Goal: Task Accomplishment & Management: Complete application form

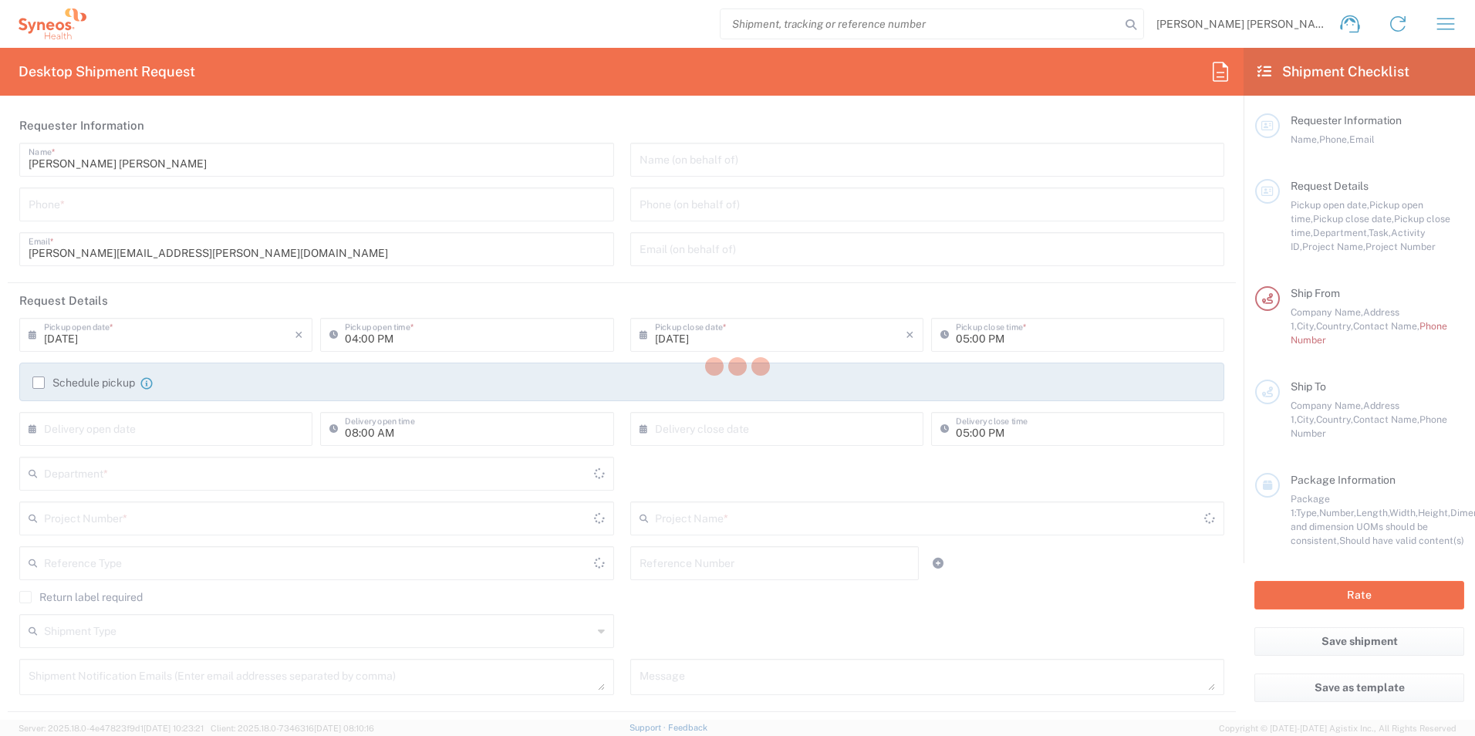
type input "3110"
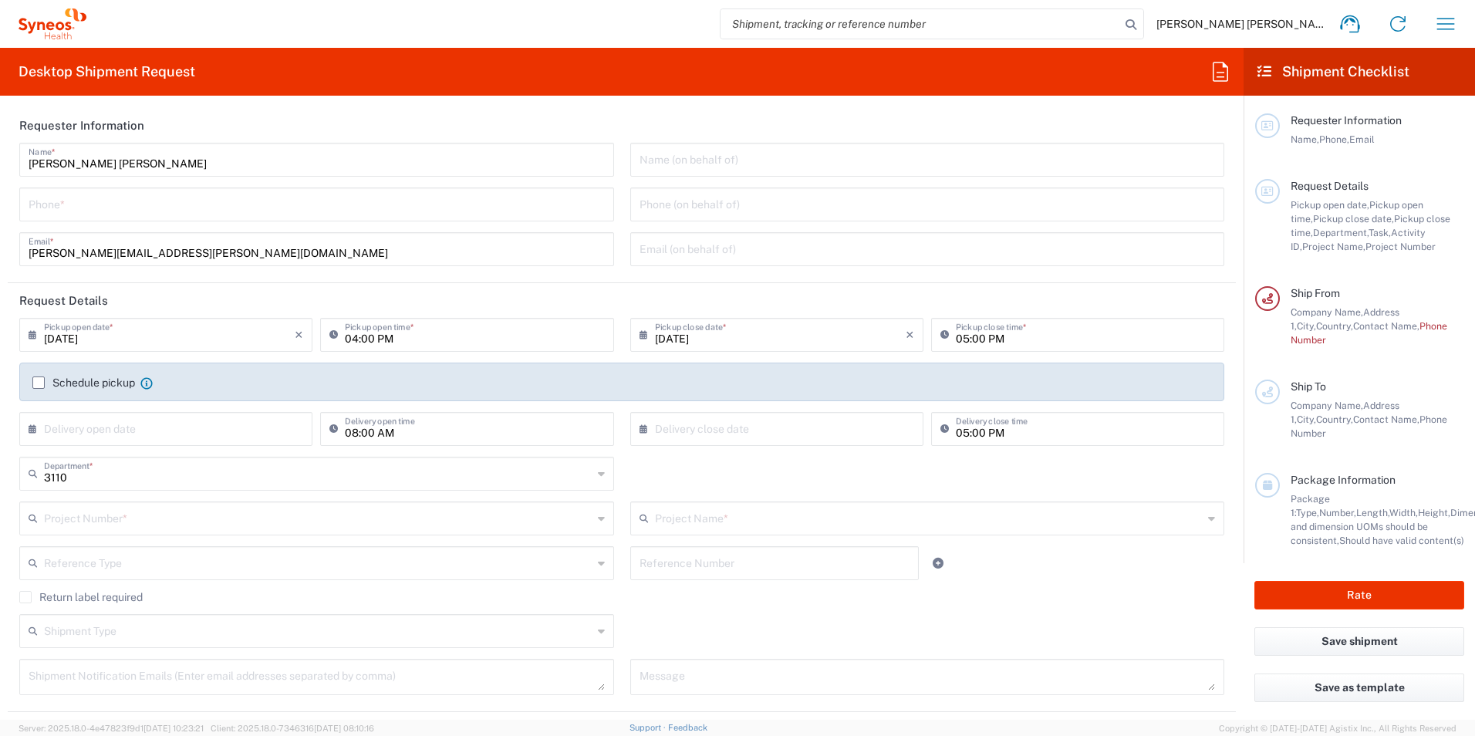
type input "[GEOGRAPHIC_DATA]"
type input "Syneos Health Clinical [GEOGRAPHIC_DATA]"
click at [46, 201] on input "tel" at bounding box center [317, 203] width 576 height 27
type input "917467200"
type input "[PERSON_NAME][EMAIL_ADDRESS][PERSON_NAME][DOMAIN_NAME]"
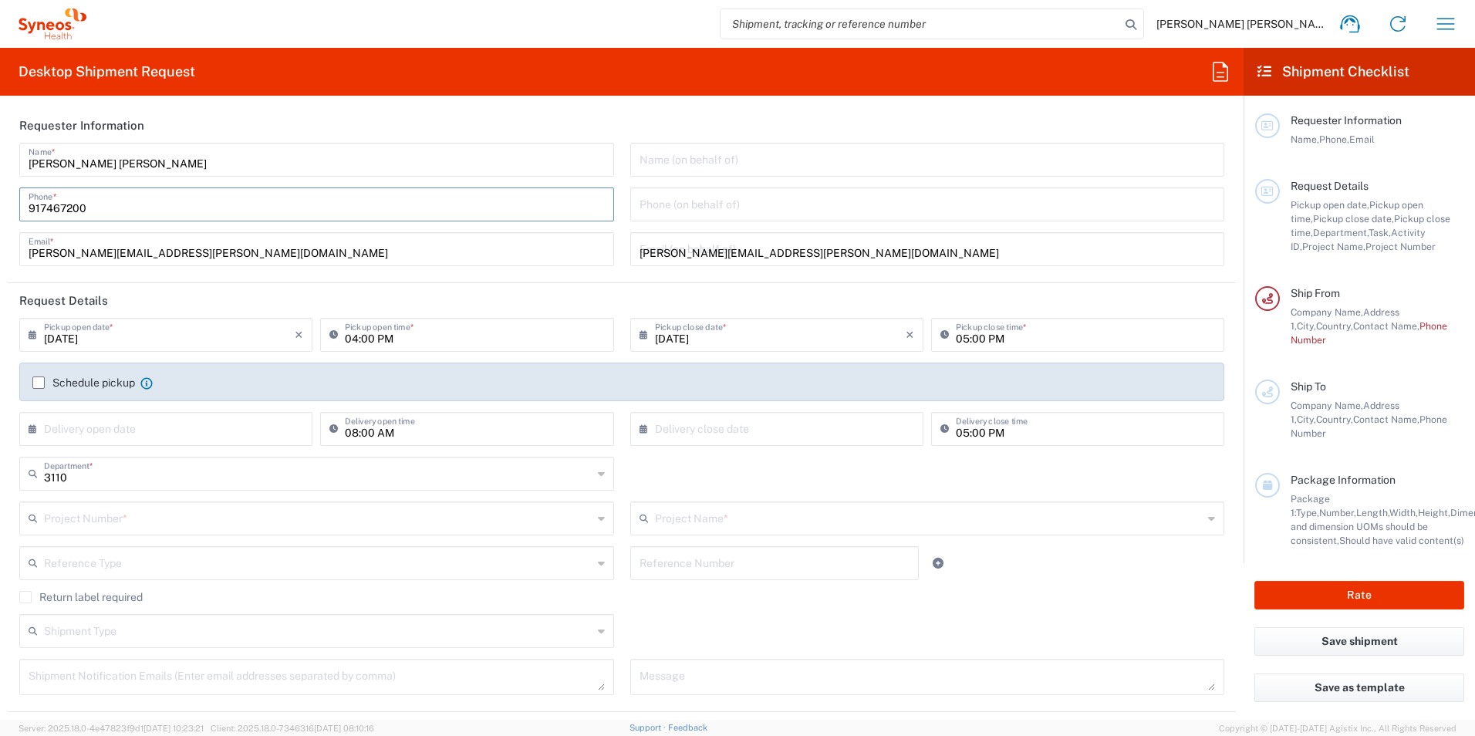
type input "7061958D"
type input "7061958D-[GEOGRAPHIC_DATA]-[GEOGRAPHIC_DATA]"
type input "917467200"
type input "Hospital Universitario Ramon y Cajal"
type input "Carretera de Colmenar Viejo, KM 9,100"
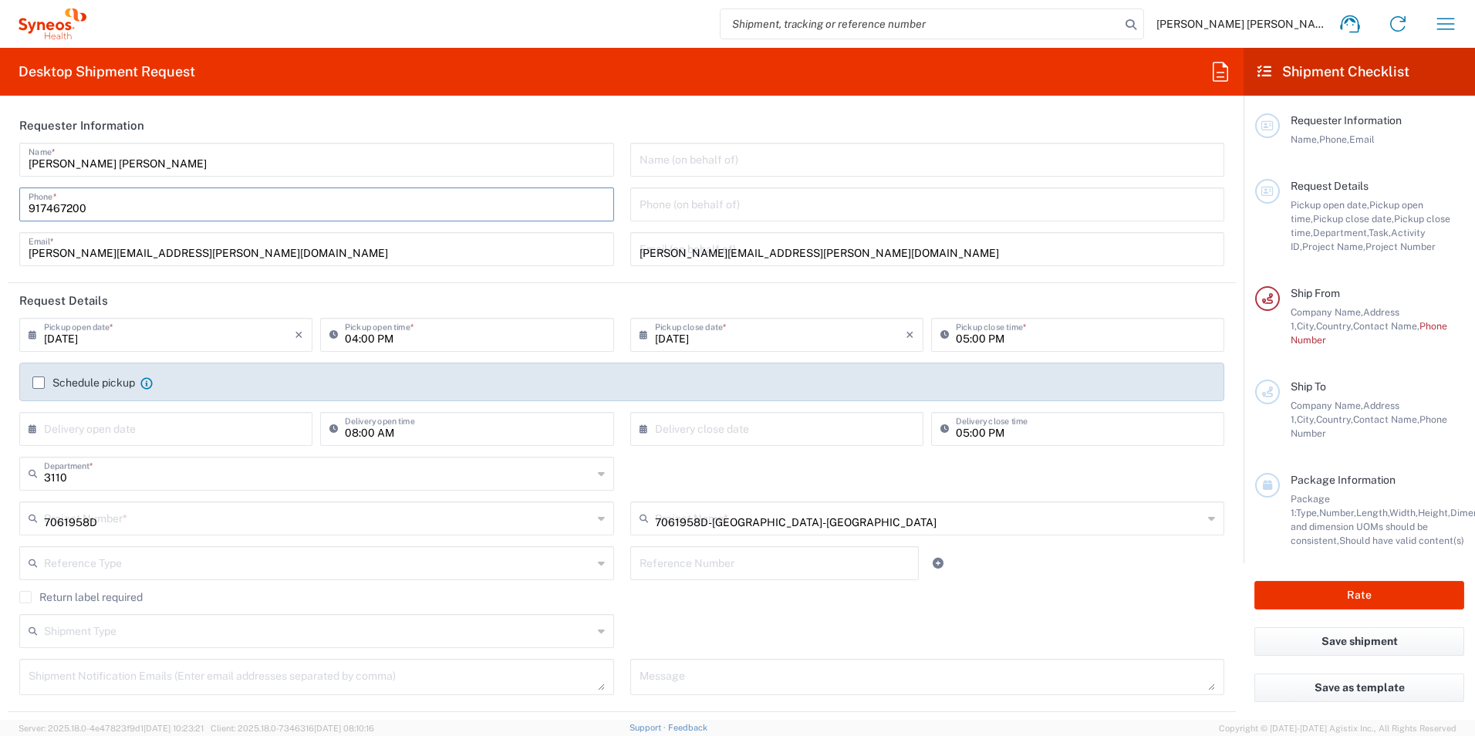
type input "Ed. Consultas Externas 2ª Planta derecha/ Servicio Dermatología"
type input "[GEOGRAPHIC_DATA]"
type input "28034"
type input "Paloma Garcia Alcalde"
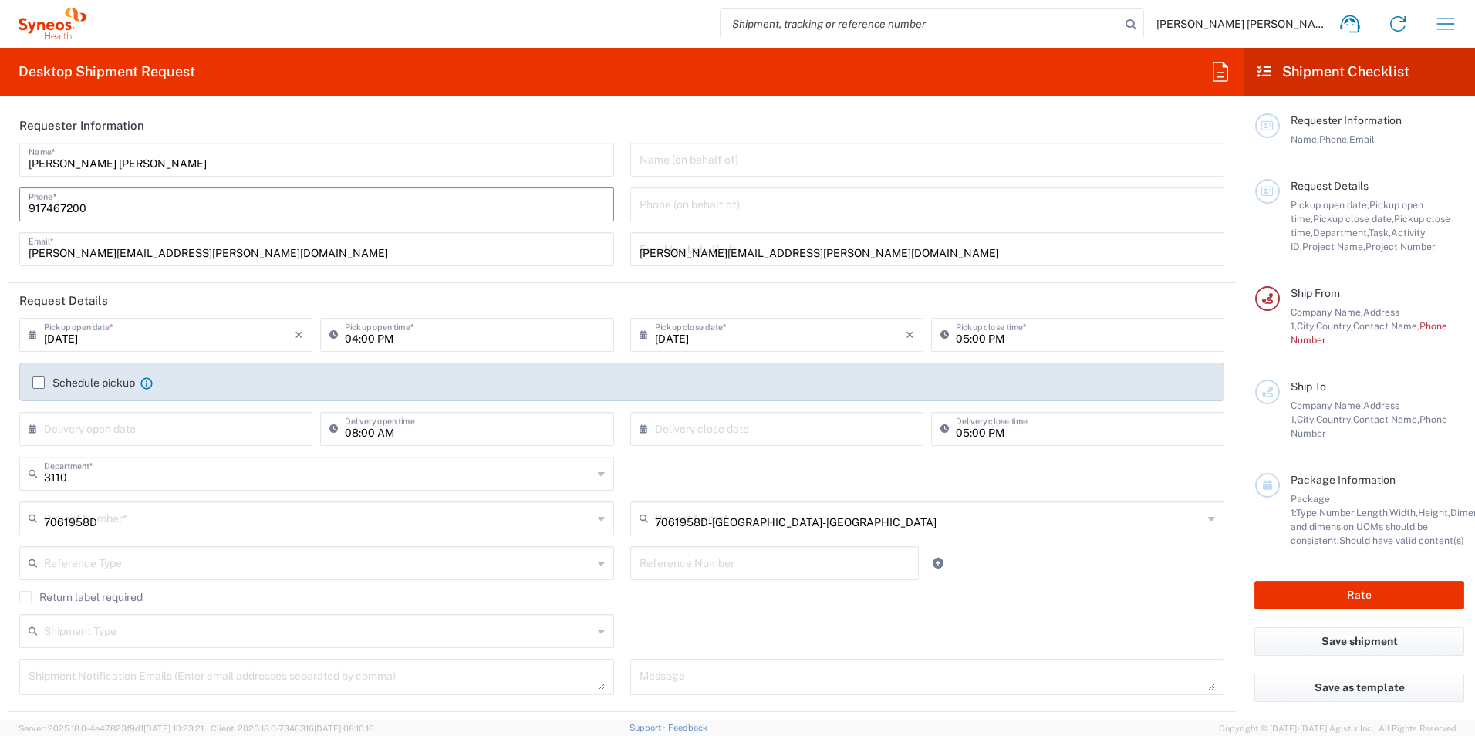
type input "91 336 93 55"
type input "palo.galde@gmail.com"
type input "Large Box"
type input "1"
type input "44.45"
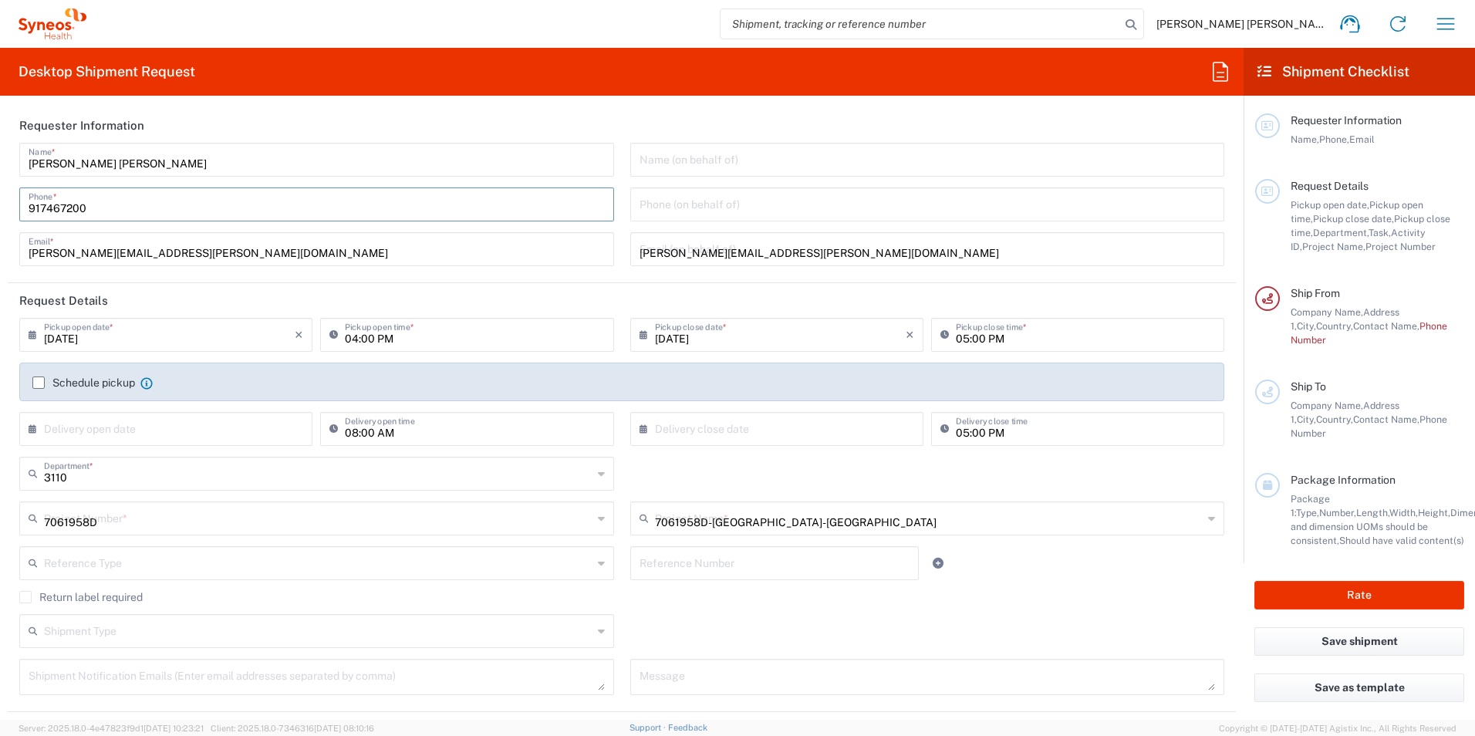
type input "31.75"
type input "7.62"
type input "cm"
type input "1"
type input "kgs"
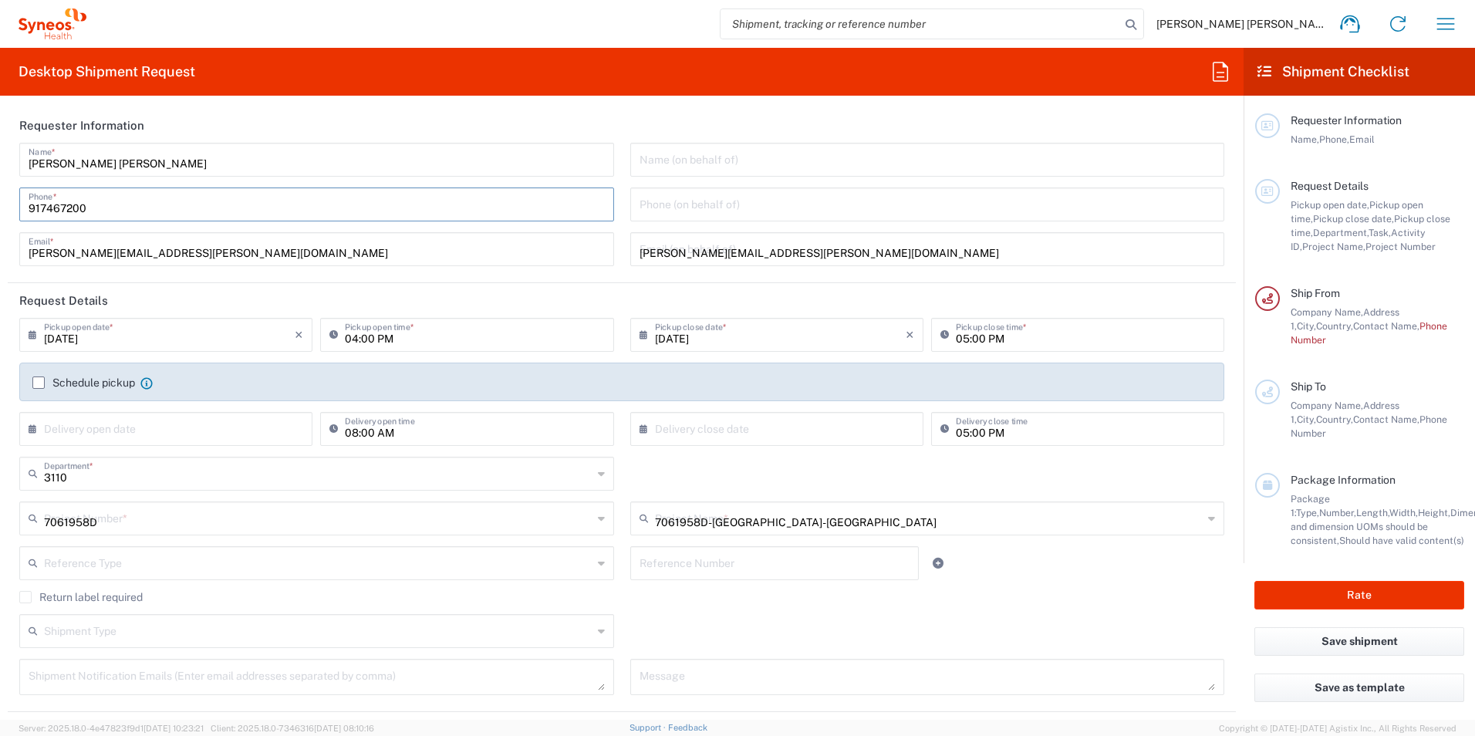
type input "Sender/Shipper"
type input "Not Sold"
type input "Sender/Shipper"
type input "Delivery Duty Paid"
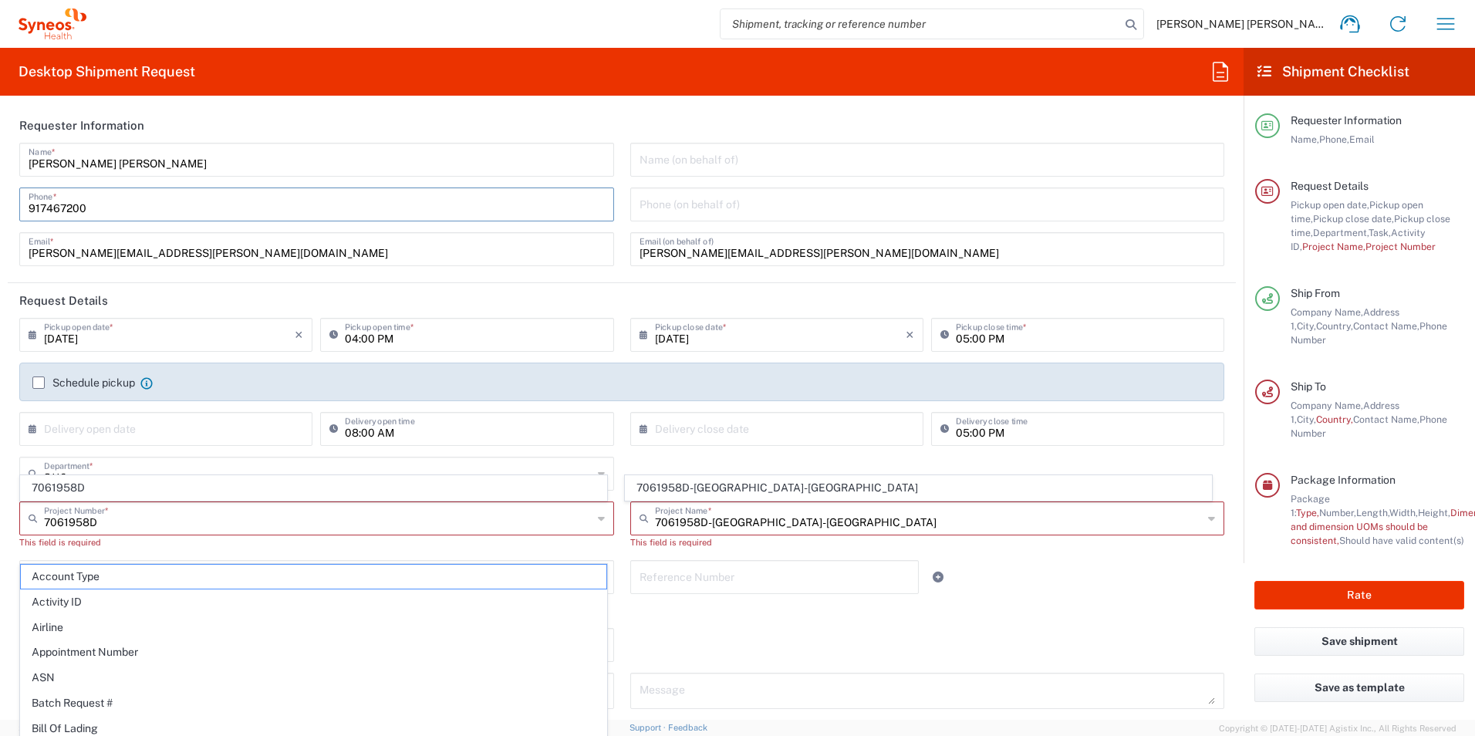
click at [104, 485] on span "7061958D" at bounding box center [313, 488] width 585 height 24
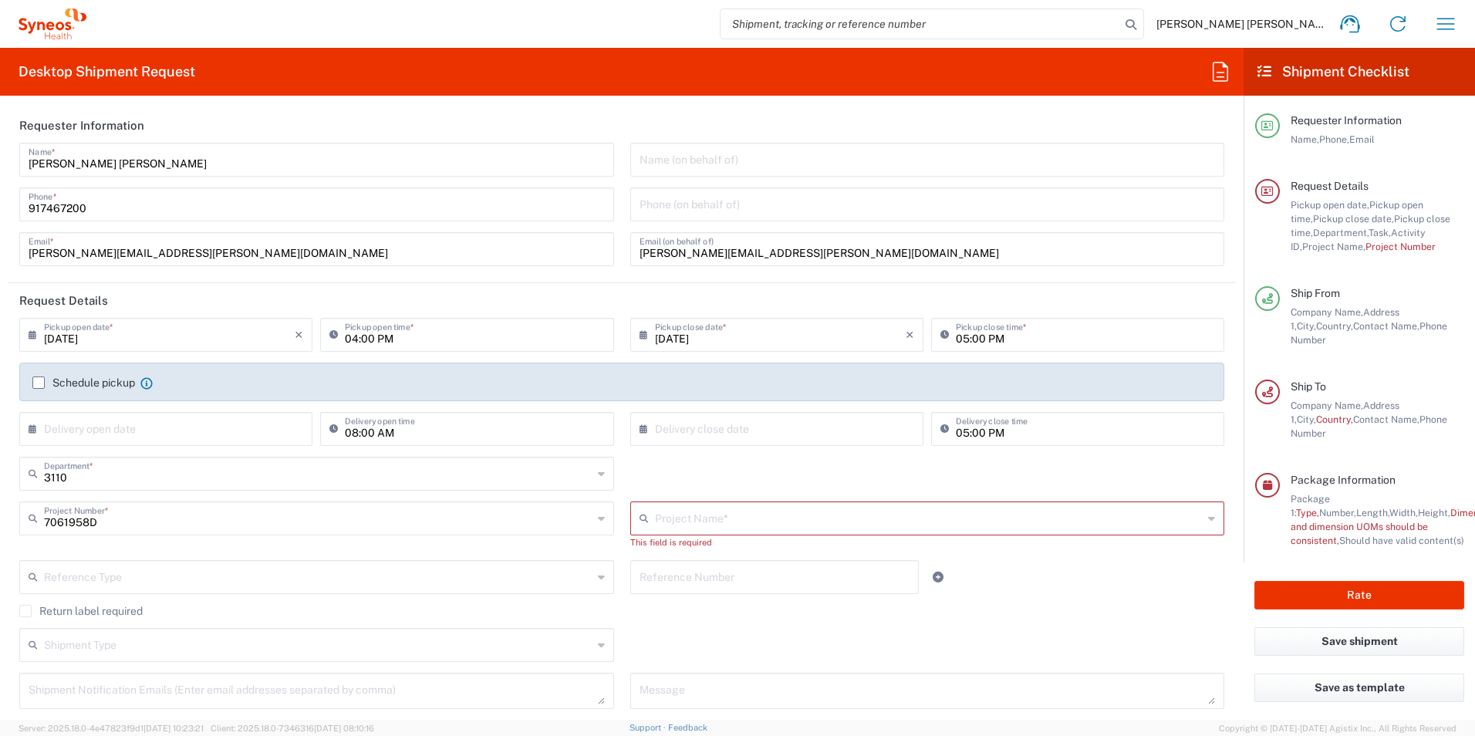
type input "7061958D-[GEOGRAPHIC_DATA]-[GEOGRAPHIC_DATA]"
click at [42, 383] on label "Schedule pickup" at bounding box center [83, 382] width 103 height 12
click at [39, 383] on input "Schedule pickup" at bounding box center [39, 383] width 0 height 0
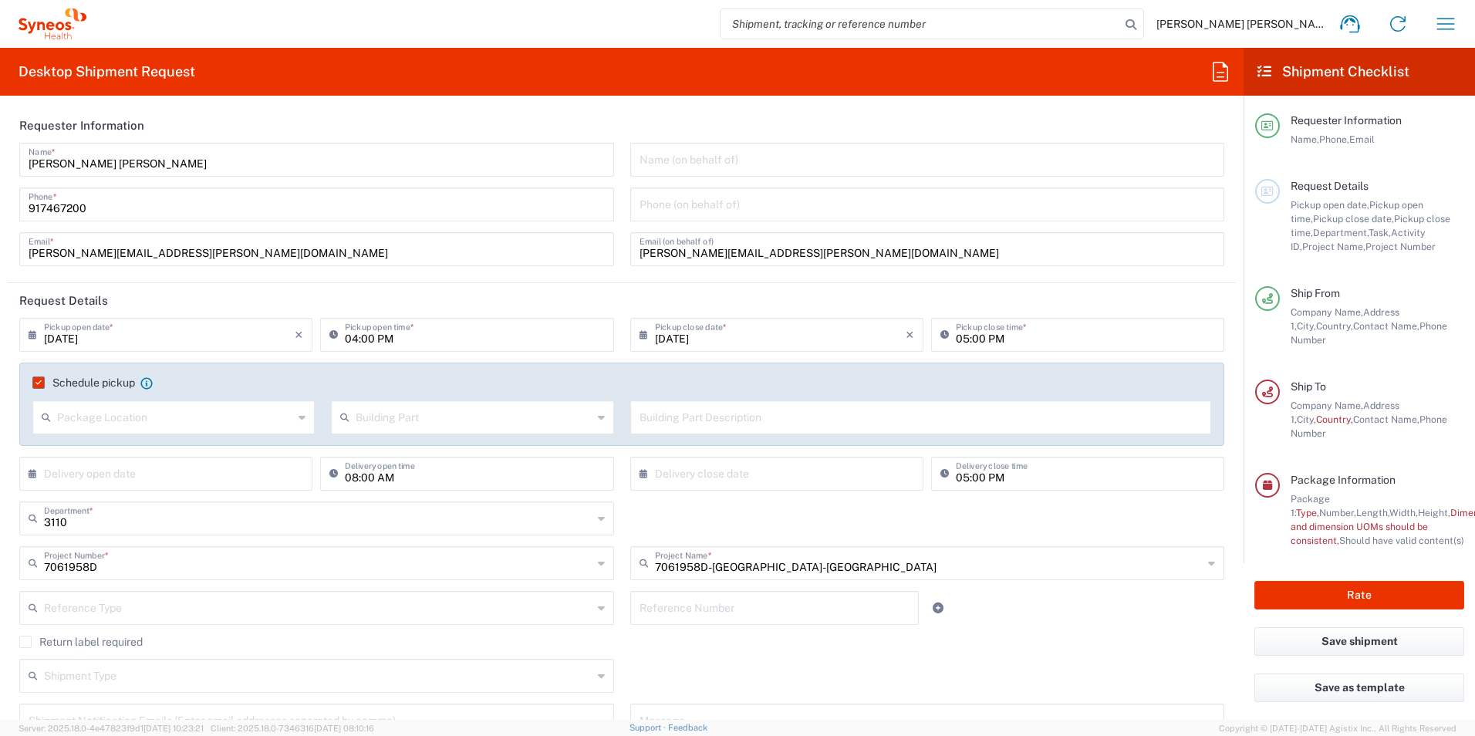
click at [1016, 656] on div "Return label required" at bounding box center [621, 647] width 1205 height 23
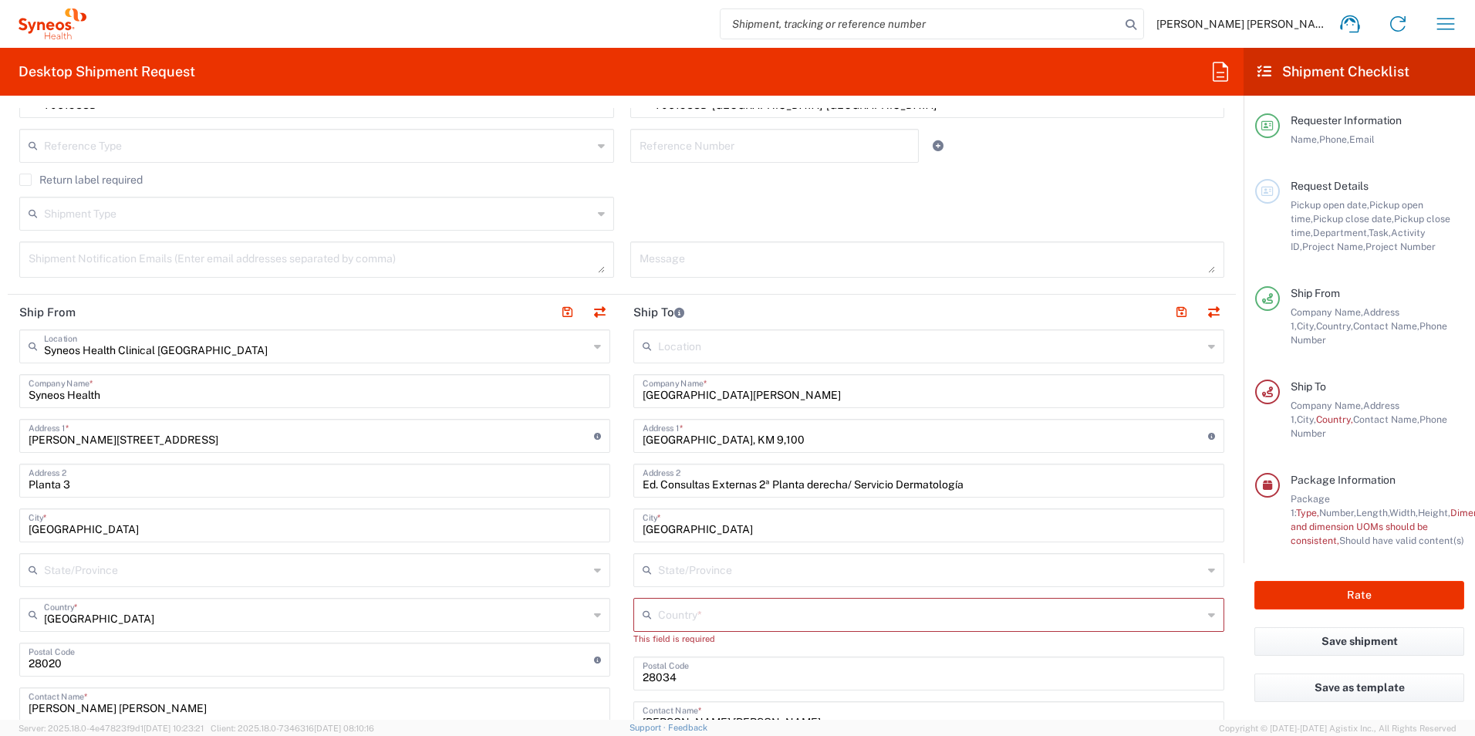
scroll to position [463, 0]
click at [849, 393] on input "Hospital Universitario Ramon y Cajal" at bounding box center [928, 389] width 572 height 27
drag, startPoint x: 841, startPoint y: 392, endPoint x: 659, endPoint y: 389, distance: 182.8
click at [633, 378] on div "Hospital Universitario Ramon y Cajal Company Name *" at bounding box center [928, 390] width 591 height 34
paste input "[GEOGRAPHIC_DATA] e [GEOGRAPHIC_DATA]"
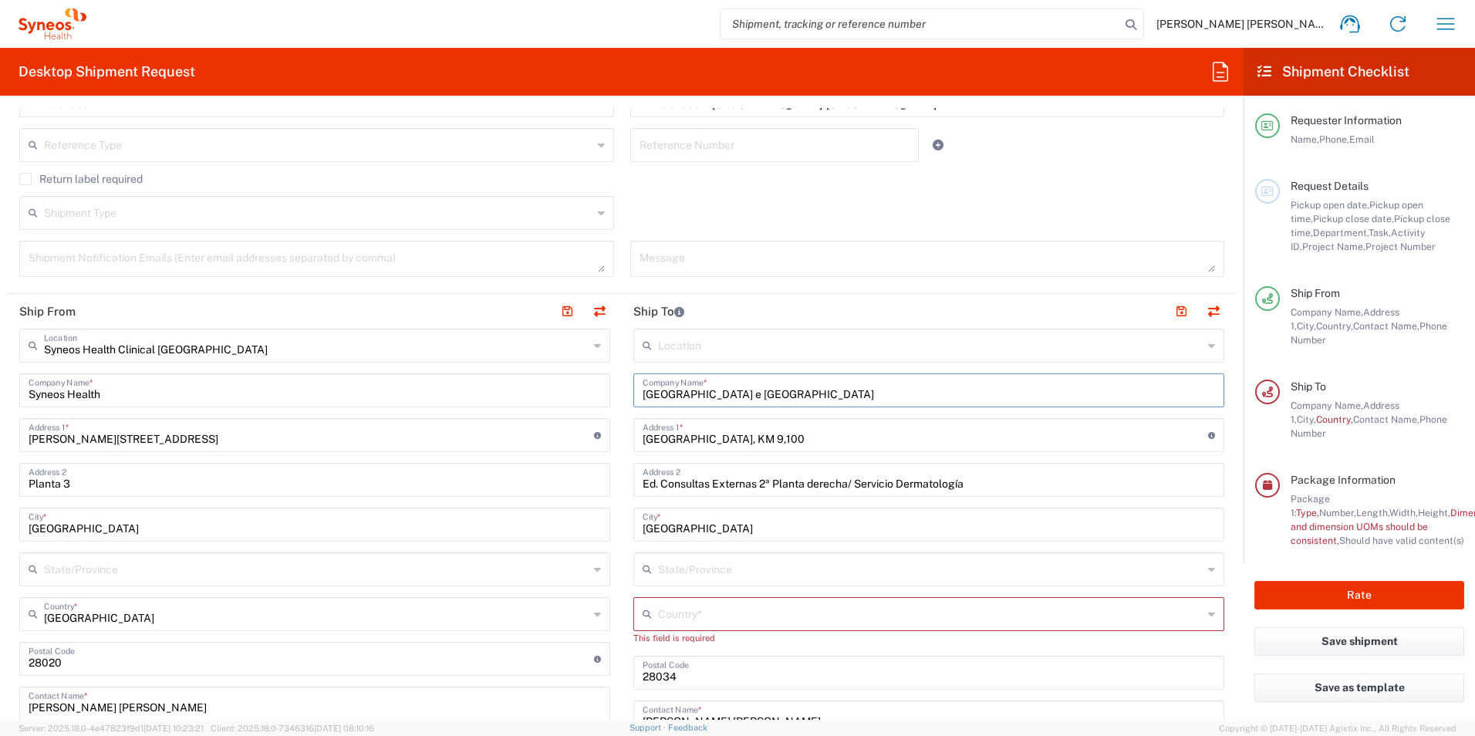
type input "[GEOGRAPHIC_DATA] e [GEOGRAPHIC_DATA]"
drag, startPoint x: 821, startPoint y: 433, endPoint x: 666, endPoint y: 438, distance: 155.1
click at [642, 434] on input "Carretera de Colmenar Viejo, KM 9,100" at bounding box center [924, 433] width 565 height 27
paste input "Praceta [PERSON_NAME] [PERSON_NAME],"
type input "Praceta [PERSON_NAME] [PERSON_NAME],"
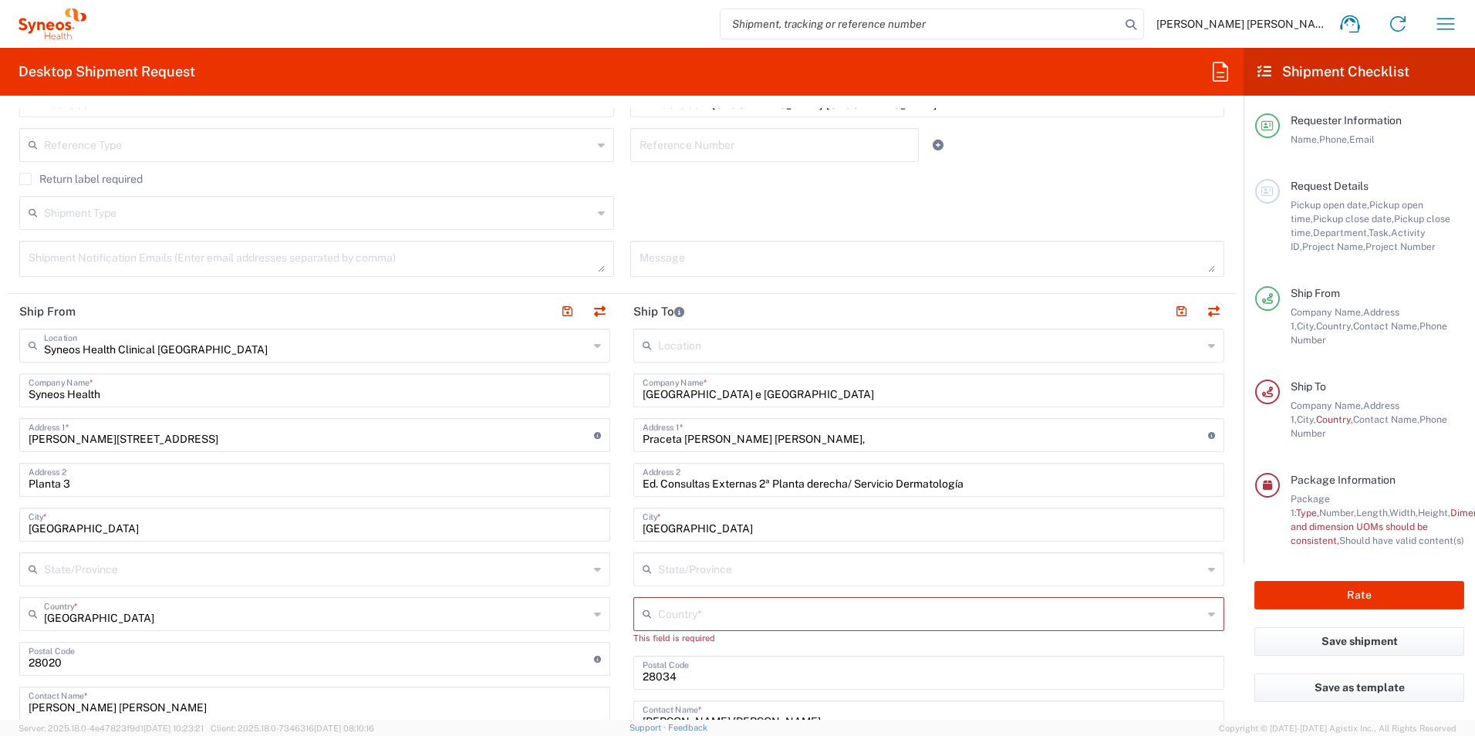
drag, startPoint x: 976, startPoint y: 478, endPoint x: 983, endPoint y: 481, distance: 8.3
click at [976, 478] on input "Ed. Consultas Externas 2ª Planta derecha/ Servicio Dermatología" at bounding box center [928, 478] width 572 height 27
drag, startPoint x: 915, startPoint y: 484, endPoint x: 666, endPoint y: 488, distance: 249.2
click at [636, 478] on div "Ed. Consultas Externas 2ª Planta derecha/ Servicio Dermatología Address 2" at bounding box center [928, 480] width 591 height 34
paste input "Serviços Farmaceuticos - Ensaios Clinicos , Piso -2"
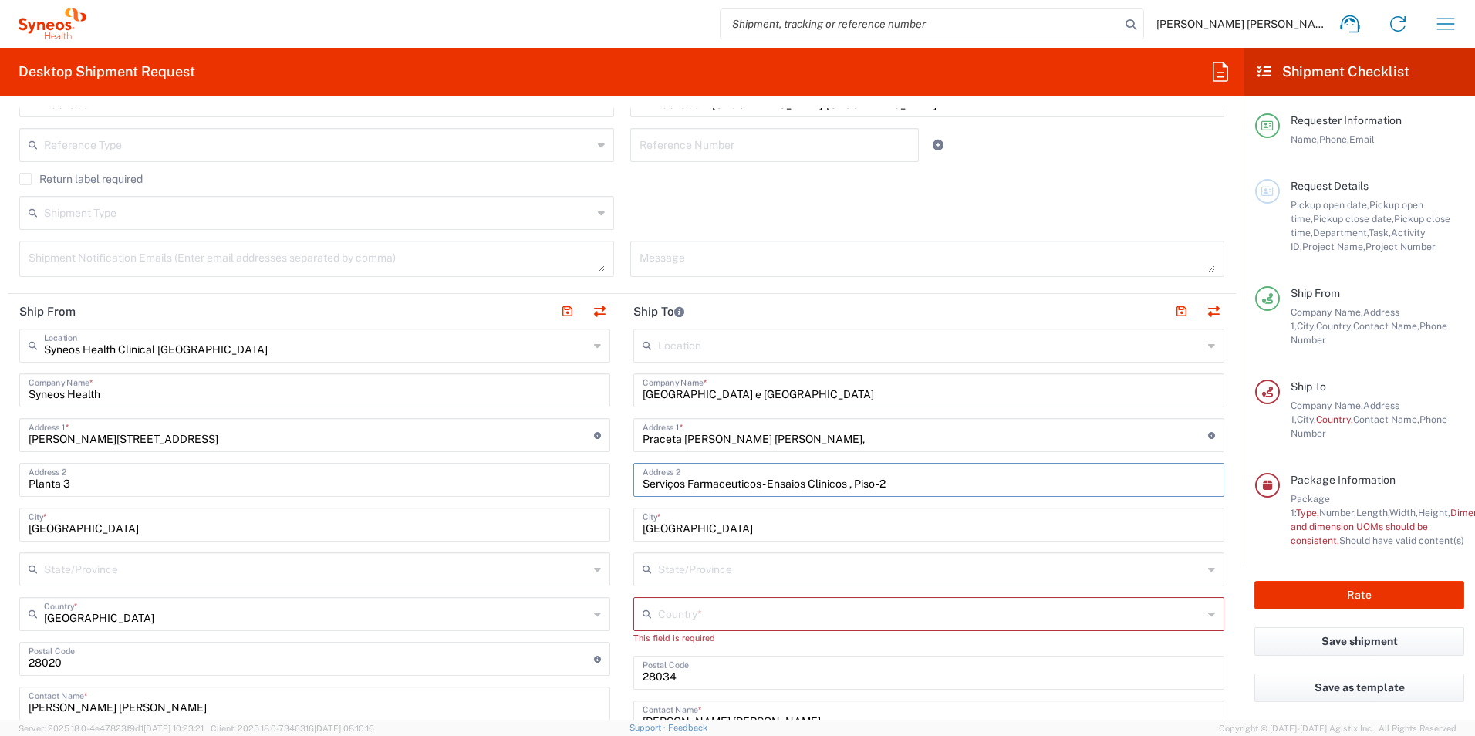
type input "Serviços Farmaceuticos - Ensaios Clinicos , Piso -2"
click at [670, 609] on input "text" at bounding box center [930, 612] width 545 height 27
click at [649, 581] on span "[GEOGRAPHIC_DATA]" at bounding box center [920, 583] width 582 height 24
type input "[GEOGRAPHIC_DATA]"
type input "Sender/Shipper"
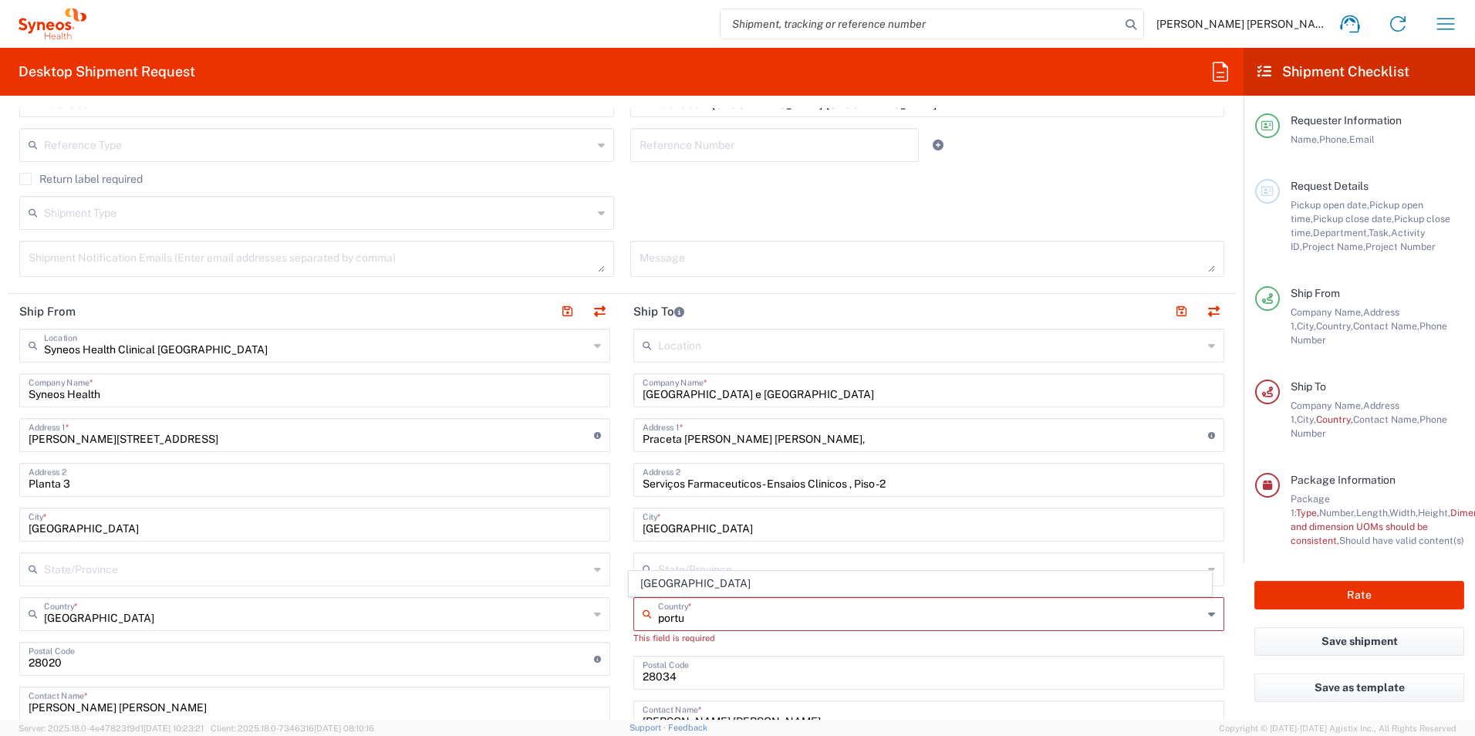
type input "Sender/Shipper"
type input "Delivery Duty Paid"
drag, startPoint x: 673, startPoint y: 527, endPoint x: 637, endPoint y: 525, distance: 36.3
click at [623, 525] on main "Location [PERSON_NAME] LLC-[GEOGRAPHIC_DATA] [GEOGRAPHIC_DATA] [GEOGRAPHIC_DATA…" at bounding box center [929, 653] width 614 height 648
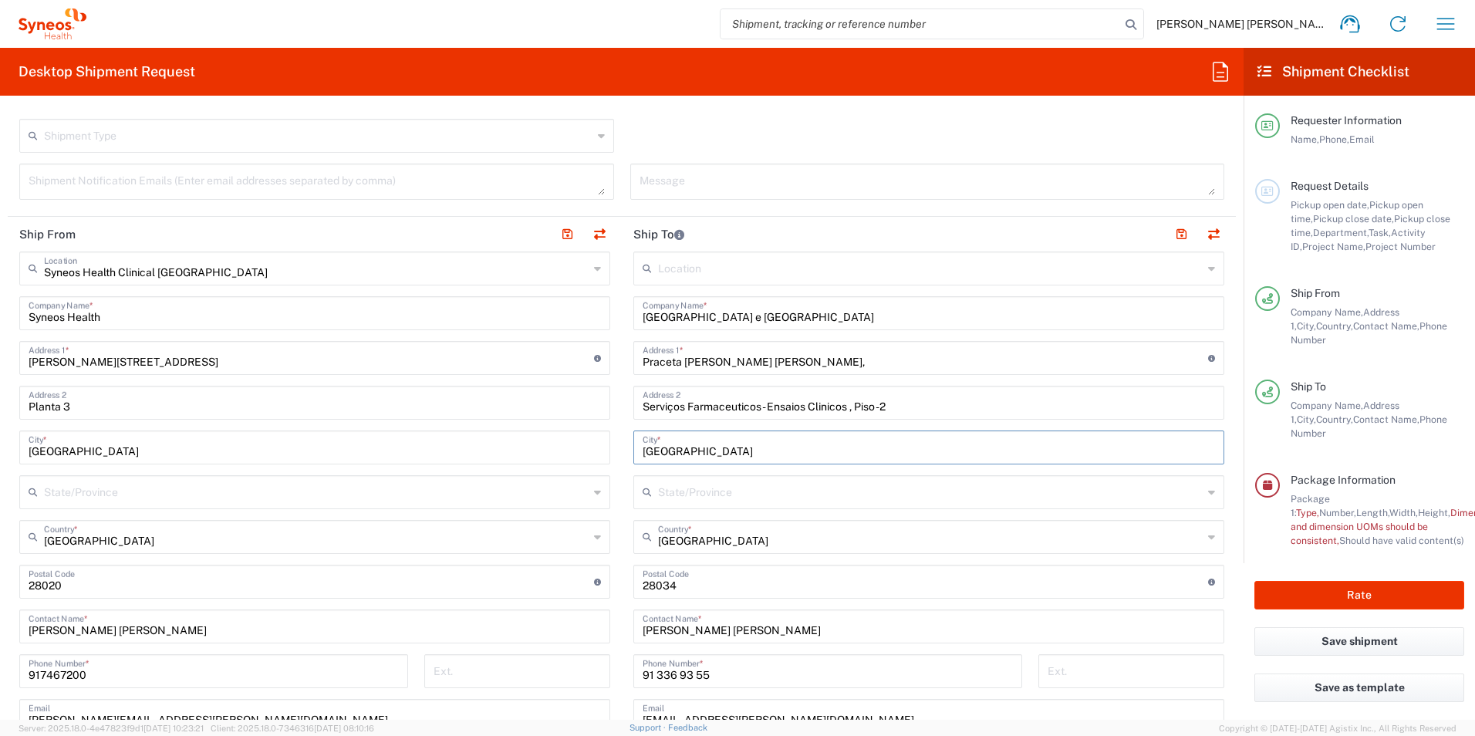
type input "[GEOGRAPHIC_DATA]"
drag, startPoint x: 694, startPoint y: 579, endPoint x: 615, endPoint y: 575, distance: 78.8
click at [615, 577] on div "Ship From Syneos Health Clinical Spain Location Syneos Health Clinical Spain Ad…" at bounding box center [622, 606] width 1228 height 778
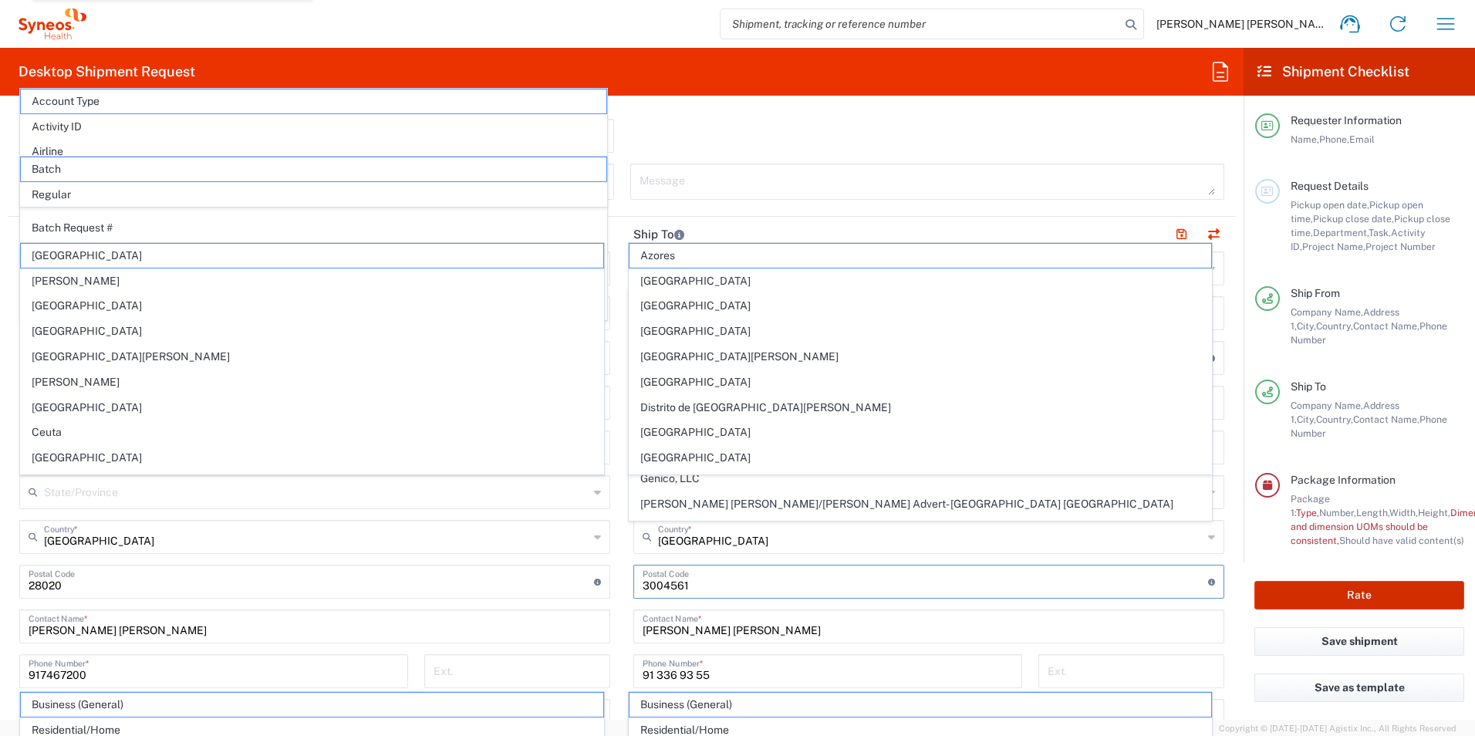
scroll to position [696, 0]
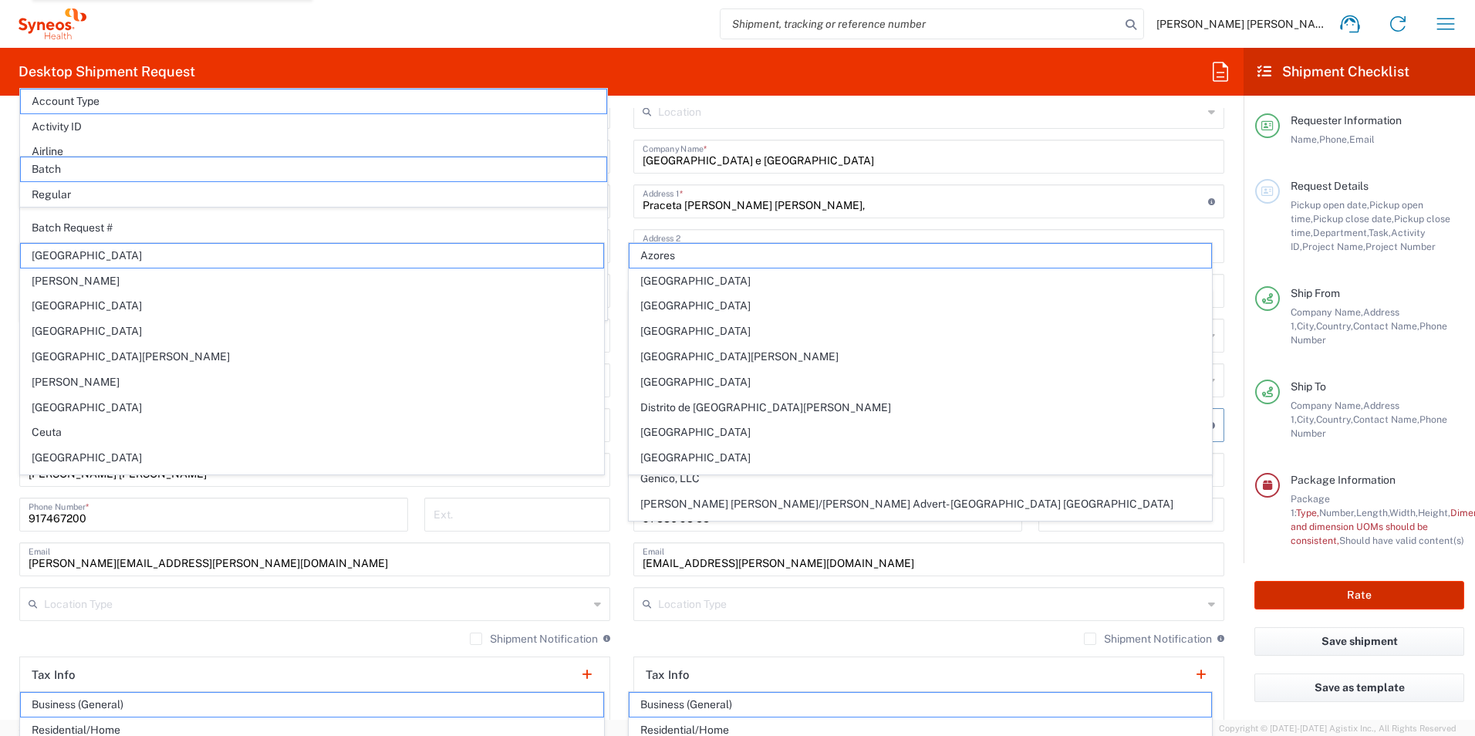
type input "28034"
click at [764, 540] on div "91 336 93 55 Phone Number *" at bounding box center [827, 519] width 405 height 45
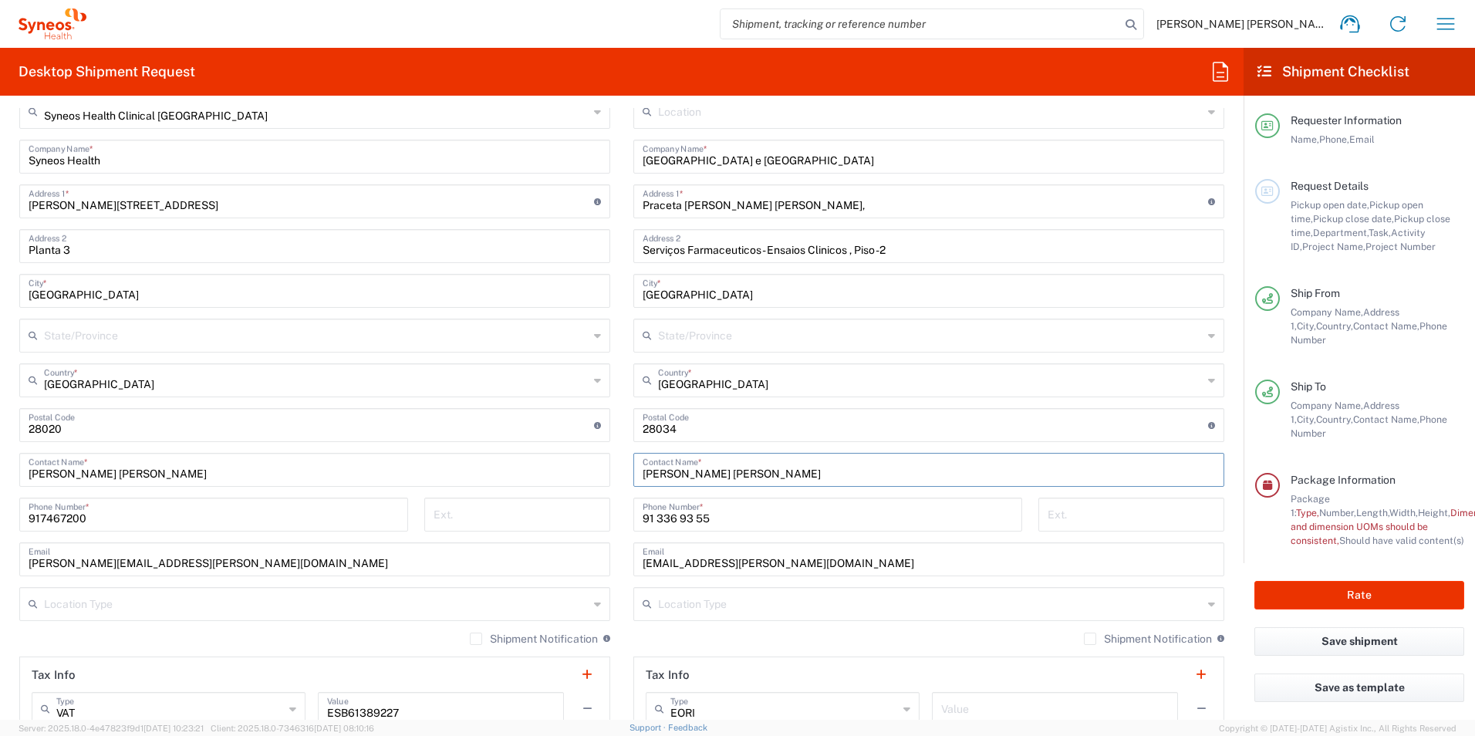
drag, startPoint x: 761, startPoint y: 470, endPoint x: 636, endPoint y: 475, distance: 125.1
click at [636, 475] on div "Paloma Garcia Alcalde Contact Name *" at bounding box center [928, 470] width 591 height 34
paste input "[PERSON_NAME]"
type input "[PERSON_NAME]"
click at [633, 424] on div "Postal Code Enter Postal Code here" at bounding box center [928, 425] width 591 height 34
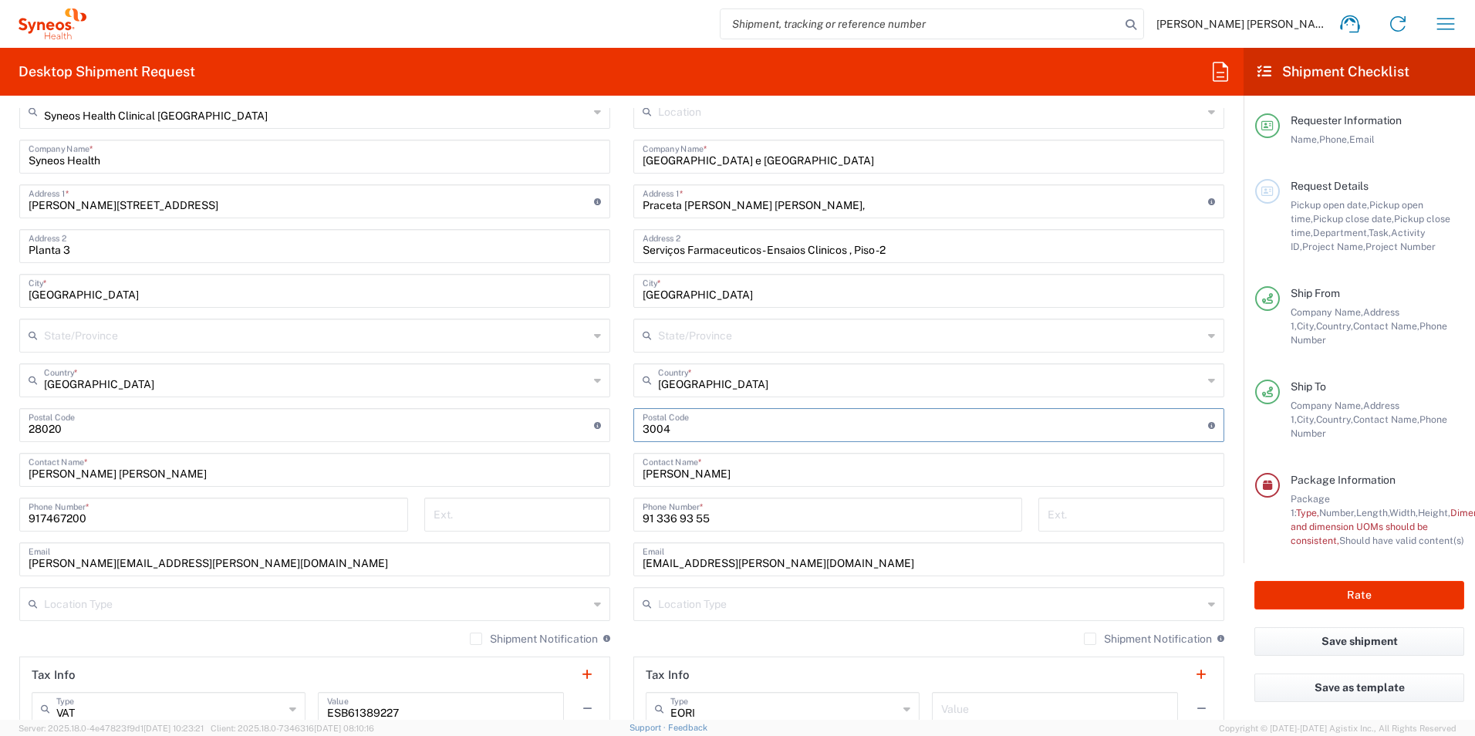
type input "3004561"
click at [674, 424] on div "Location [PERSON_NAME] LLC-[GEOGRAPHIC_DATA] [GEOGRAPHIC_DATA] [GEOGRAPHIC_DATA…" at bounding box center [928, 419] width 591 height 648
click at [706, 474] on input "[PERSON_NAME]" at bounding box center [928, 468] width 572 height 27
click at [781, 568] on input "palo.galde@gmail.com" at bounding box center [928, 558] width 572 height 27
drag, startPoint x: 755, startPoint y: 560, endPoint x: 640, endPoint y: 554, distance: 115.1
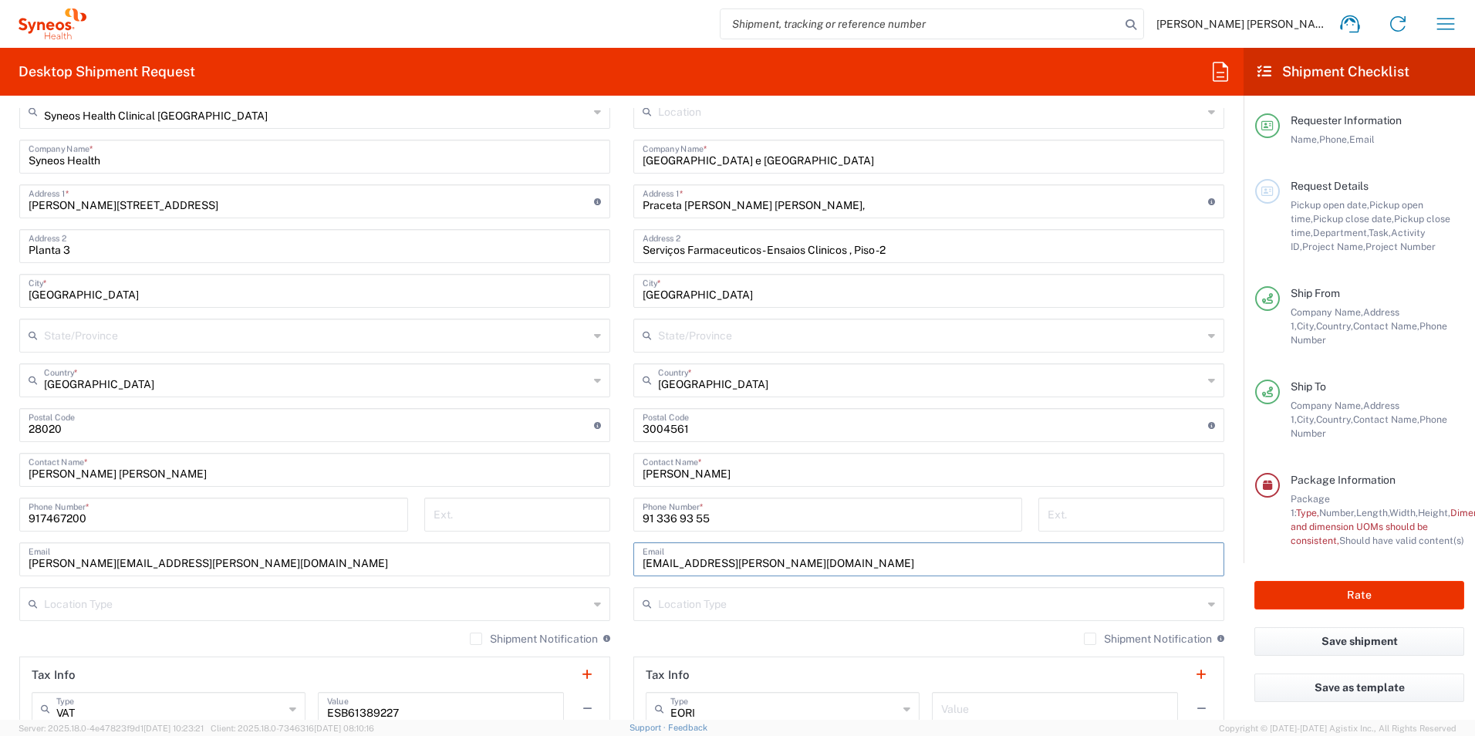
click at [642, 555] on input "palo.galde@gmail.com" at bounding box center [928, 558] width 572 height 27
paste input "[EMAIL_ADDRESS][DOMAIN_NAME]"
type input "[EMAIL_ADDRESS][DOMAIN_NAME]"
drag, startPoint x: 709, startPoint y: 521, endPoint x: 656, endPoint y: 525, distance: 52.6
click at [636, 520] on div "91 336 93 55 Phone Number *" at bounding box center [827, 514] width 389 height 34
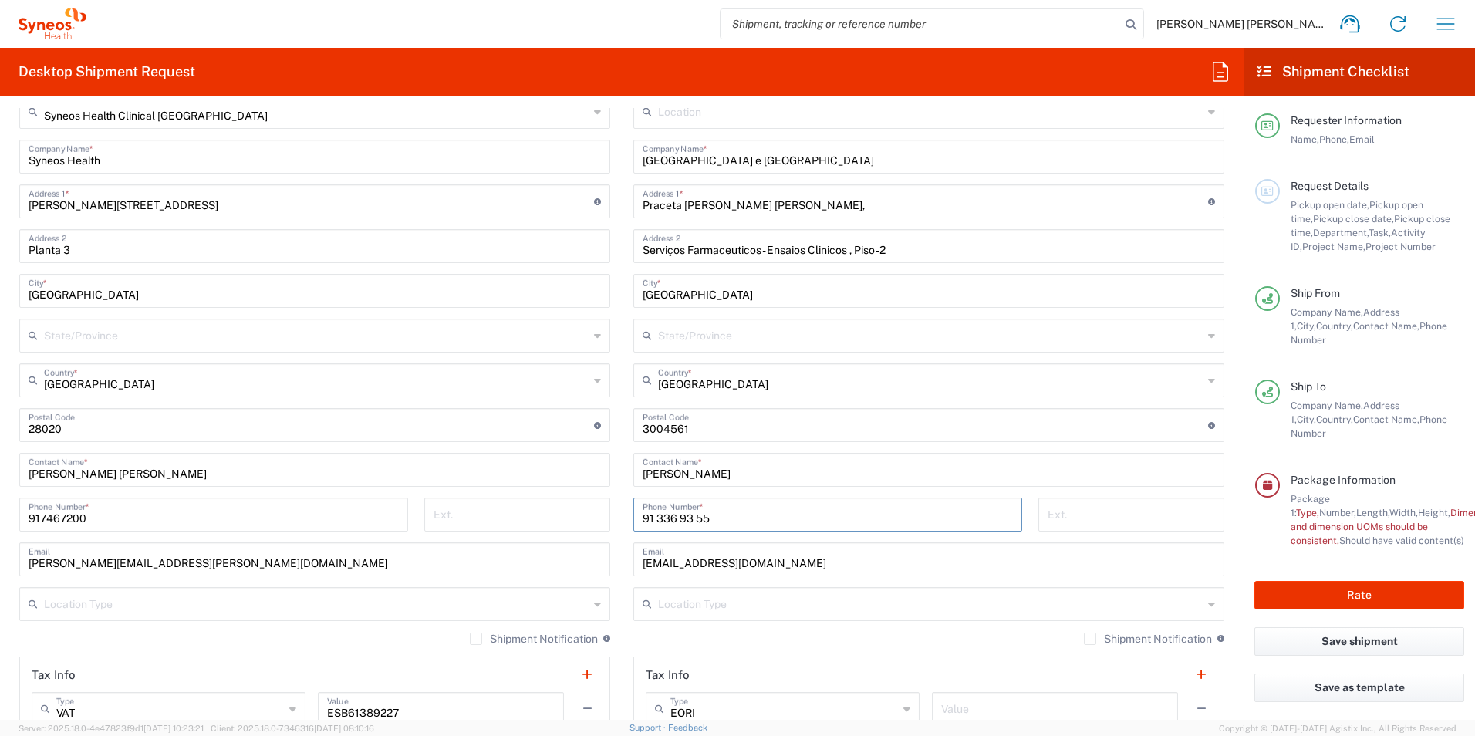
paste input "23940042"
type input "239400425"
click at [1220, 534] on main "Location [PERSON_NAME] LLC-[GEOGRAPHIC_DATA] [GEOGRAPHIC_DATA] [GEOGRAPHIC_DATA…" at bounding box center [929, 419] width 614 height 648
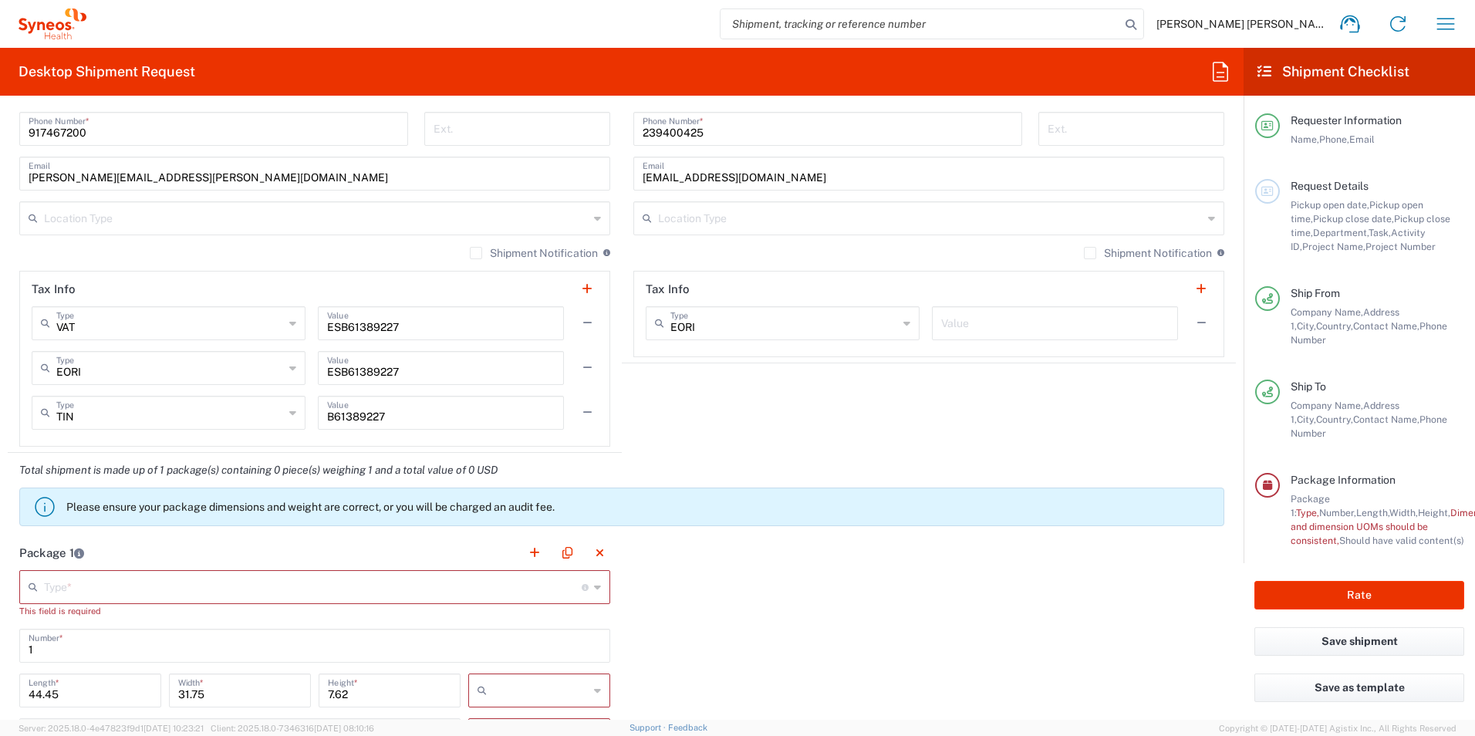
scroll to position [1236, 0]
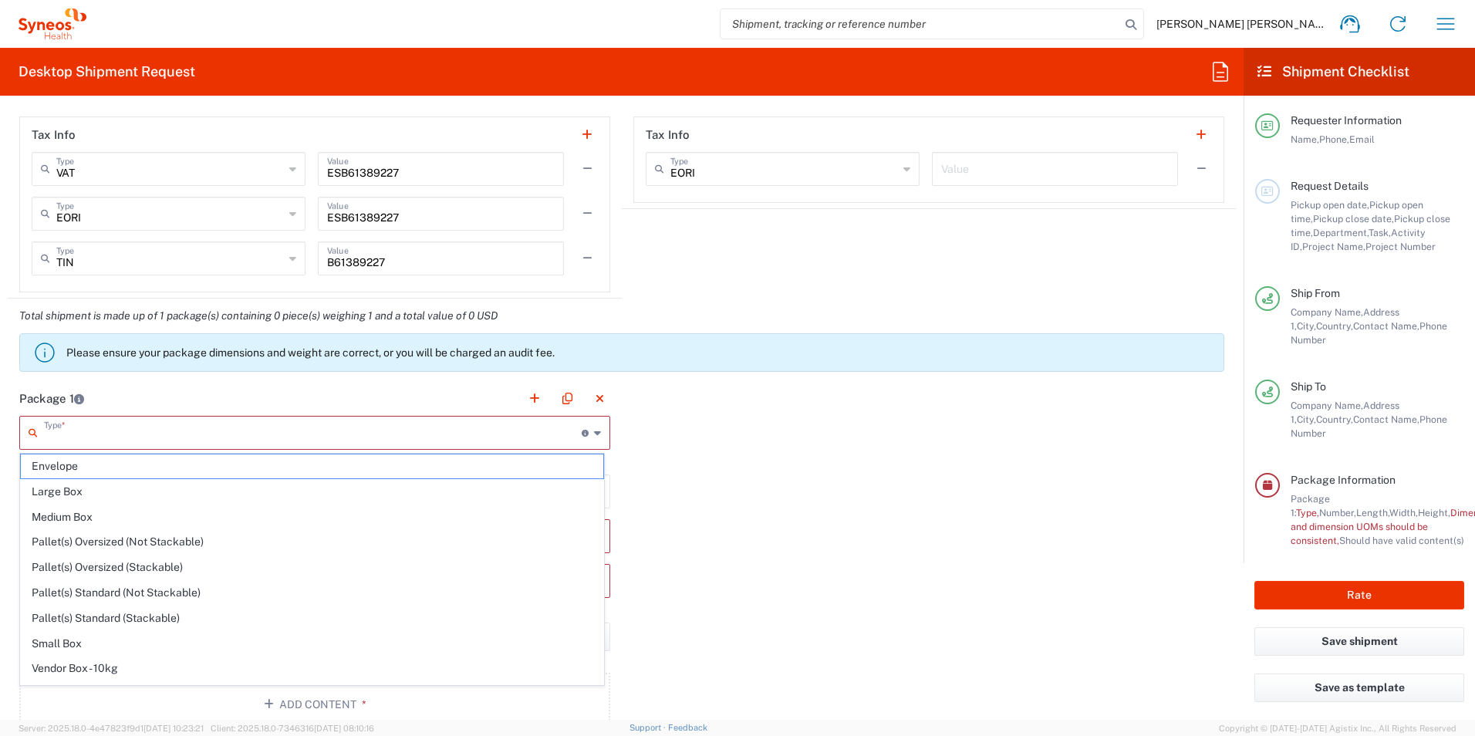
click at [116, 432] on input "text" at bounding box center [313, 431] width 538 height 27
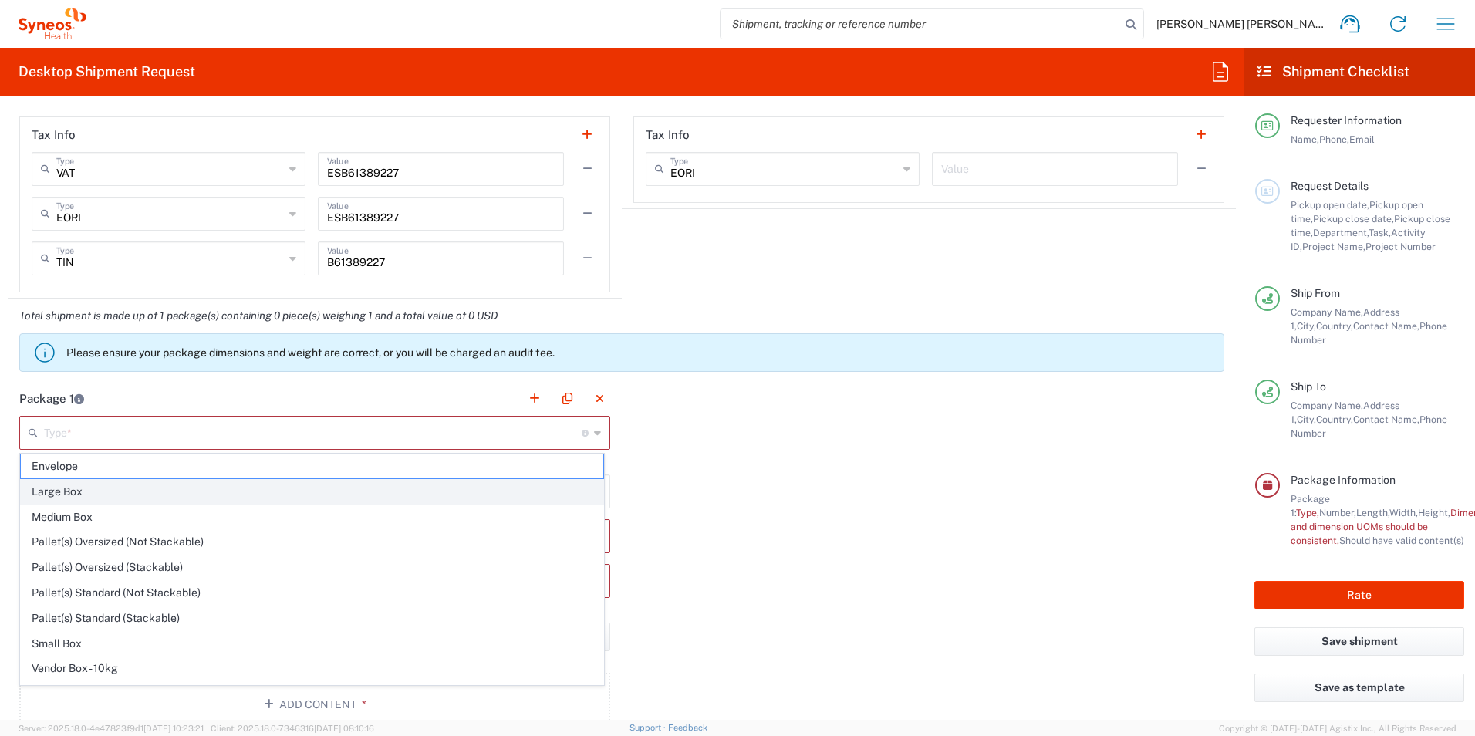
click at [79, 487] on span "Large Box" at bounding box center [312, 492] width 582 height 24
type input "Large Box"
type input "17.5"
type input "12.5"
type input "3"
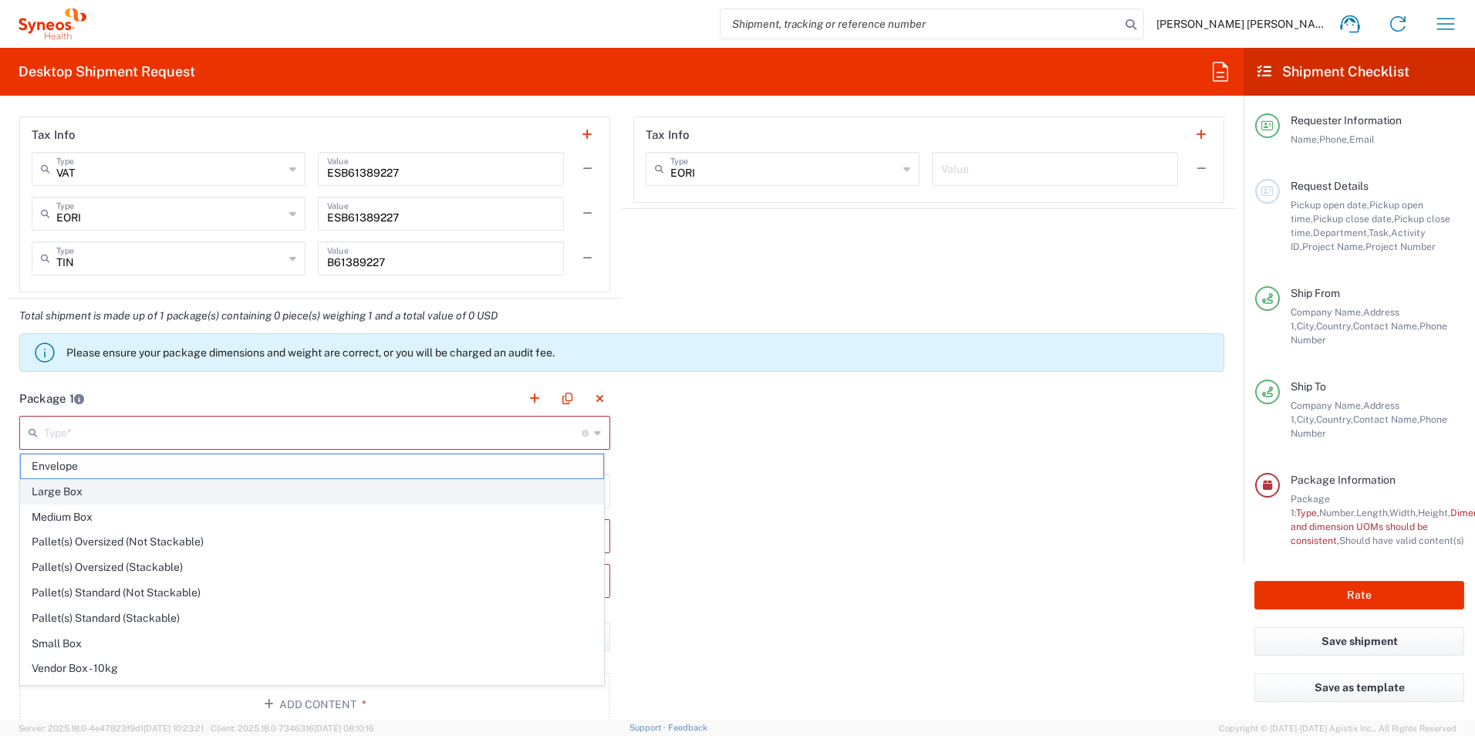
type input "in"
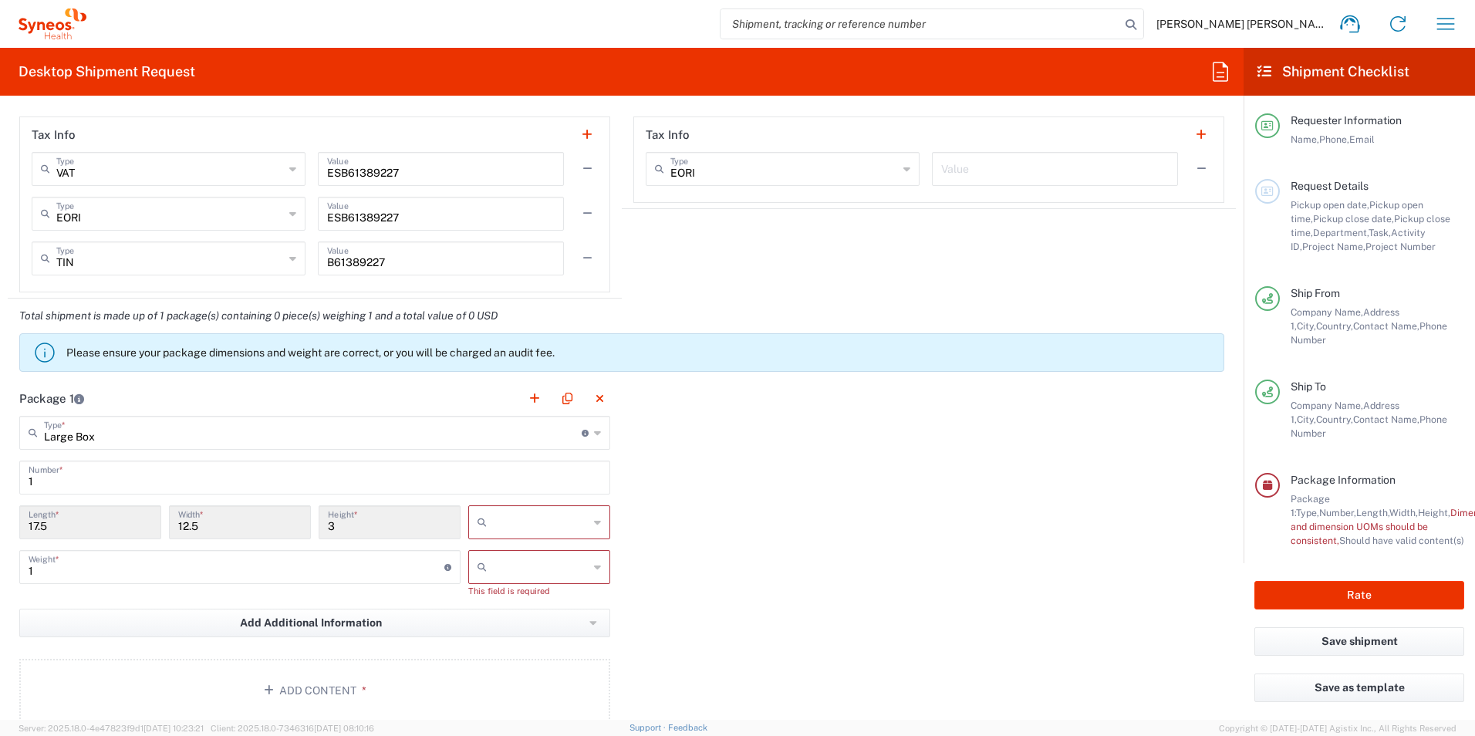
click at [503, 517] on input "text" at bounding box center [541, 522] width 96 height 25
click at [491, 575] on span "cm" at bounding box center [533, 581] width 137 height 24
type input "44.45"
type input "31.75"
type input "7.62"
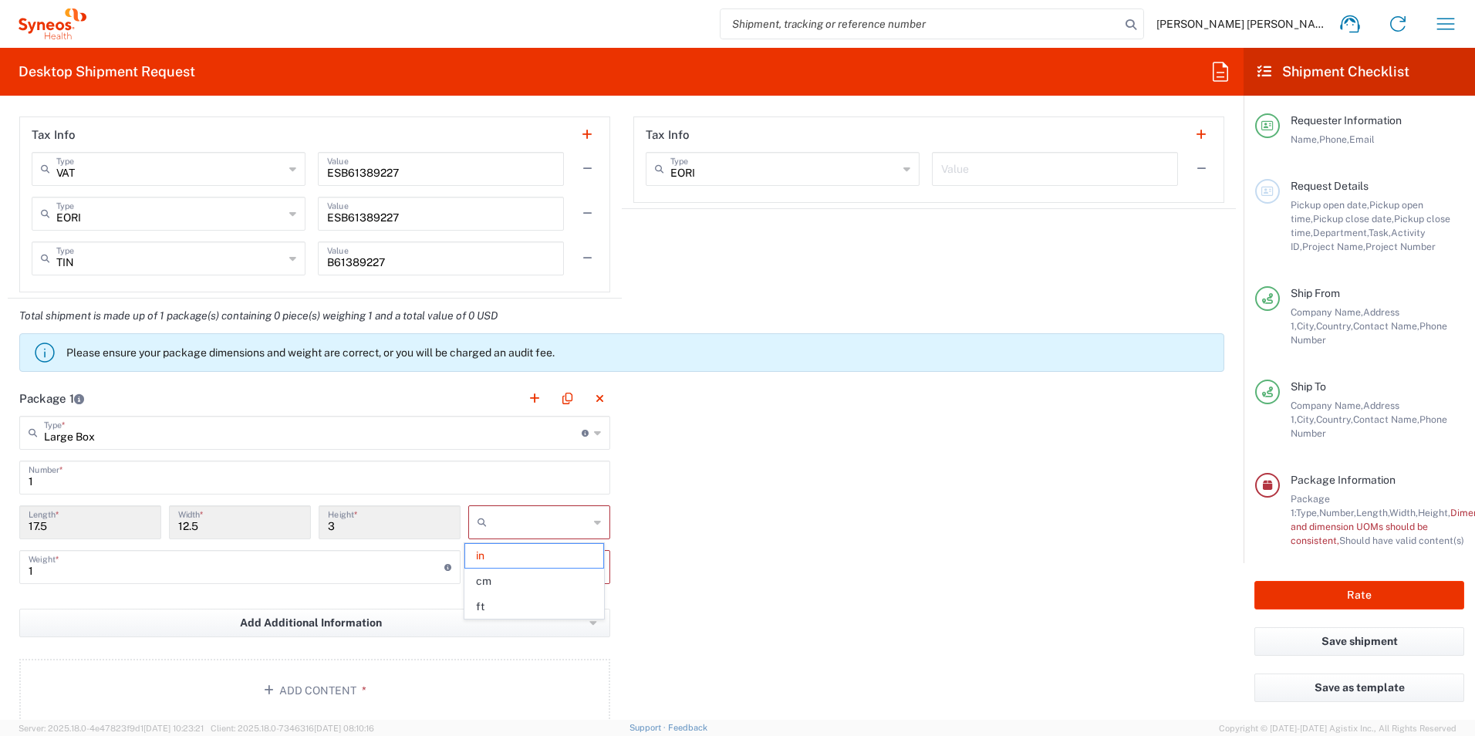
type input "cm"
click at [511, 565] on input "text" at bounding box center [541, 567] width 96 height 25
click at [494, 597] on span "kgs" at bounding box center [533, 600] width 137 height 24
type input "kgs"
click at [626, 577] on div "Package 1 Large Box Type * Material used to package goods Envelope Large Box Me…" at bounding box center [622, 550] width 1228 height 339
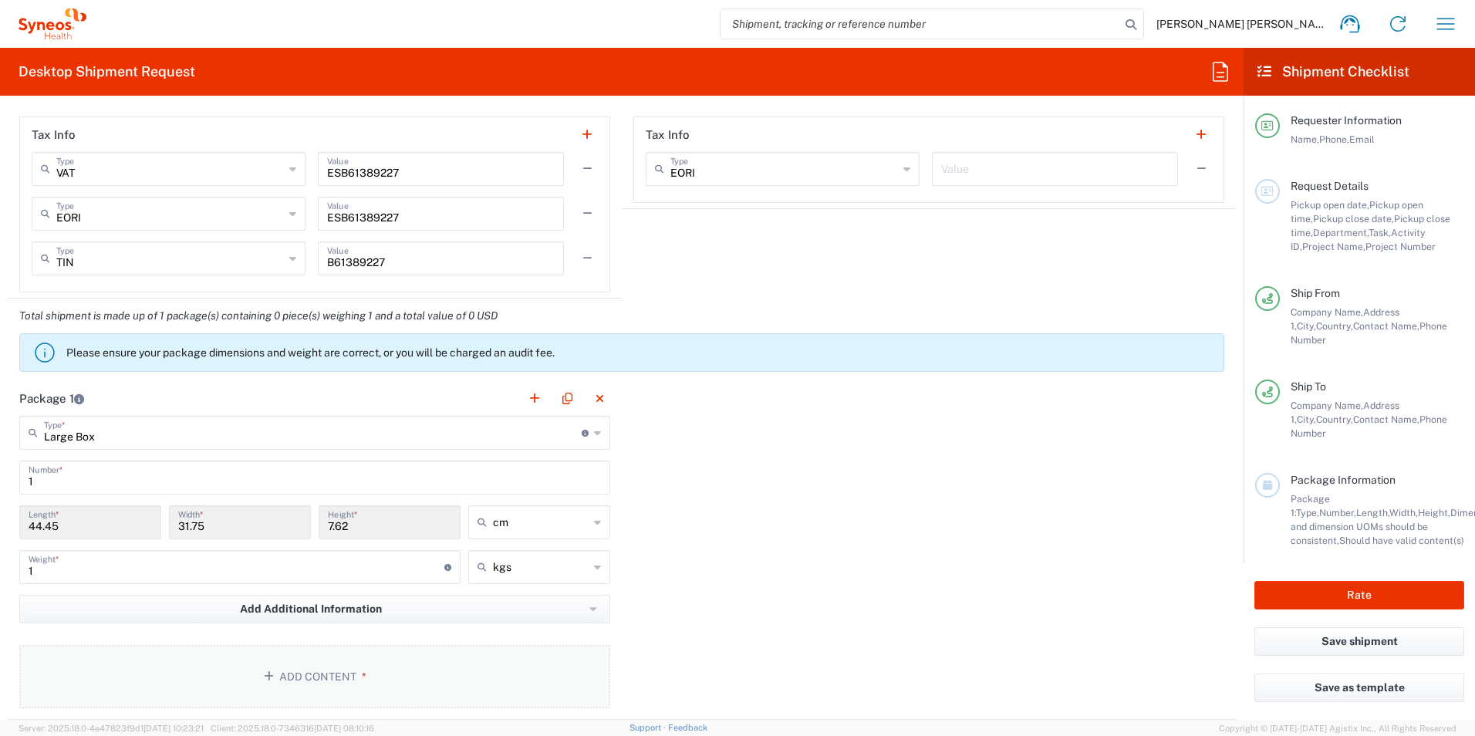
click at [312, 677] on button "Add Content *" at bounding box center [314, 676] width 591 height 63
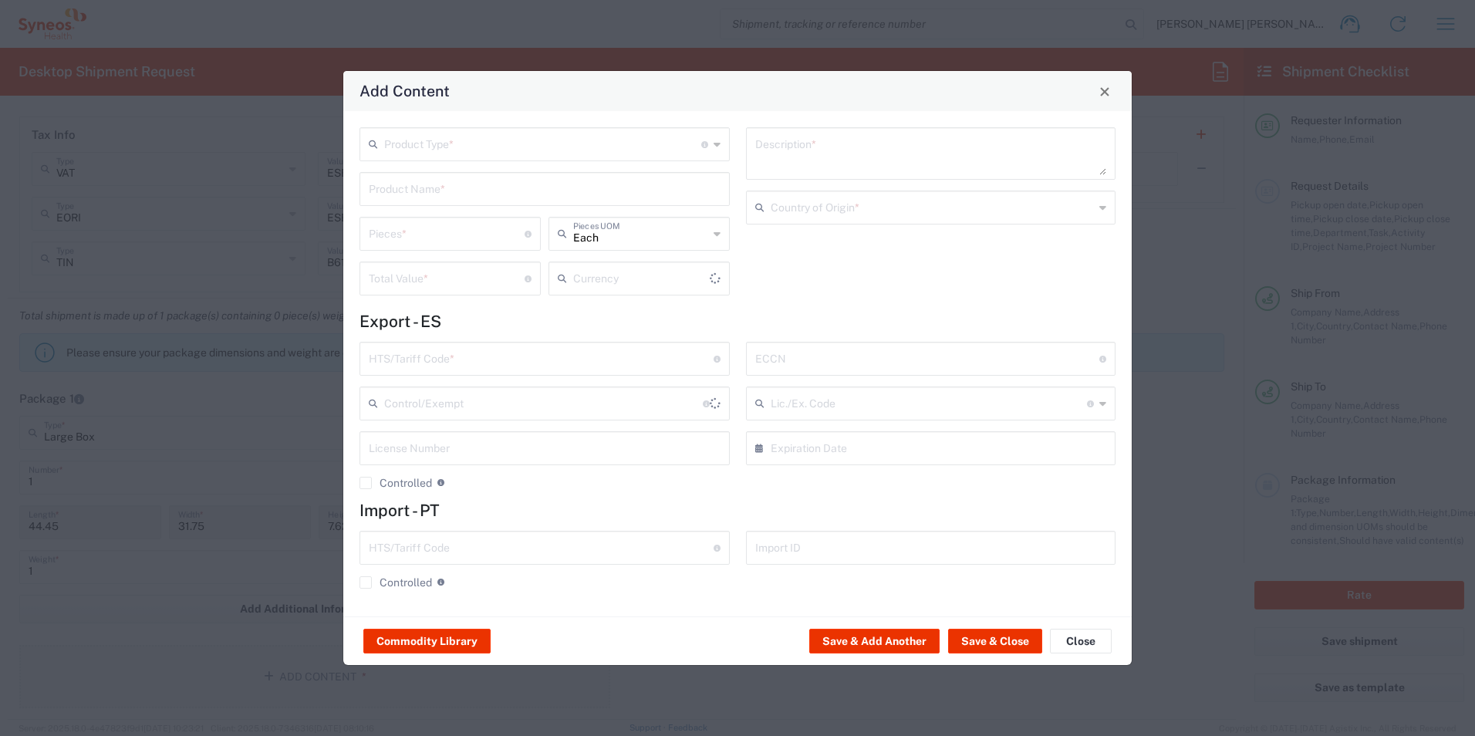
type input "US Dollar"
click at [1089, 636] on button "Close" at bounding box center [1081, 641] width 62 height 25
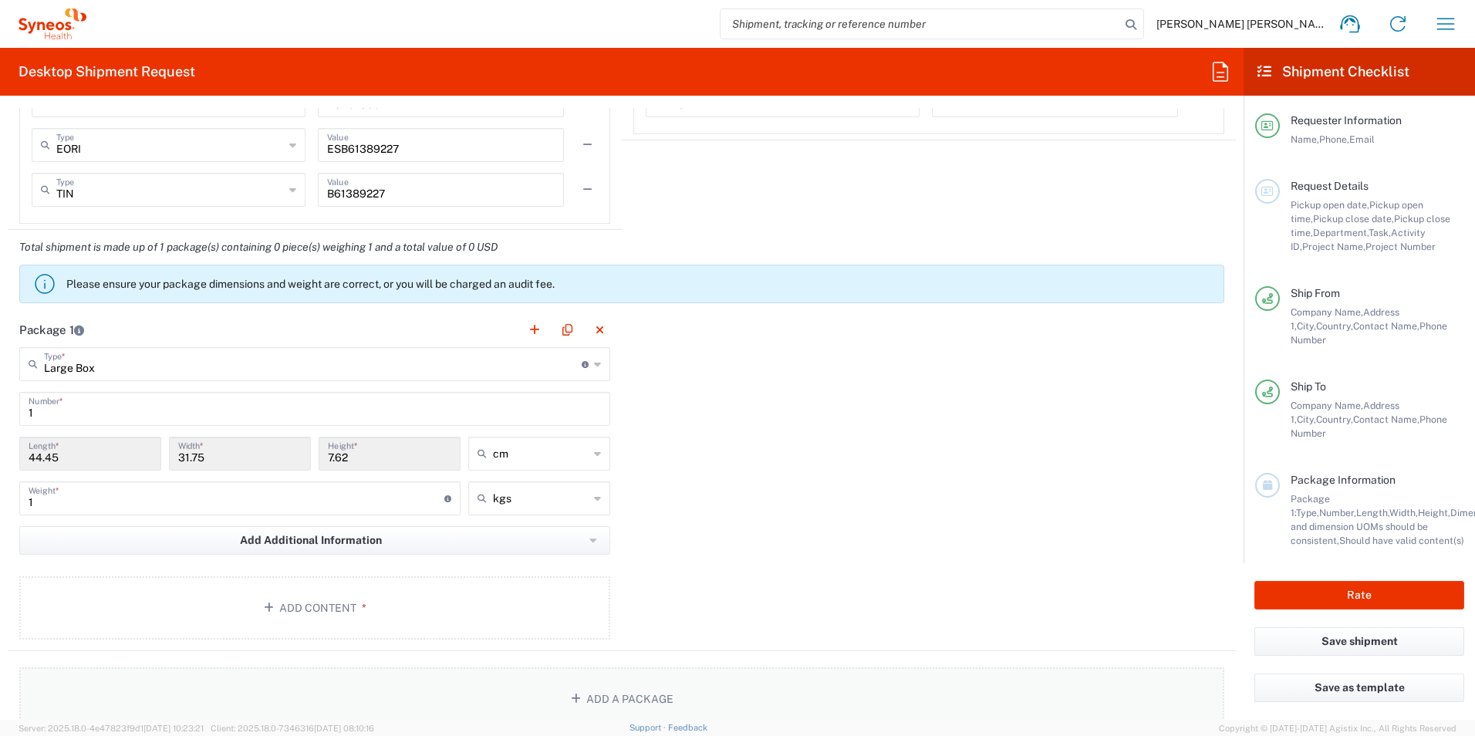
scroll to position [1391, 0]
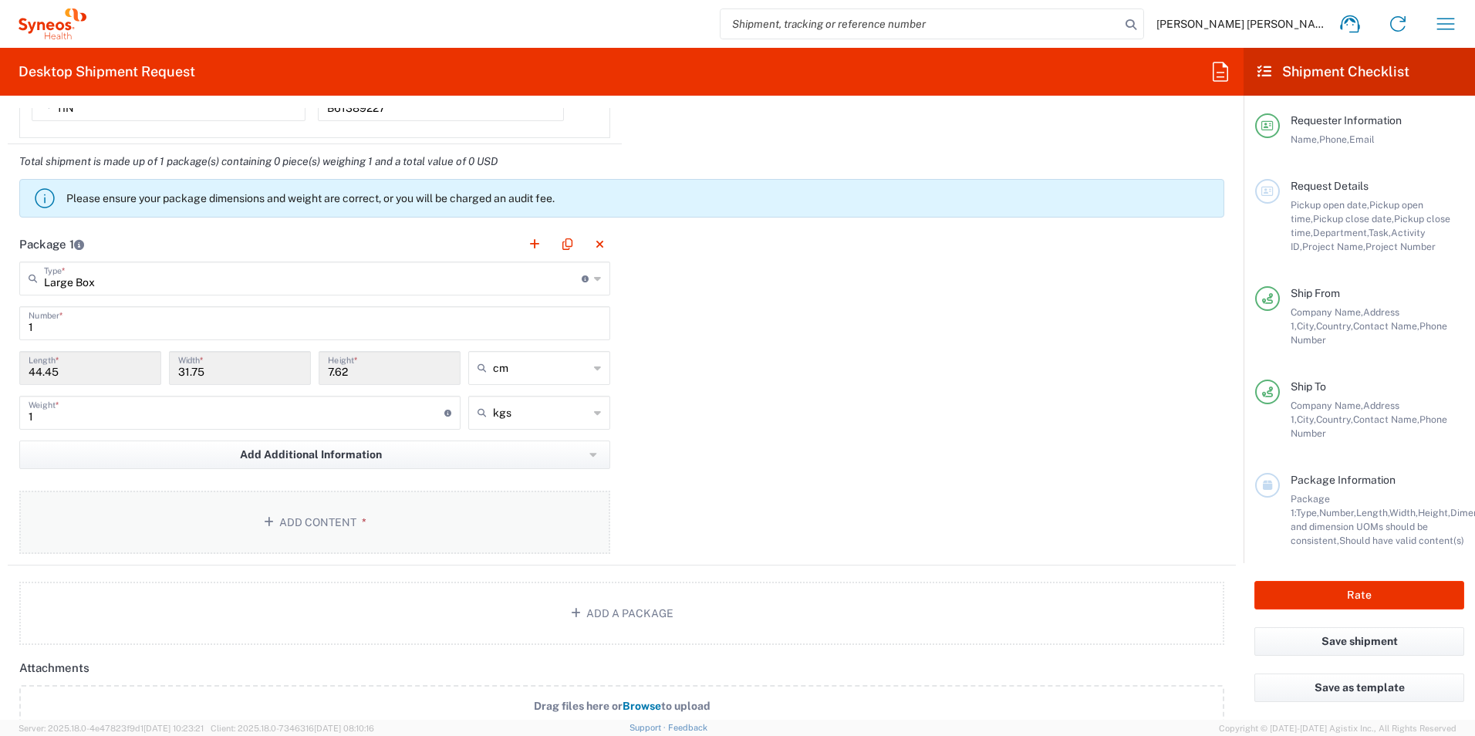
click at [298, 511] on button "Add Content *" at bounding box center [314, 522] width 591 height 63
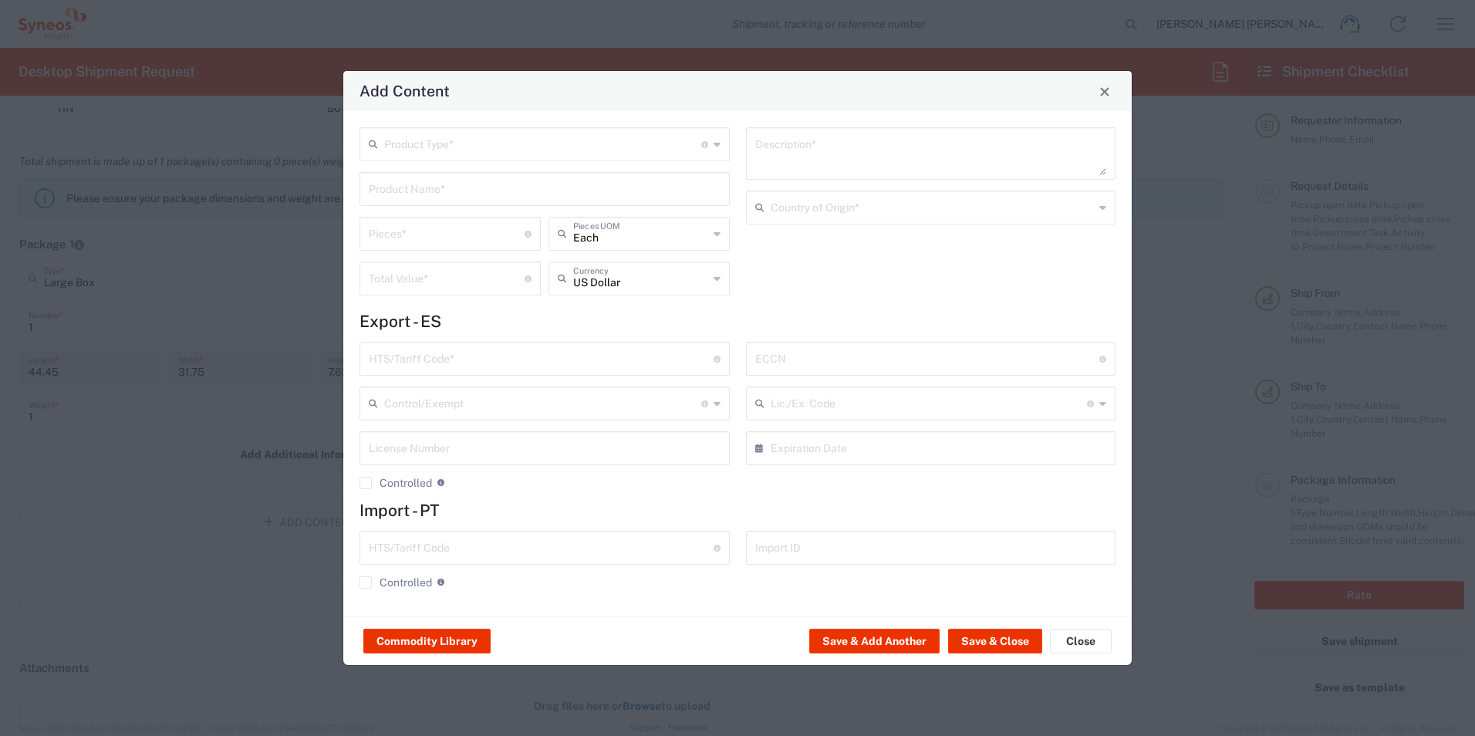
click at [435, 143] on input "text" at bounding box center [542, 143] width 317 height 27
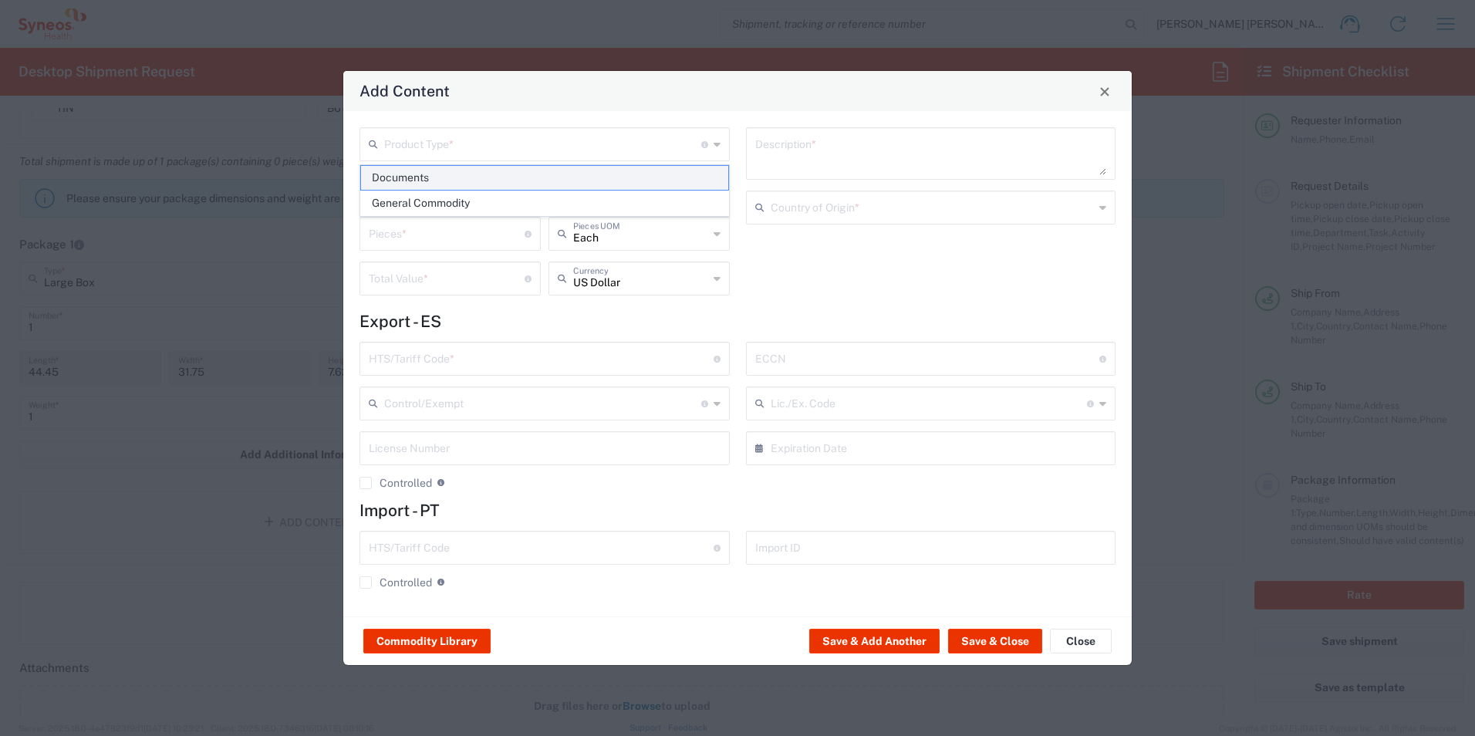
click at [431, 168] on span "Documents" at bounding box center [544, 178] width 367 height 24
type input "Documents"
type input "1"
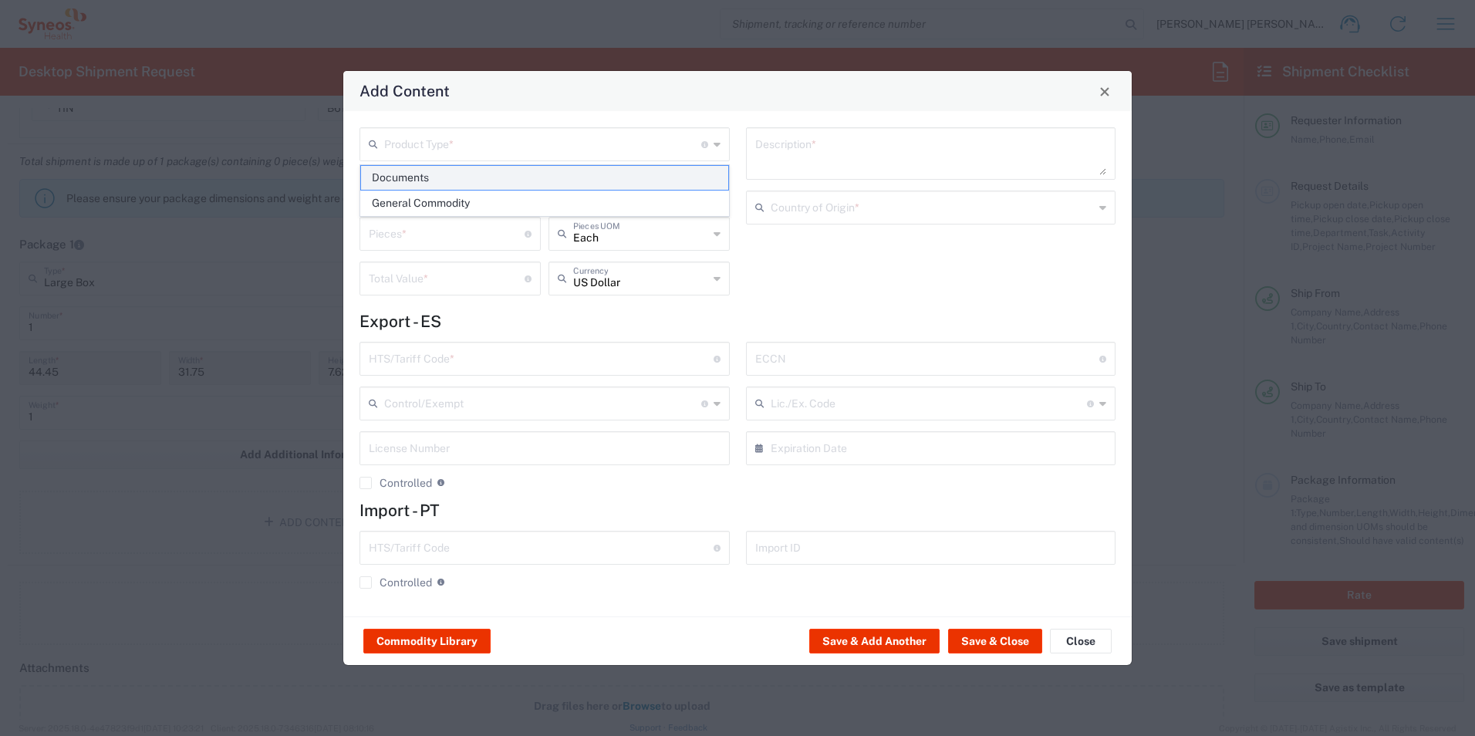
type textarea "Documents"
type input "[GEOGRAPHIC_DATA]"
type input "0000.00.0000"
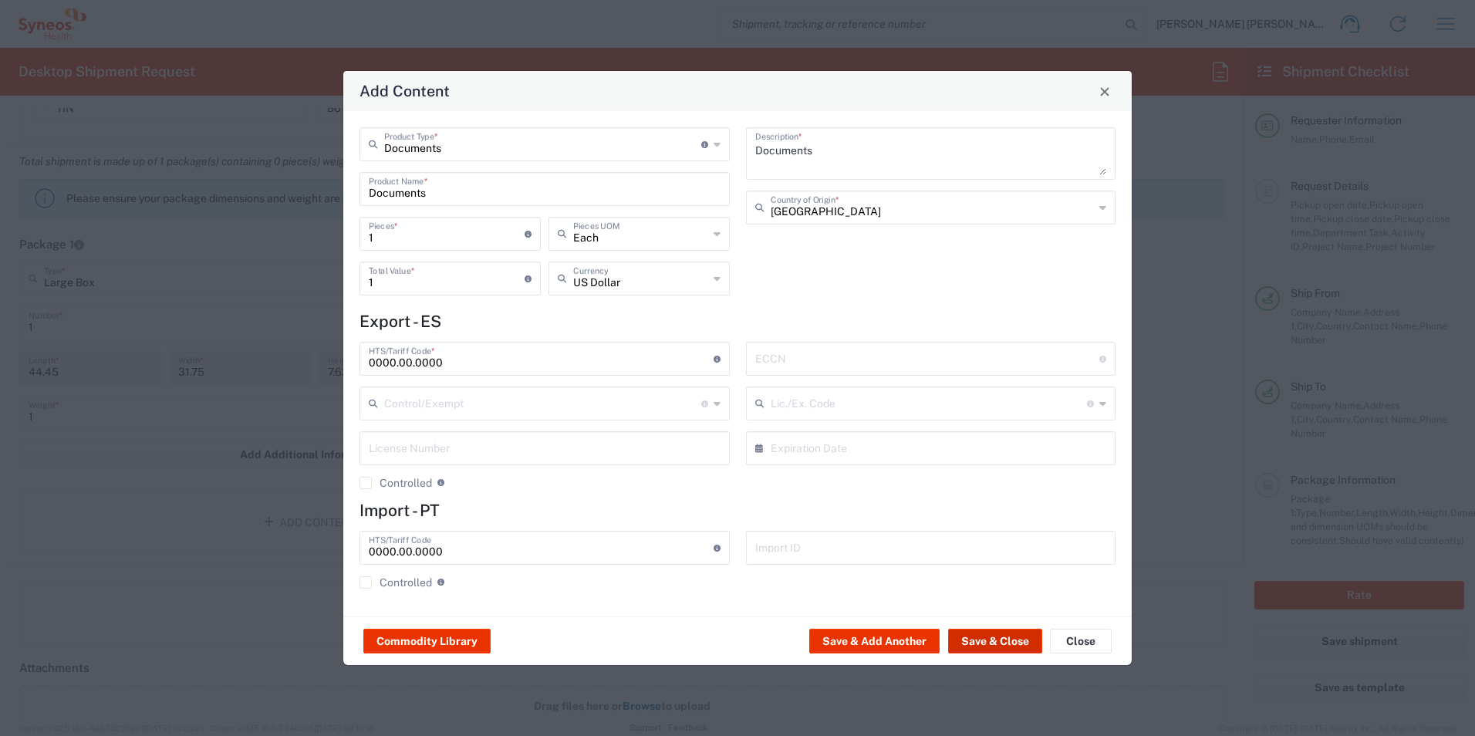
click at [979, 632] on button "Save & Close" at bounding box center [995, 641] width 94 height 25
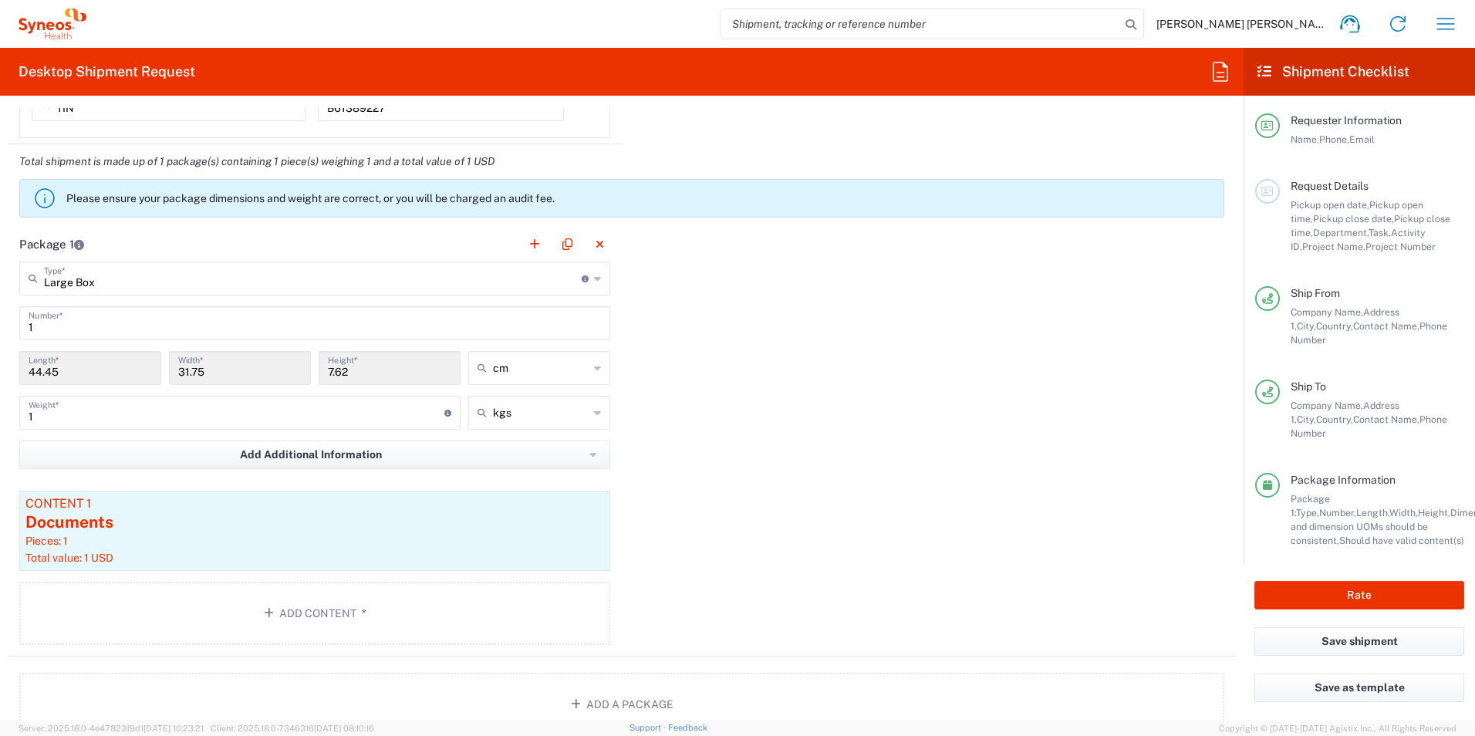
click at [759, 551] on div "Package 1 Large Box Type * Material used to package goods Envelope Large Box Me…" at bounding box center [622, 442] width 1228 height 430
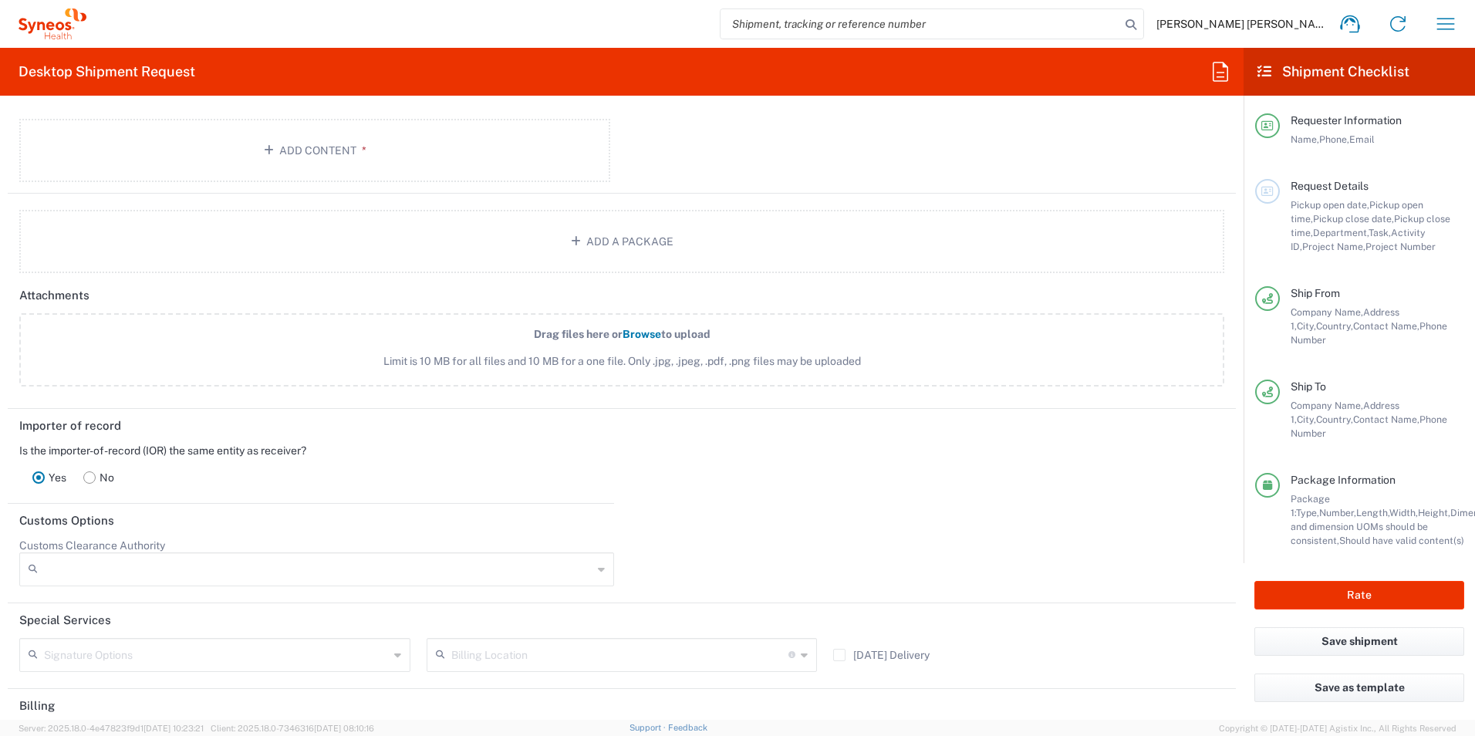
scroll to position [2066, 0]
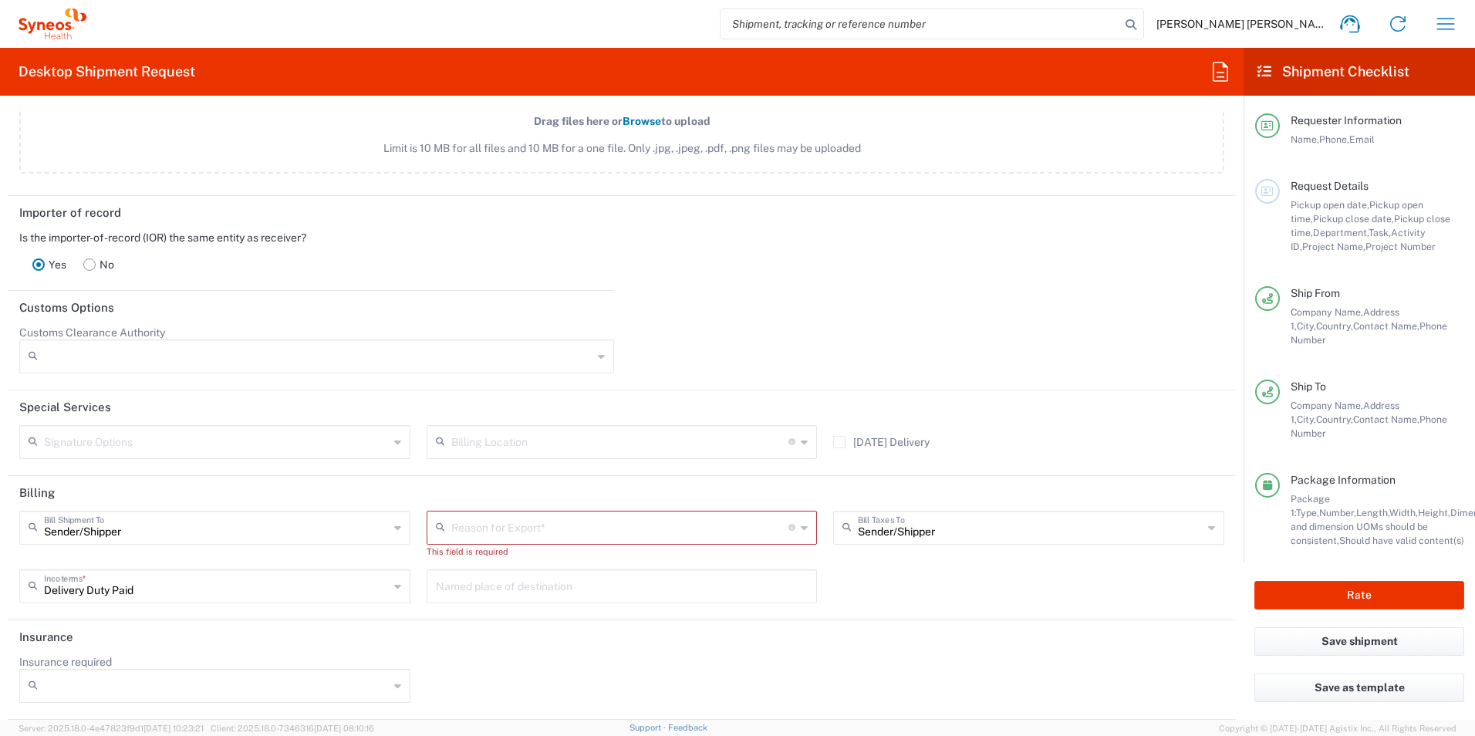
click at [505, 522] on input "text" at bounding box center [620, 526] width 338 height 27
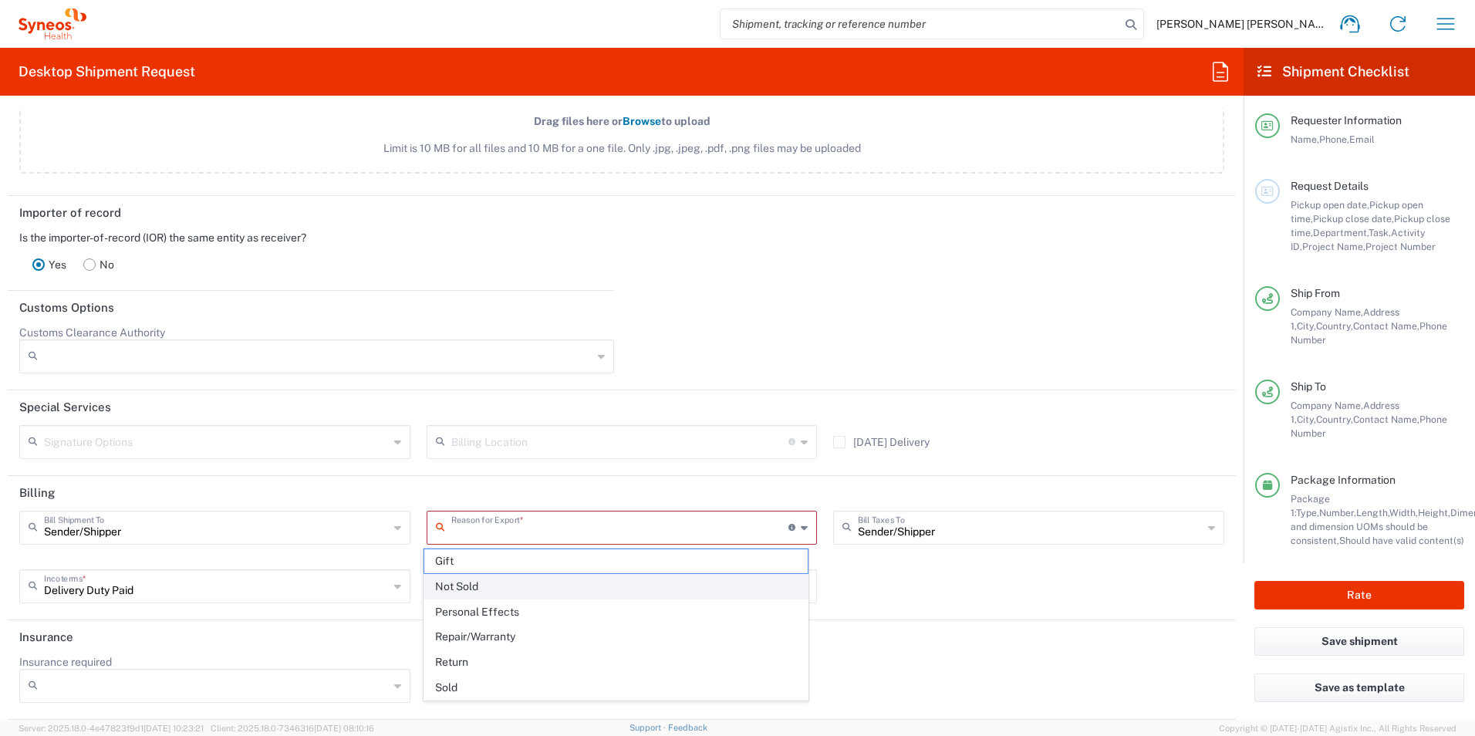
click at [466, 580] on span "Not Sold" at bounding box center [616, 587] width 384 height 24
type input "Not Sold"
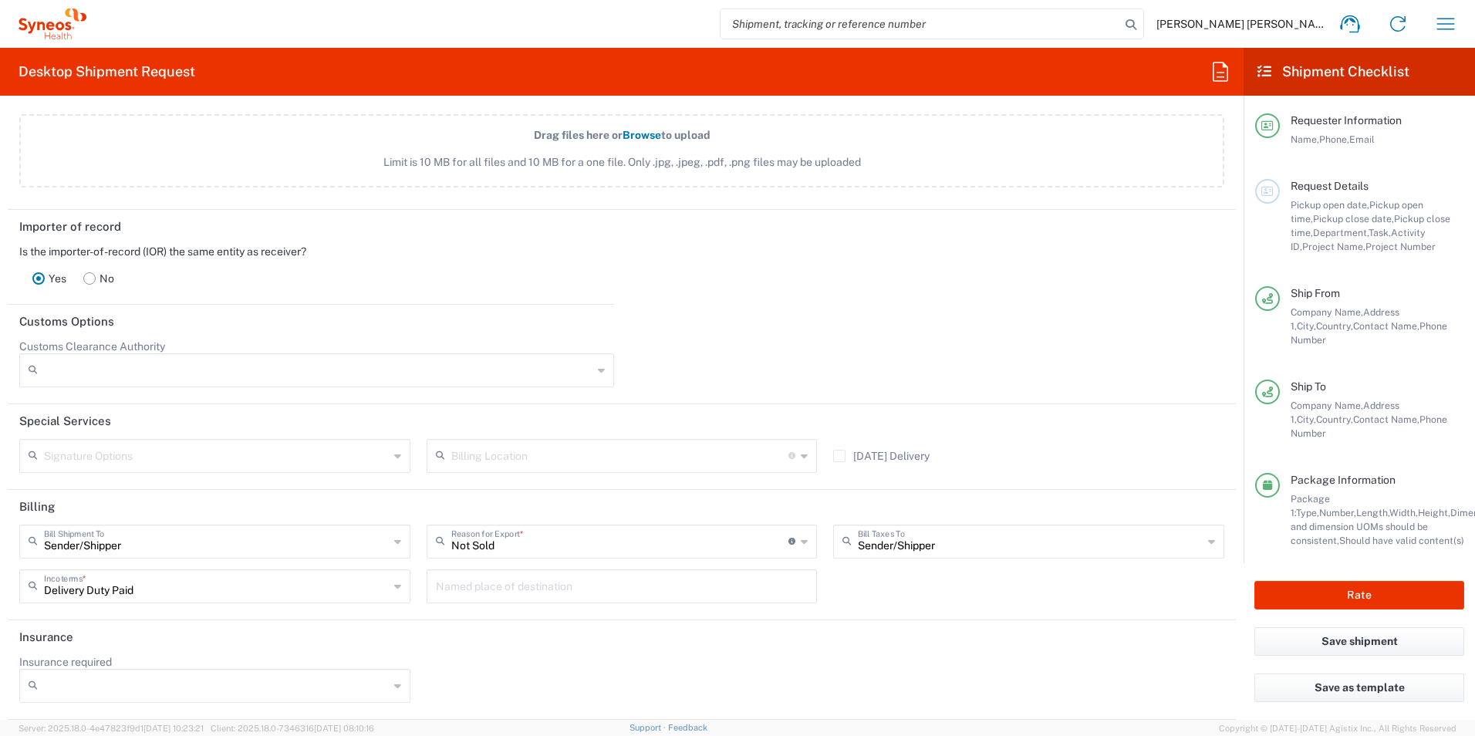
scroll to position [2052, 0]
click at [897, 590] on div "Sender/Shipper Bill Shipment To Sender/Shipper Recipient Account Third Party Ac…" at bounding box center [622, 568] width 1221 height 89
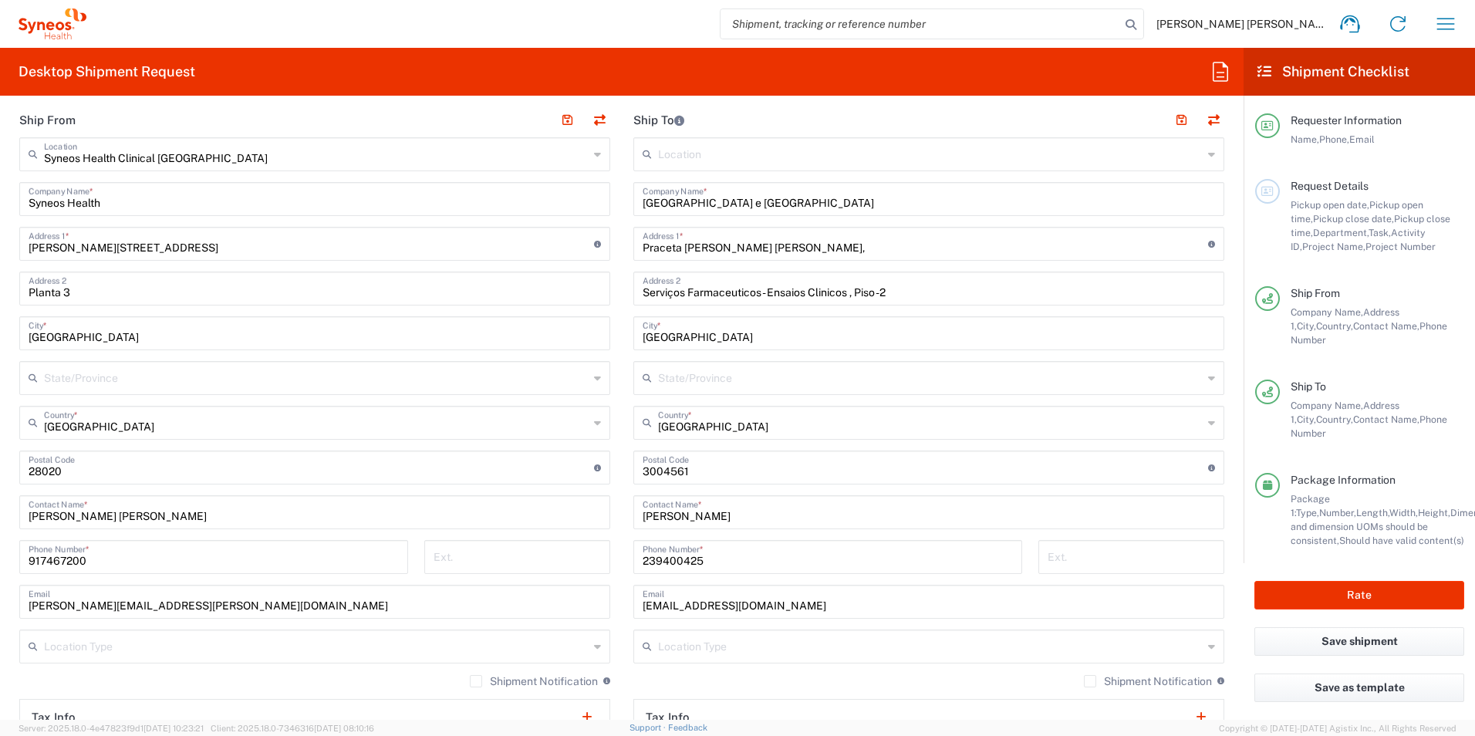
scroll to position [587, 0]
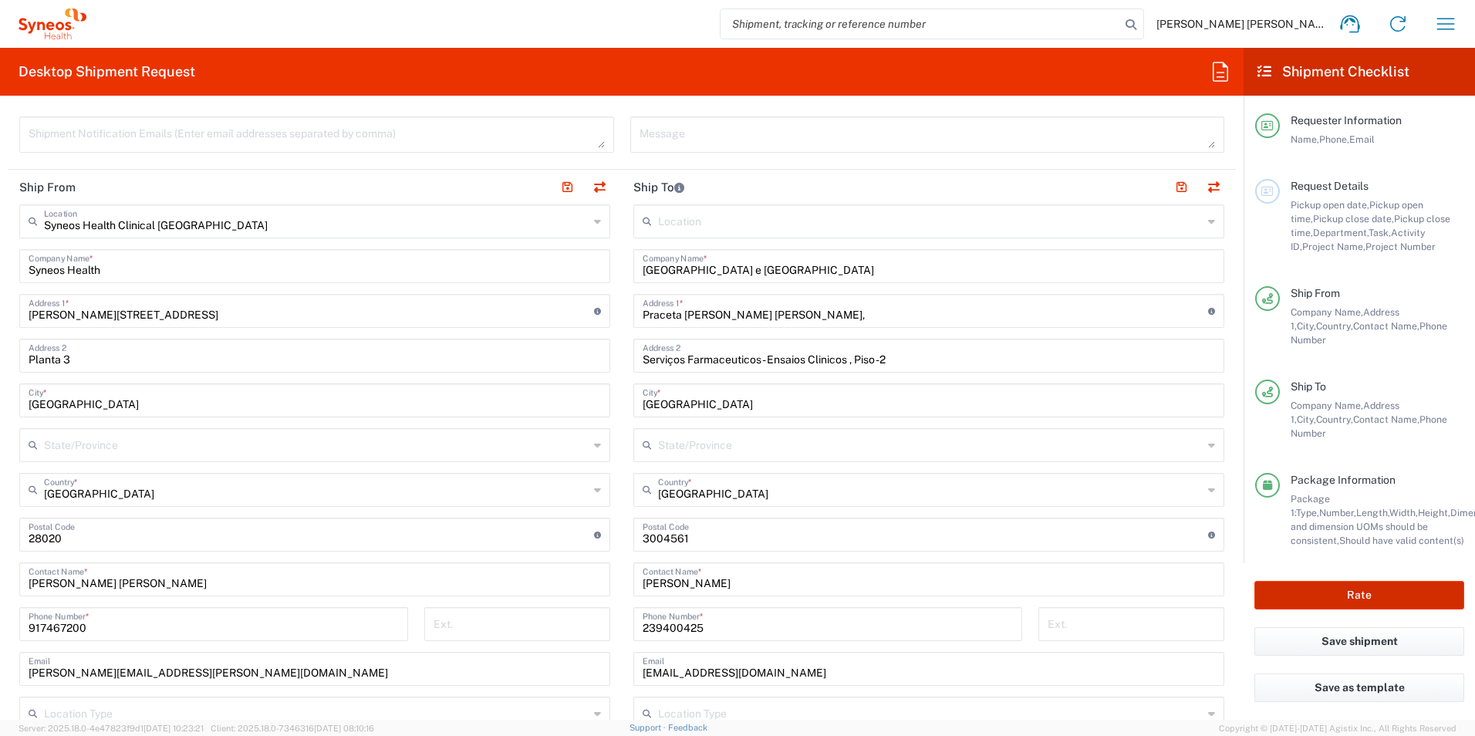
click at [1317, 595] on button "Rate" at bounding box center [1359, 595] width 210 height 29
type input "7061958D"
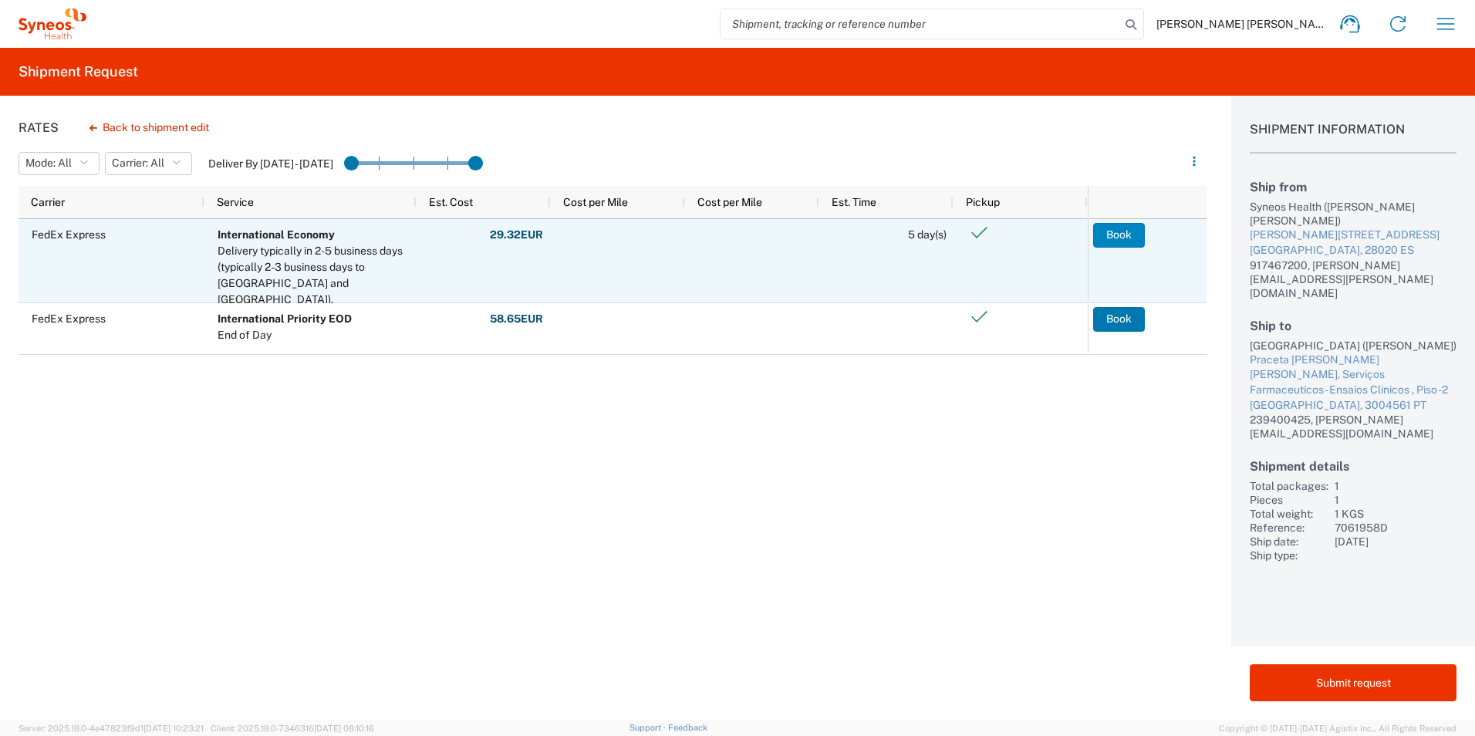
click at [1115, 238] on button "Book" at bounding box center [1119, 235] width 52 height 25
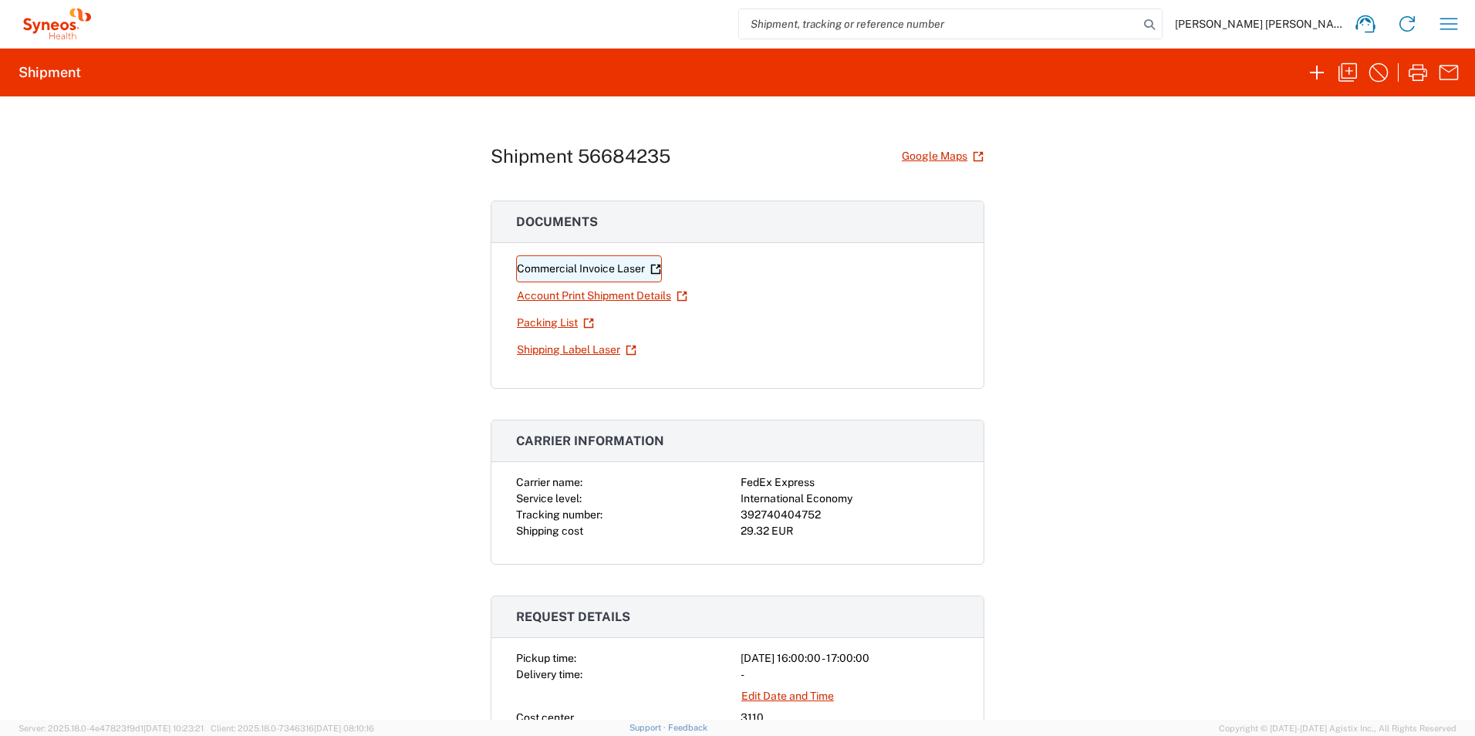
click at [573, 271] on link "Commercial Invoice Laser" at bounding box center [589, 268] width 146 height 27
click at [556, 347] on link "Shipping Label Laser" at bounding box center [576, 349] width 121 height 27
click at [1346, 70] on icon "button" at bounding box center [1347, 72] width 19 height 19
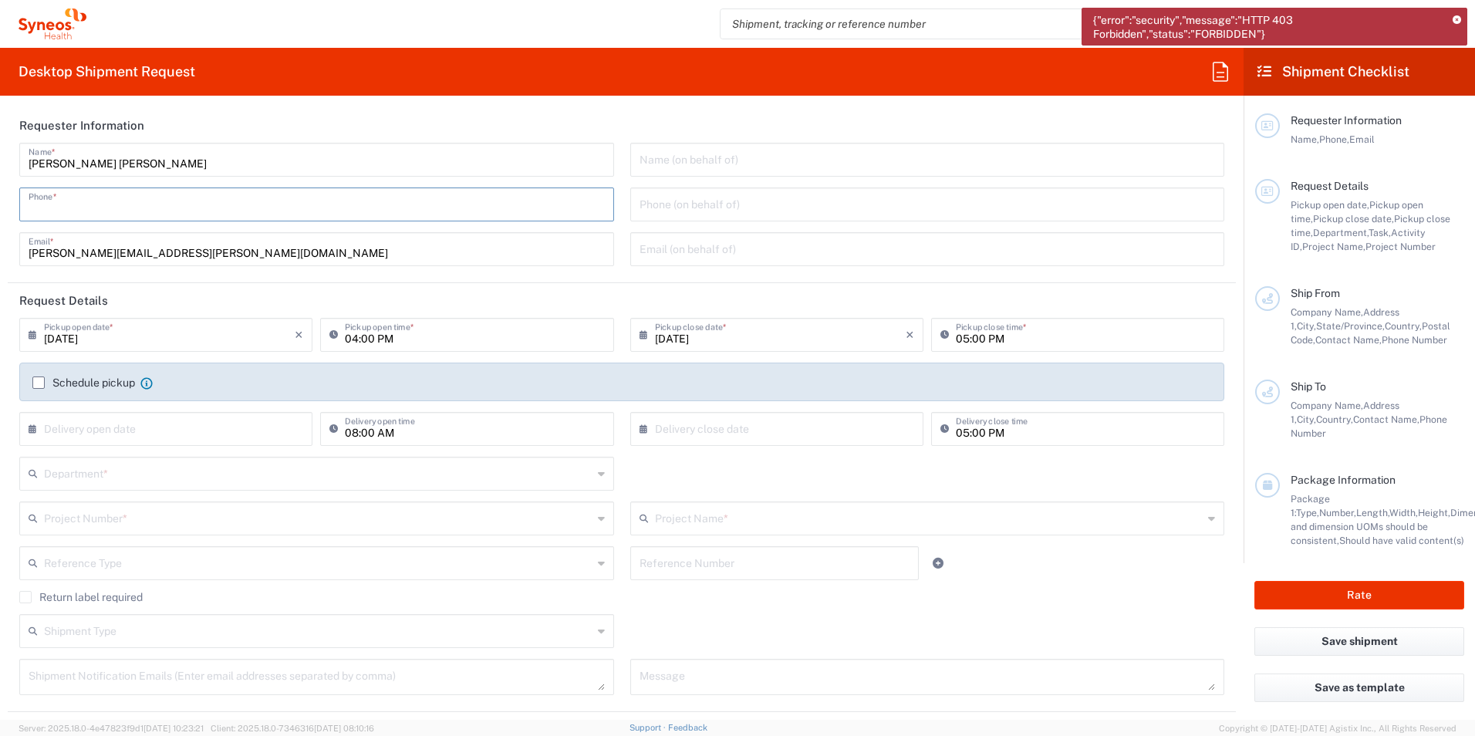
click at [153, 199] on input "tel" at bounding box center [317, 203] width 576 height 27
type input "917467200"
type input "3110"
type input "7061958D"
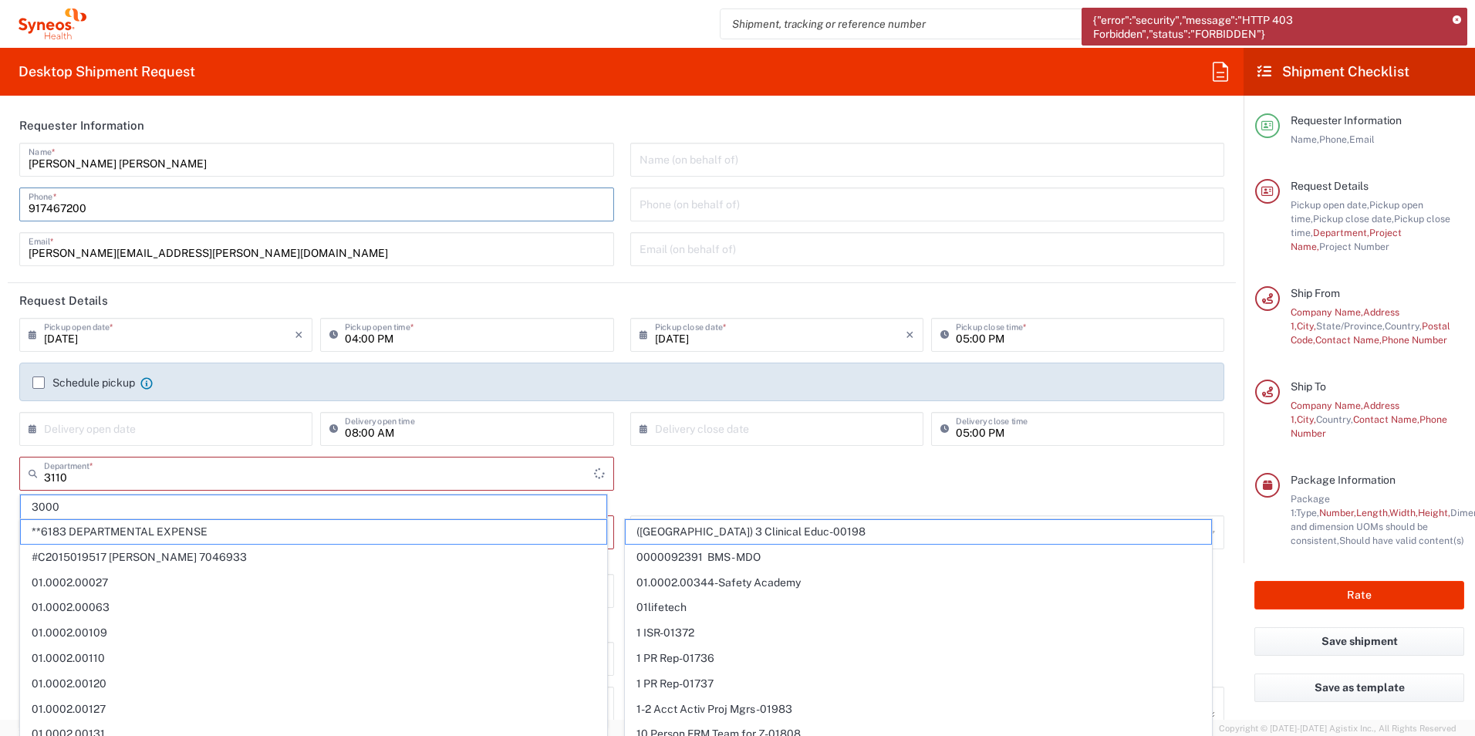
click at [39, 380] on label "Schedule pickup" at bounding box center [83, 382] width 103 height 12
click at [39, 383] on input "Schedule pickup" at bounding box center [39, 383] width 0 height 0
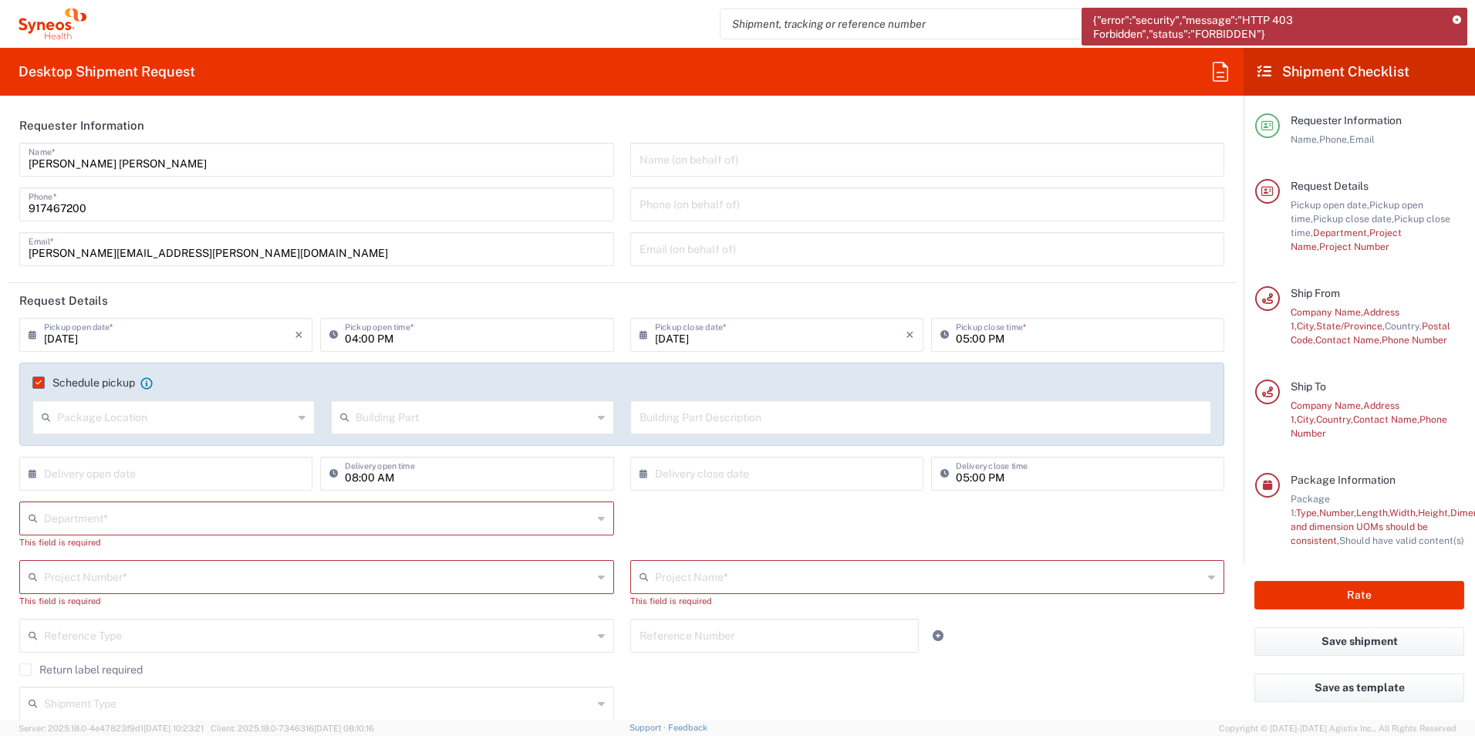
click at [77, 521] on input "text" at bounding box center [318, 517] width 548 height 27
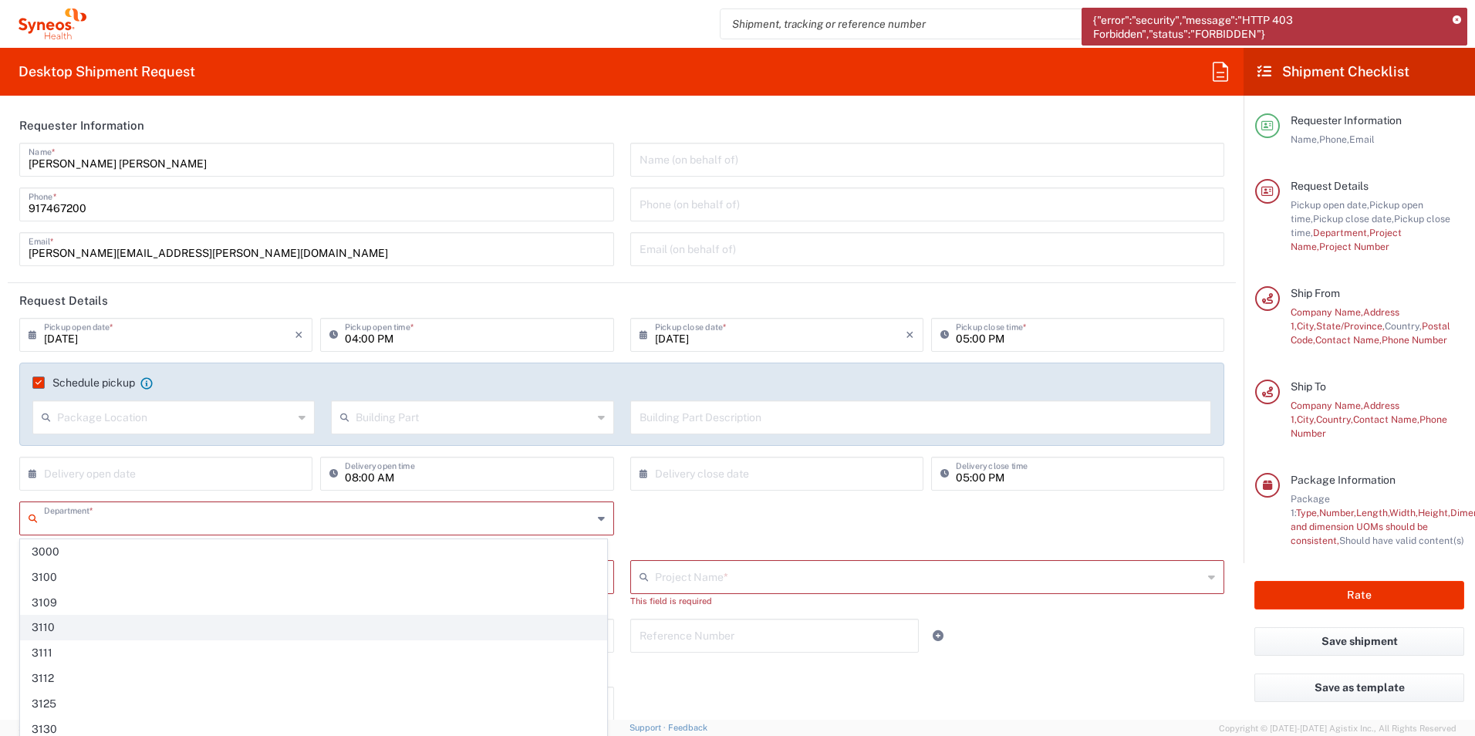
click at [69, 622] on span "3110" at bounding box center [313, 627] width 585 height 24
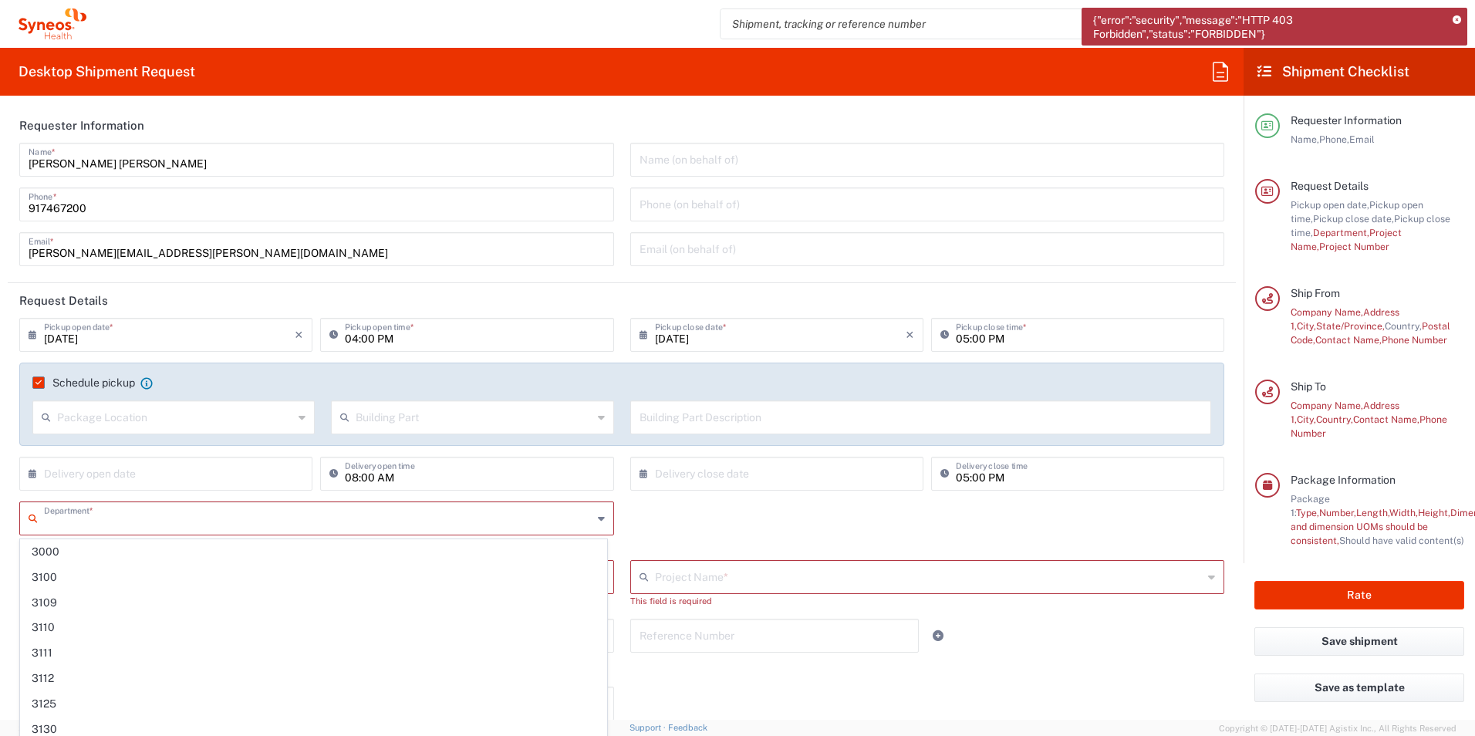
type input "3110"
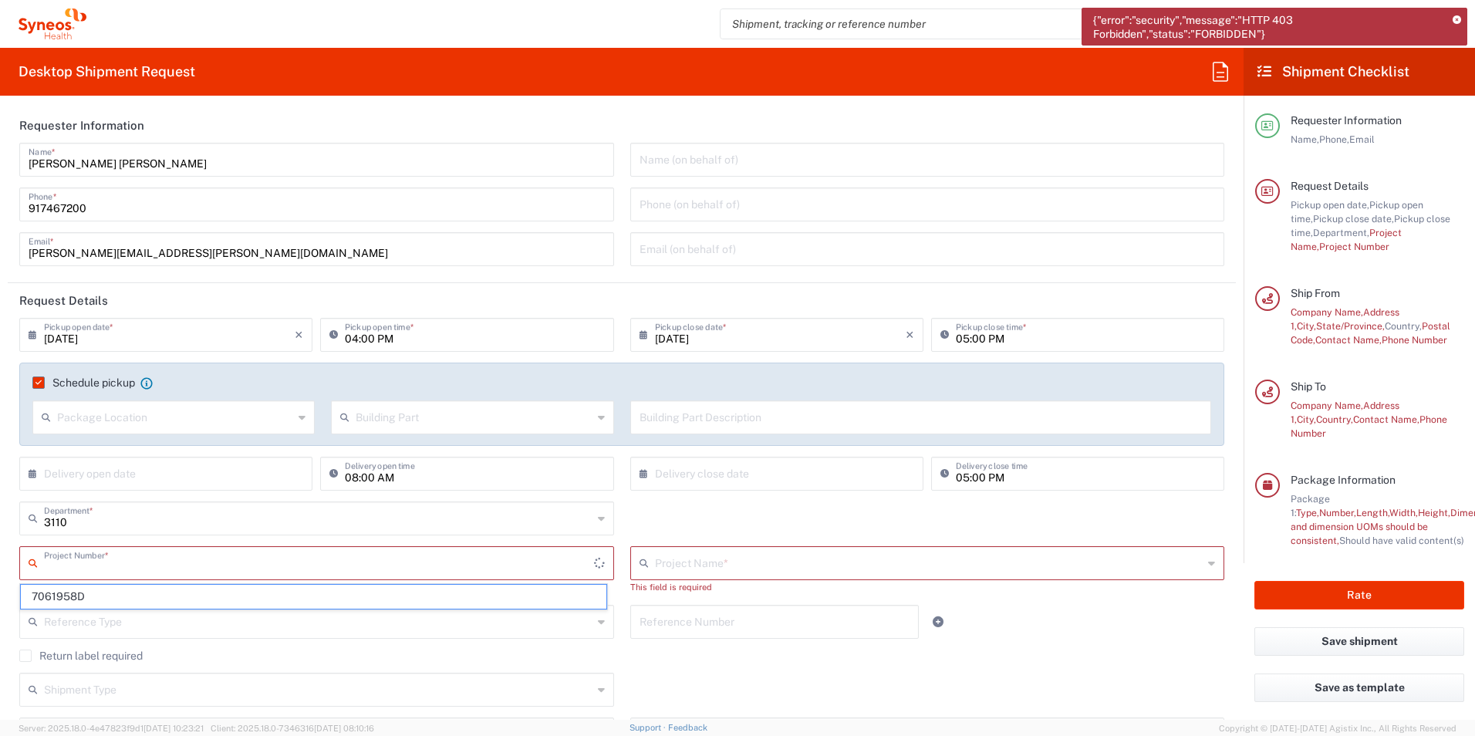
click at [75, 569] on input "text" at bounding box center [319, 561] width 550 height 27
click at [75, 588] on span "7061958D" at bounding box center [313, 597] width 585 height 24
type input "7061958D"
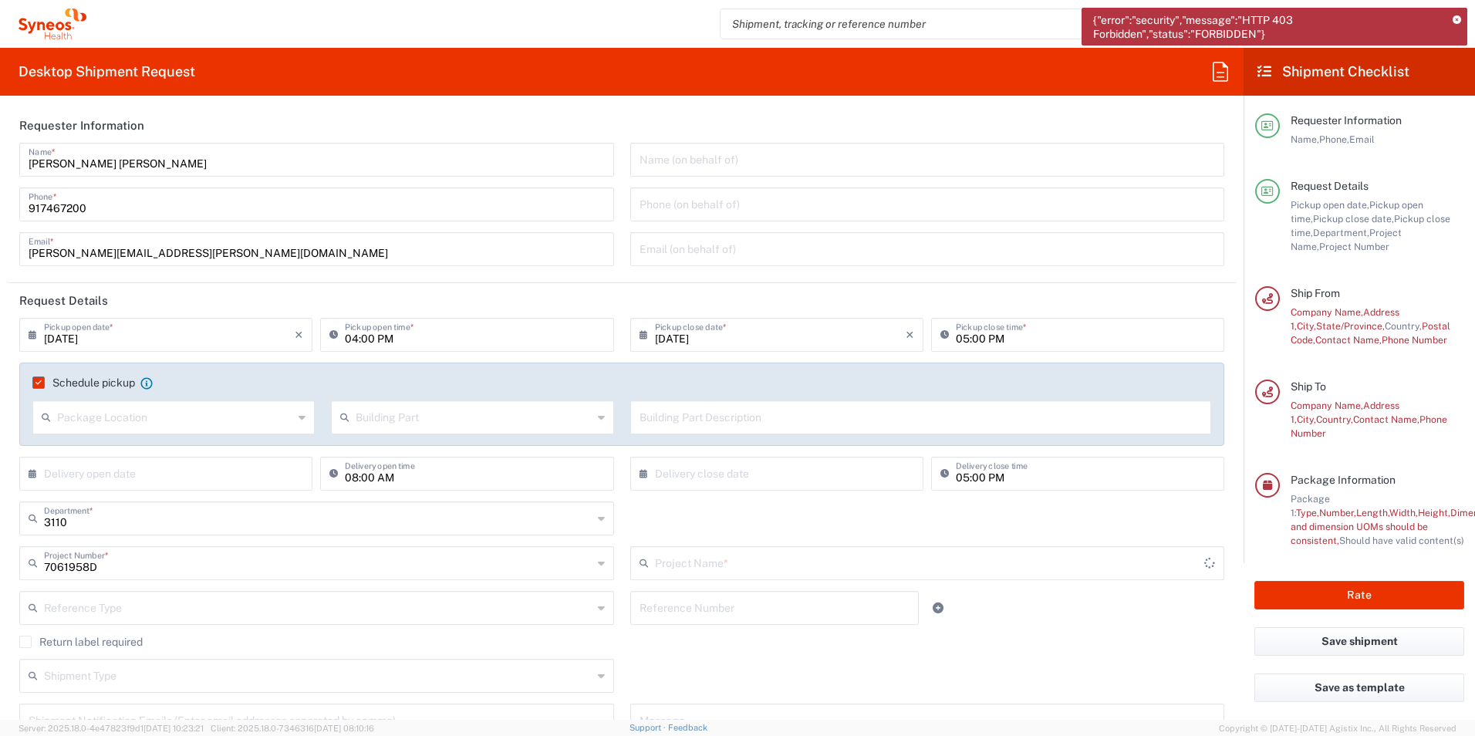
type input "7061958D-[GEOGRAPHIC_DATA]-[GEOGRAPHIC_DATA]"
click at [1022, 629] on div "Reference Type Account Type Activity ID Airline Appointment Number ASN Batch Re…" at bounding box center [622, 613] width 1221 height 45
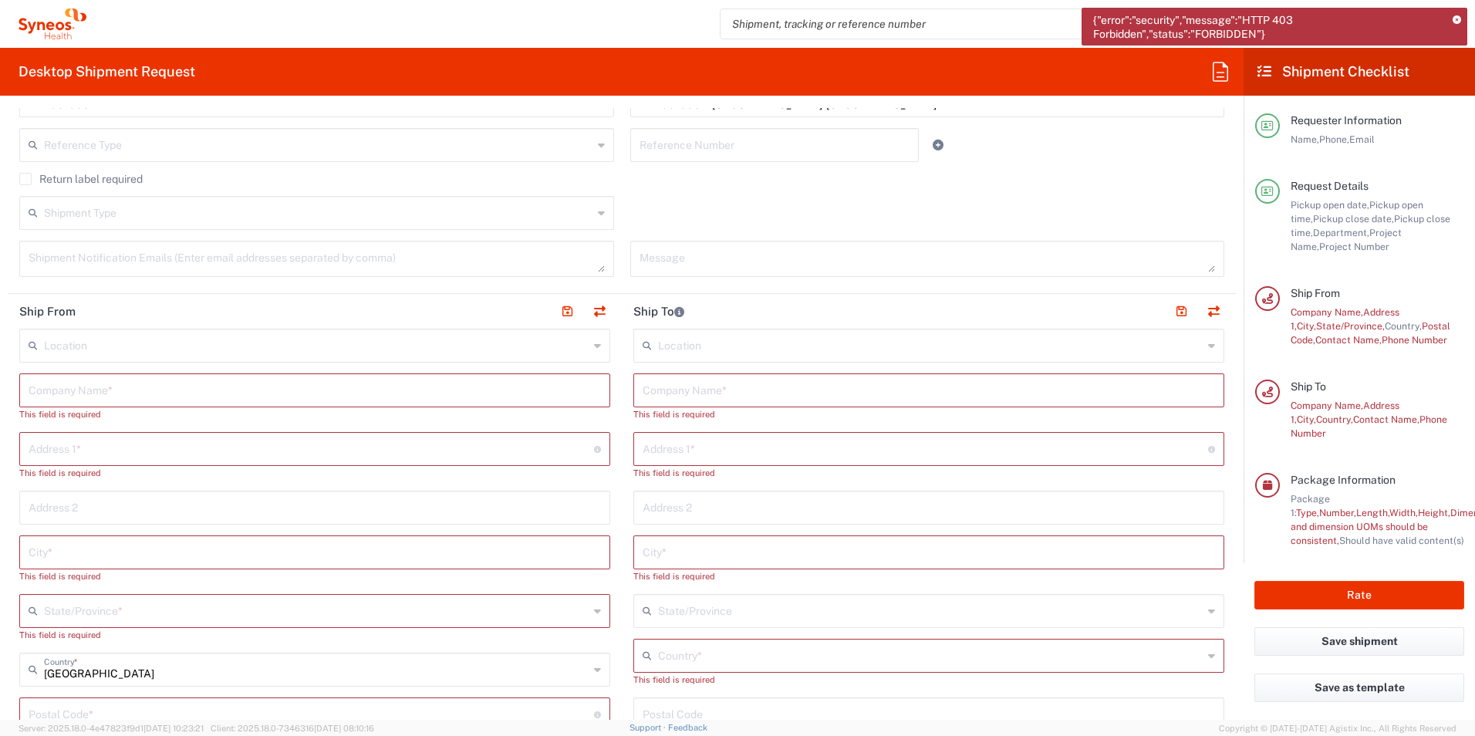
scroll to position [231, 0]
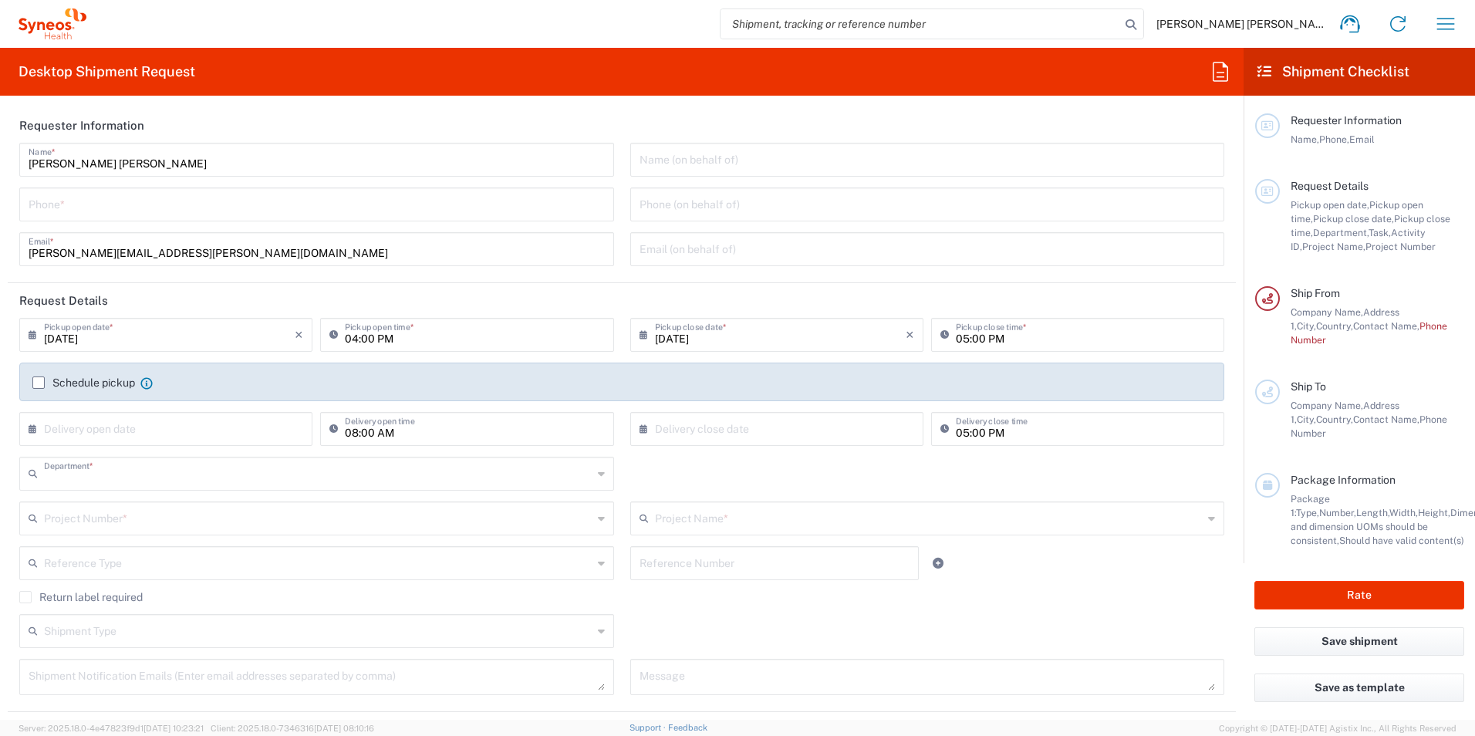
type input "3110"
type input "[GEOGRAPHIC_DATA]"
click at [131, 197] on input "tel" at bounding box center [317, 203] width 576 height 27
type input "917467200"
type input "[PERSON_NAME][EMAIL_ADDRESS][PERSON_NAME][DOMAIN_NAME]"
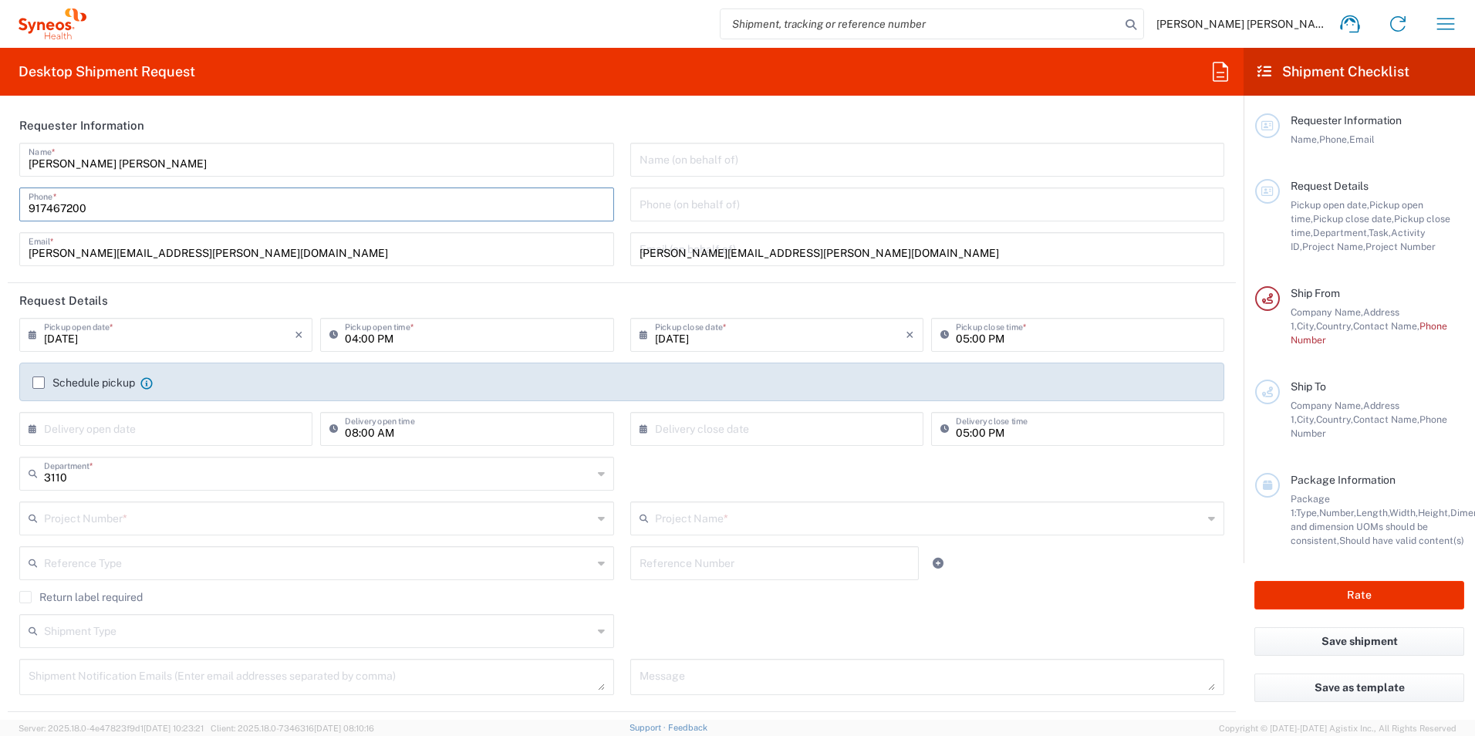
type input "7061958D"
type input "7061958D-[GEOGRAPHIC_DATA]-[GEOGRAPHIC_DATA]"
type input "Syneos Health Clinical [GEOGRAPHIC_DATA]"
type input "917467200"
type input "[GEOGRAPHIC_DATA] e [GEOGRAPHIC_DATA]"
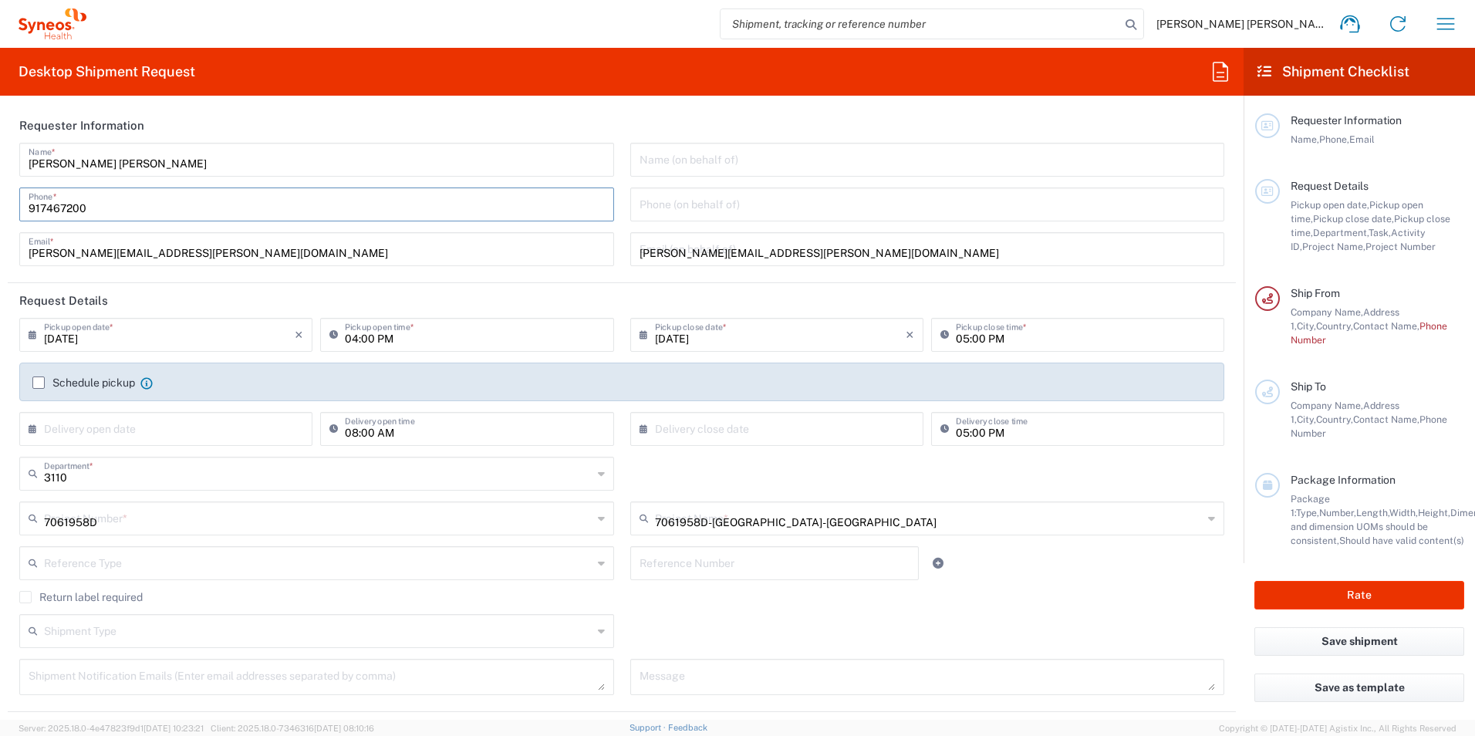
type input "Praceta [PERSON_NAME] [PERSON_NAME],"
type input "Serviços Farmaceuticos - Ensaios Clinicos , Piso -2"
type input "[GEOGRAPHIC_DATA]"
type input "3004561"
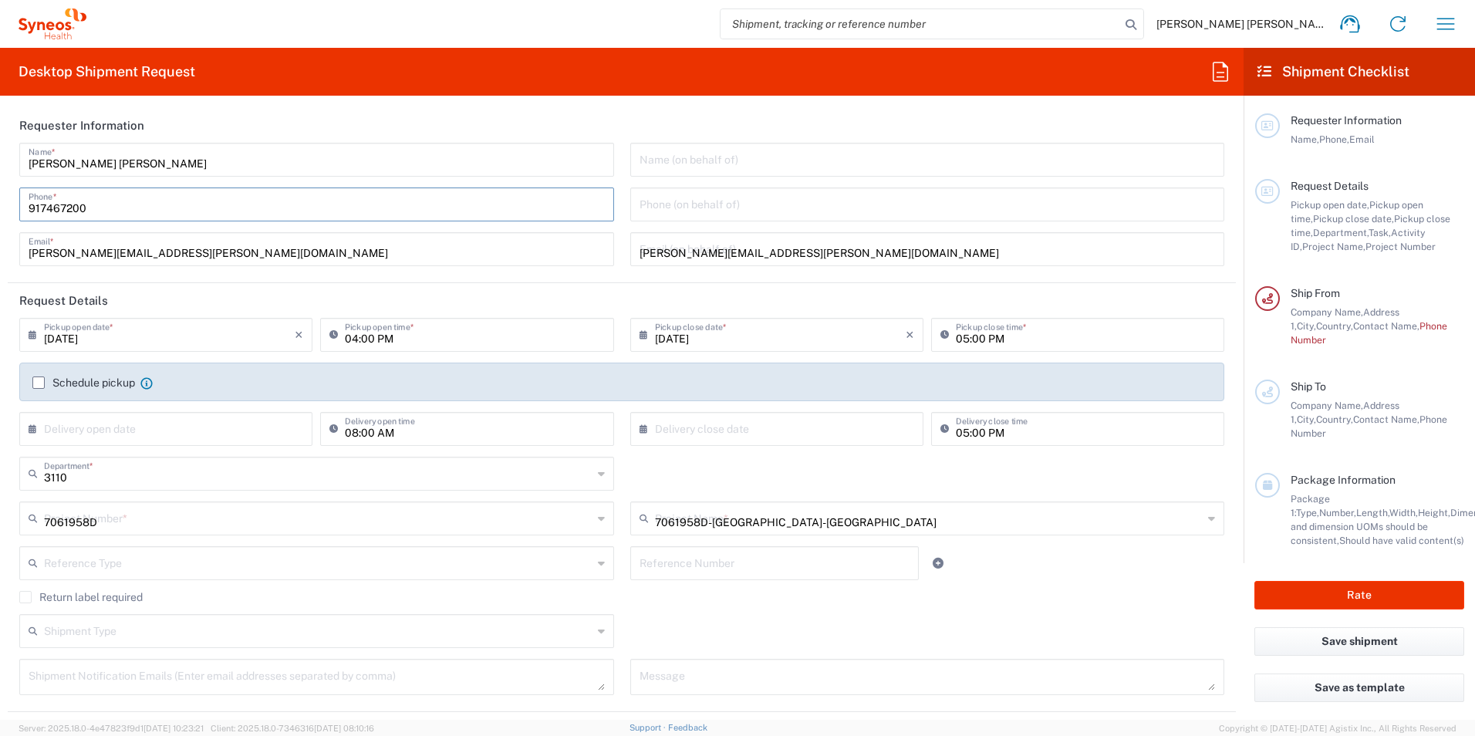
type input "[PERSON_NAME]"
type input "[EMAIL_ADDRESS][DOMAIN_NAME]"
type input "1"
type input "44.45"
type input "31.75"
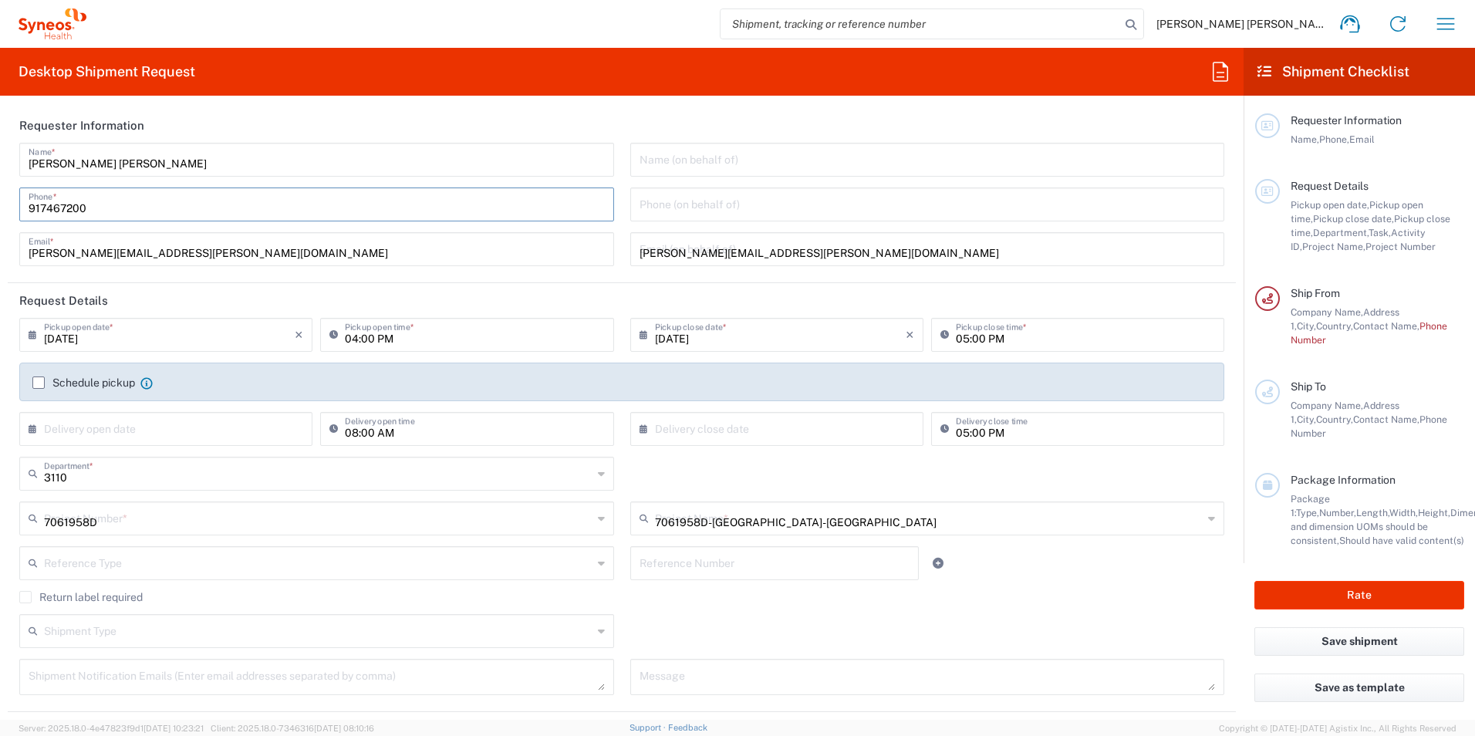
type input "7.62"
type input "1"
type input "Sender/Shipper"
type input "Delivery Duty Paid"
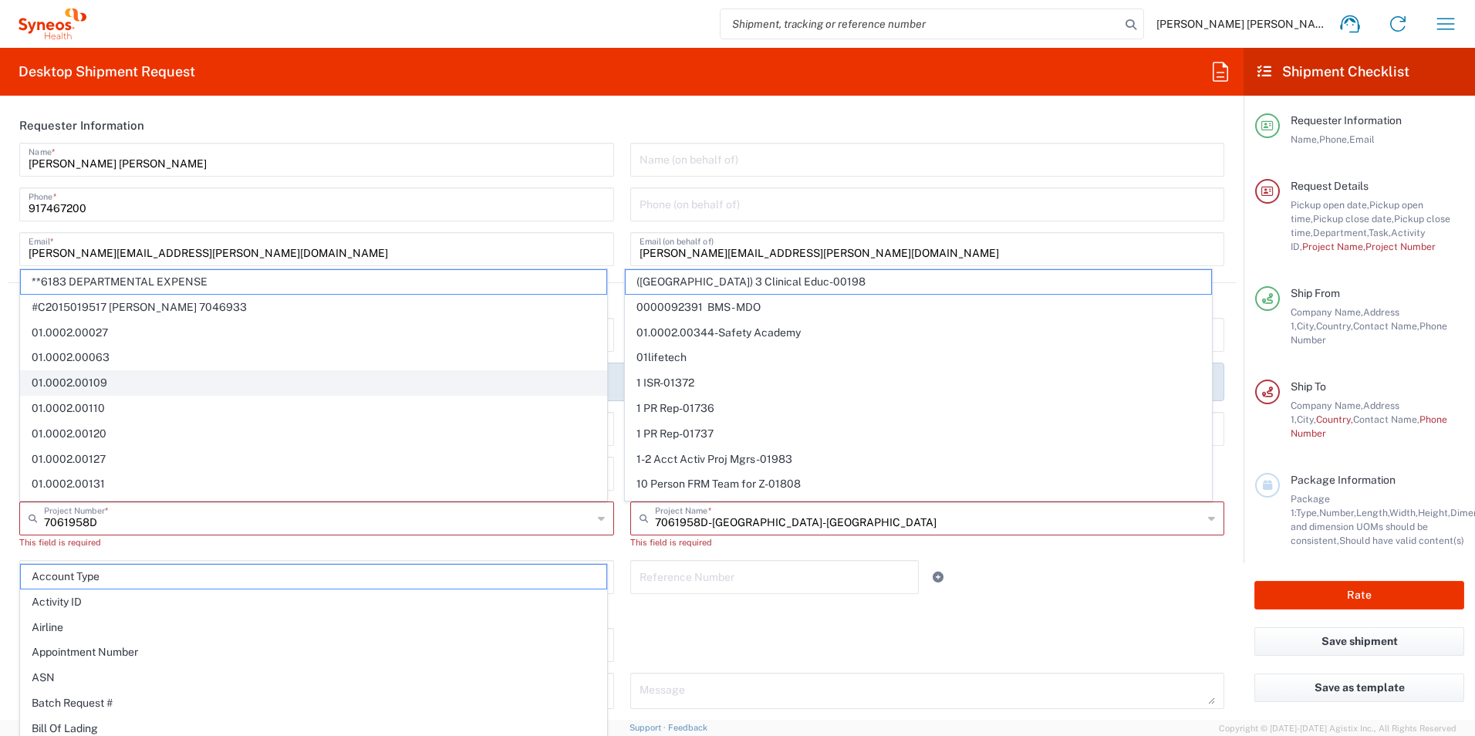
click at [42, 381] on agx-block-ui "[PERSON_NAME] [PERSON_NAME] Home Shipment estimator Shipment tracking Desktop s…" at bounding box center [737, 368] width 1475 height 736
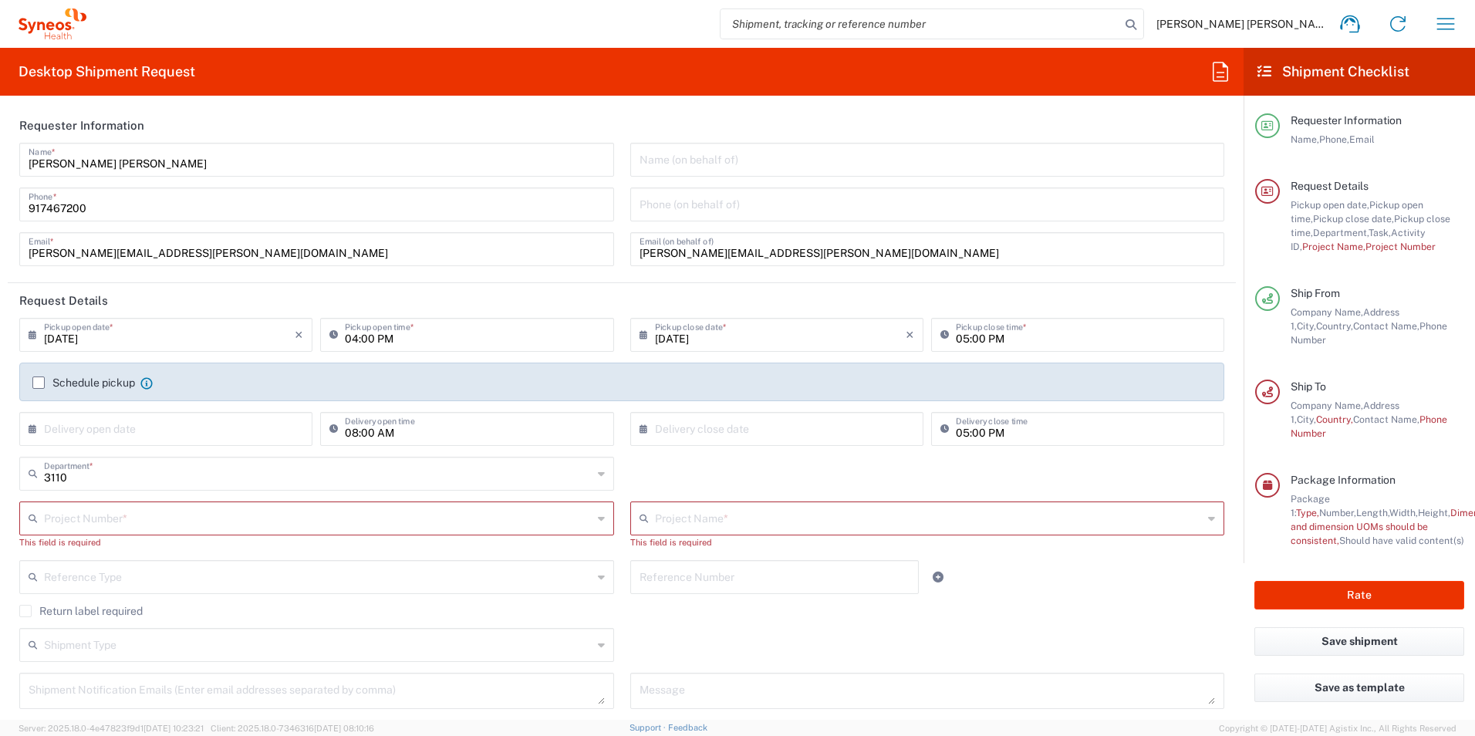
click at [39, 380] on label "Schedule pickup" at bounding box center [83, 382] width 103 height 12
click at [39, 383] on input "Schedule pickup" at bounding box center [39, 383] width 0 height 0
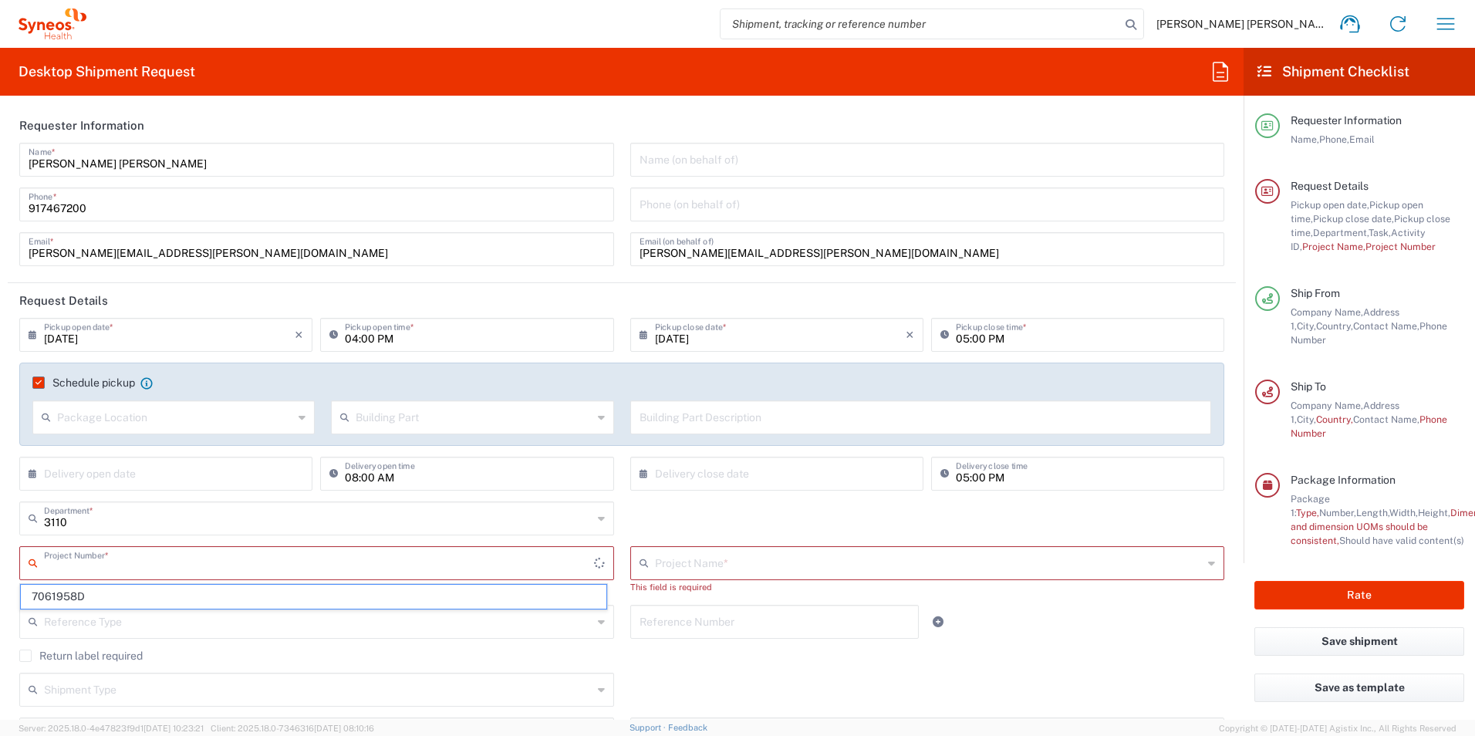
click at [103, 556] on input "text" at bounding box center [319, 561] width 550 height 27
click at [106, 592] on span "7061958D" at bounding box center [313, 597] width 585 height 24
type input "7061958D"
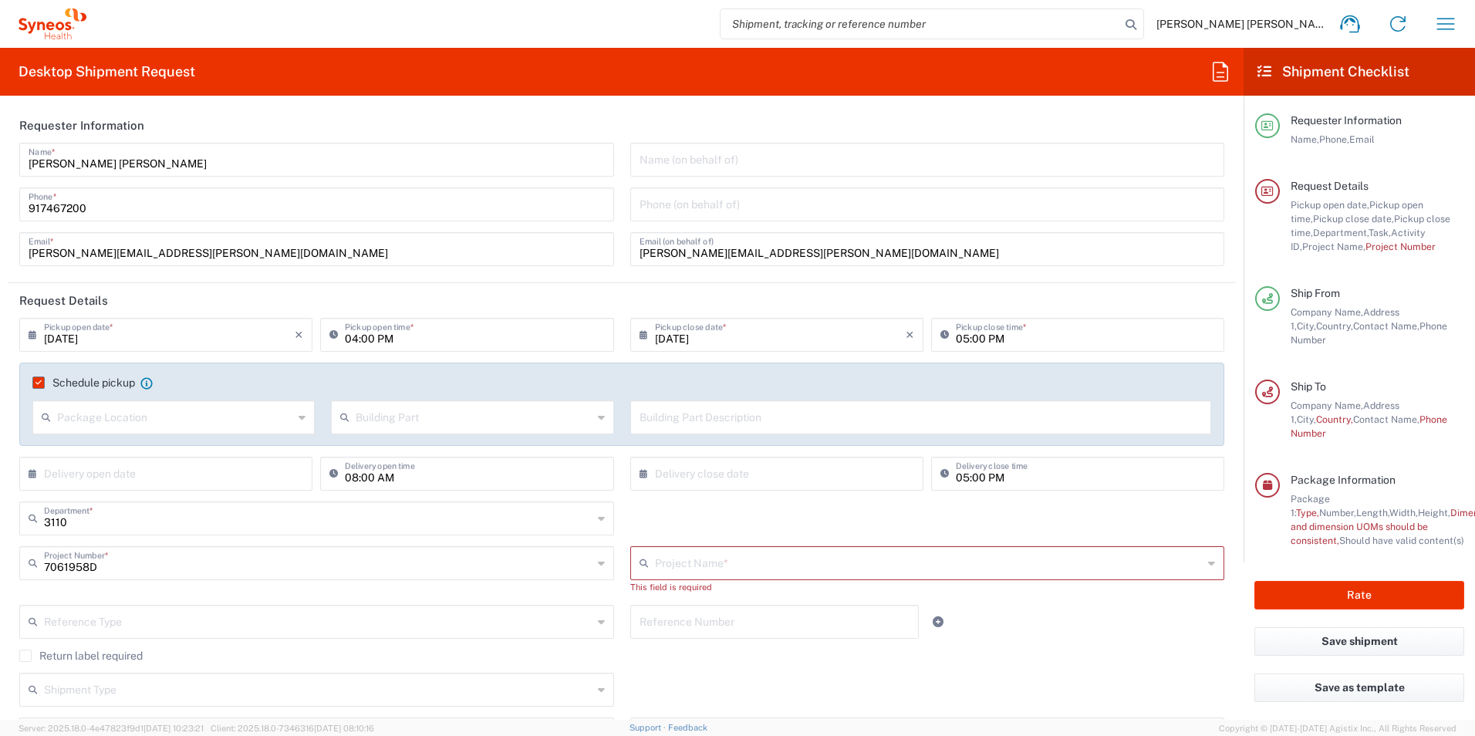
type input "7061958D-[GEOGRAPHIC_DATA]-[GEOGRAPHIC_DATA]"
click at [751, 660] on div "Shipment Type Batch Regular" at bounding box center [622, 681] width 1221 height 45
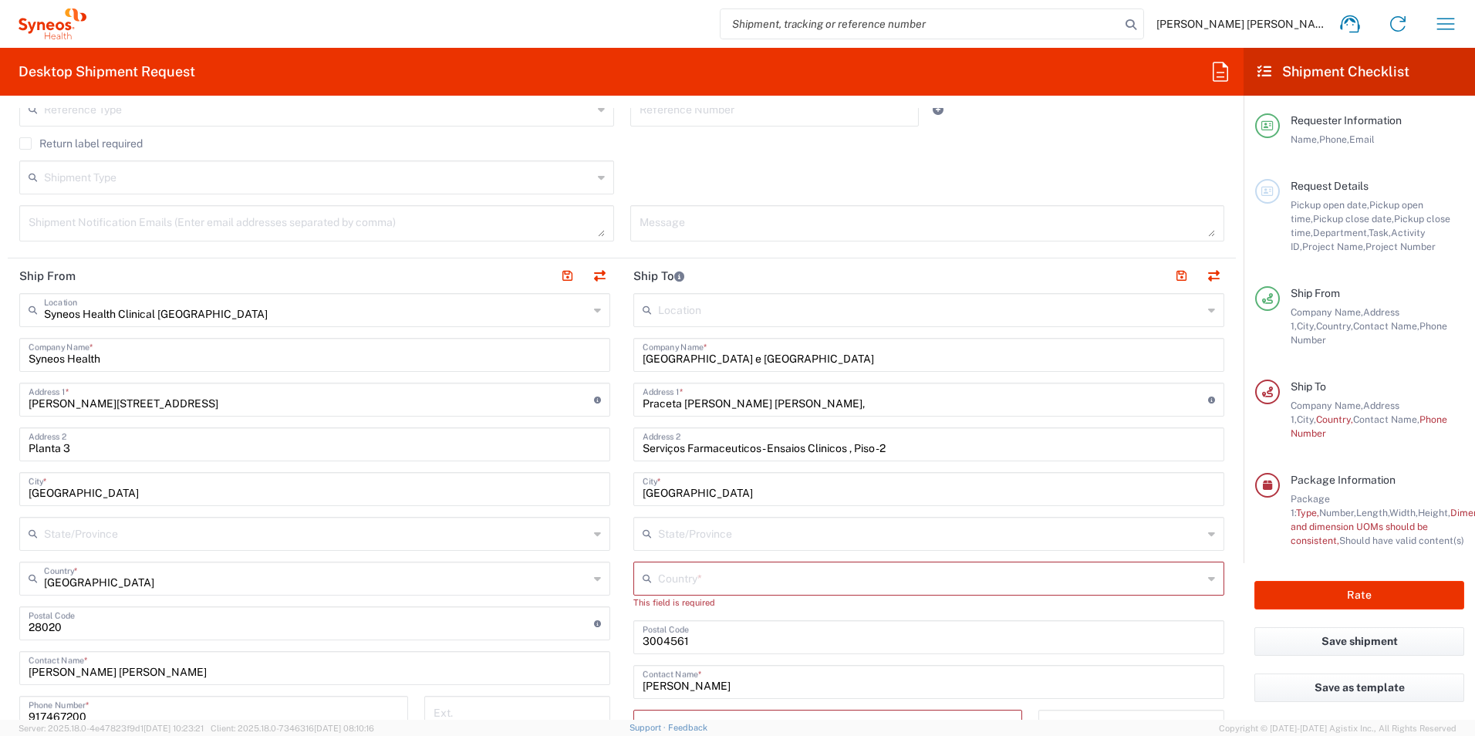
scroll to position [540, 0]
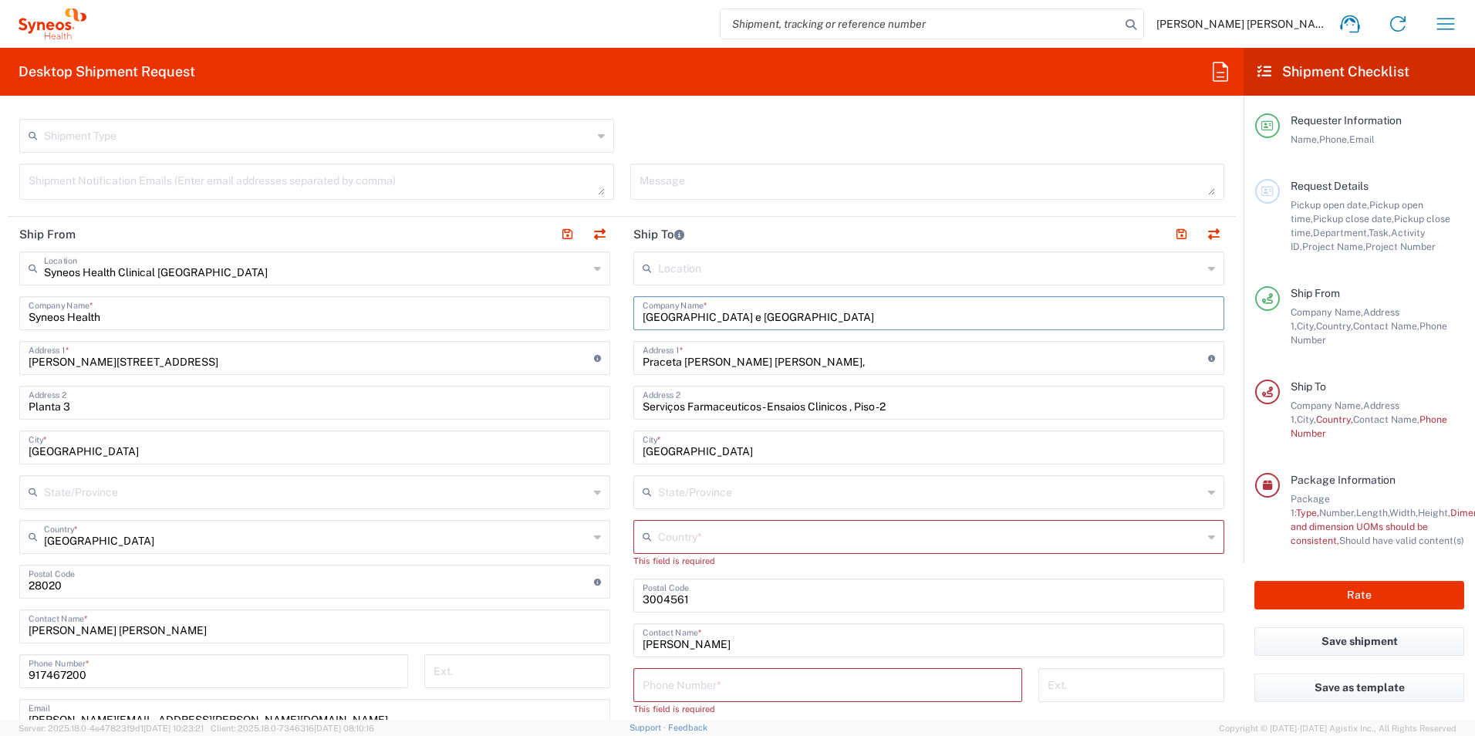
drag, startPoint x: 879, startPoint y: 320, endPoint x: 633, endPoint y: 319, distance: 246.0
click at [633, 319] on div "ULS Coimbra- Hospital Universitario e Coimbra Company Name *" at bounding box center [928, 313] width 591 height 34
paste input "nidade Local de Saude de Matosinhos, E.P.E. [PERSON_NAME],"
type input "Unidade Local de Saude de Matosinhos, E.P.E. [PERSON_NAME]"
drag, startPoint x: 891, startPoint y: 407, endPoint x: 638, endPoint y: 404, distance: 253.0
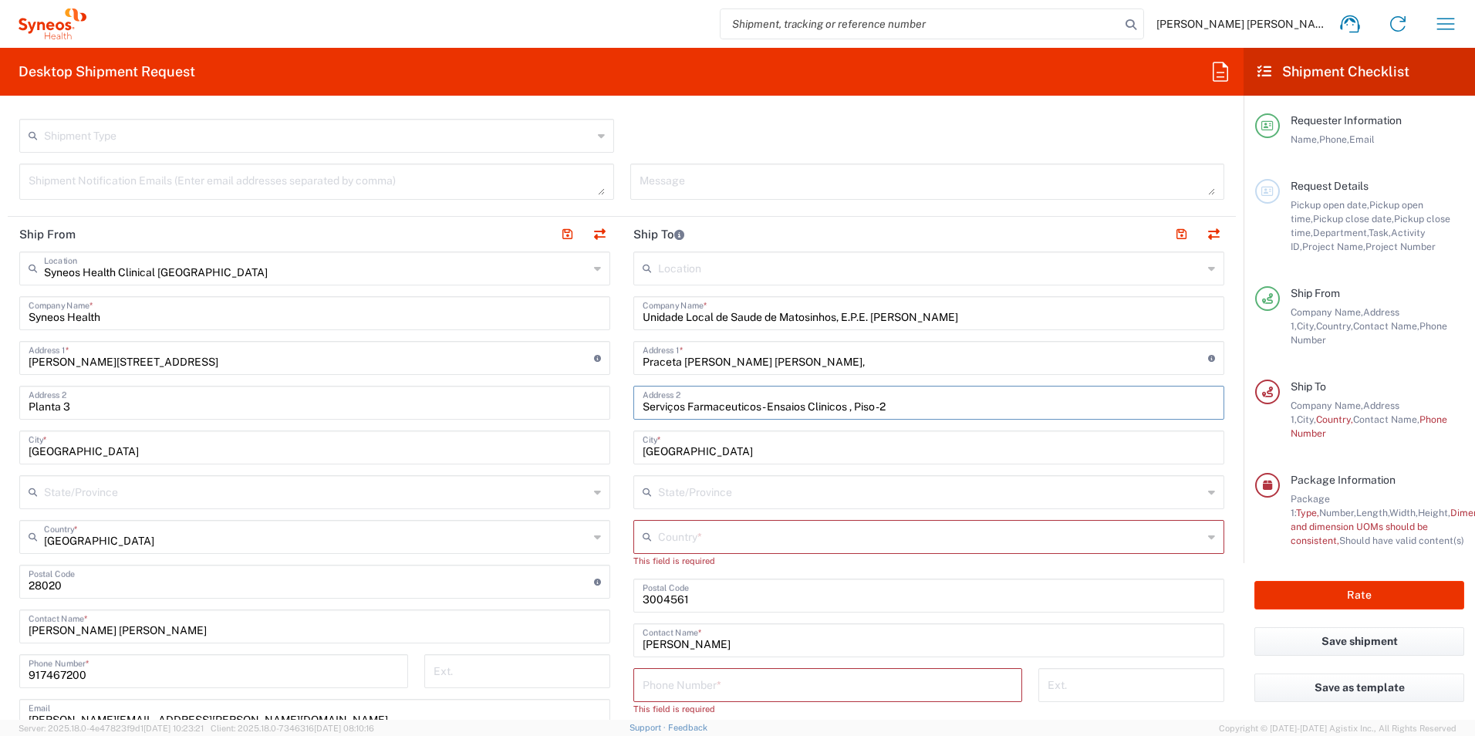
click at [625, 401] on main "Location [PERSON_NAME] LLC-[GEOGRAPHIC_DATA] [GEOGRAPHIC_DATA] [GEOGRAPHIC_DATA…" at bounding box center [929, 589] width 614 height 676
paste input ", Piso -1"
type input "Serviços Farmaceuticos, Piso -1"
drag, startPoint x: 795, startPoint y: 360, endPoint x: 640, endPoint y: 357, distance: 155.1
click at [642, 359] on input "Praceta [PERSON_NAME] [PERSON_NAME]," at bounding box center [924, 356] width 565 height 27
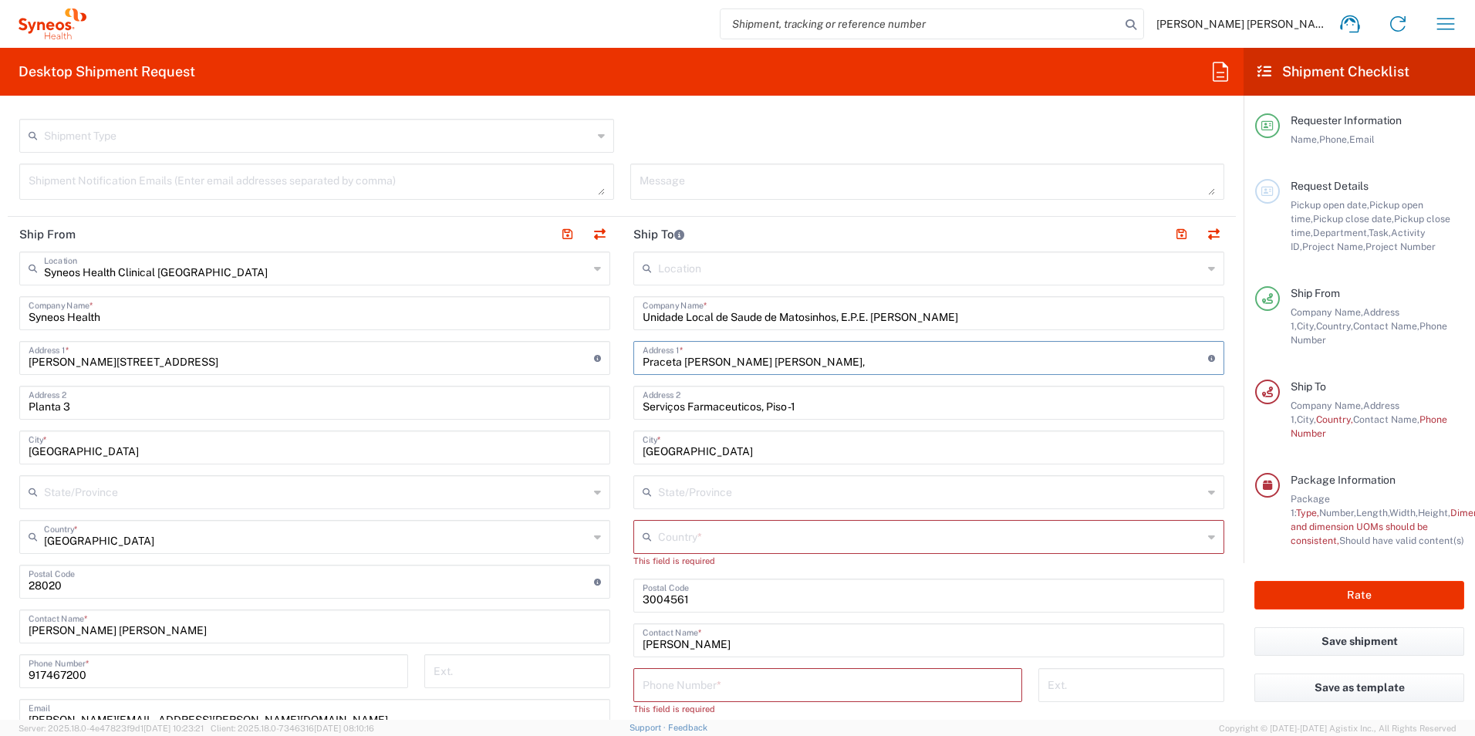
type input "P"
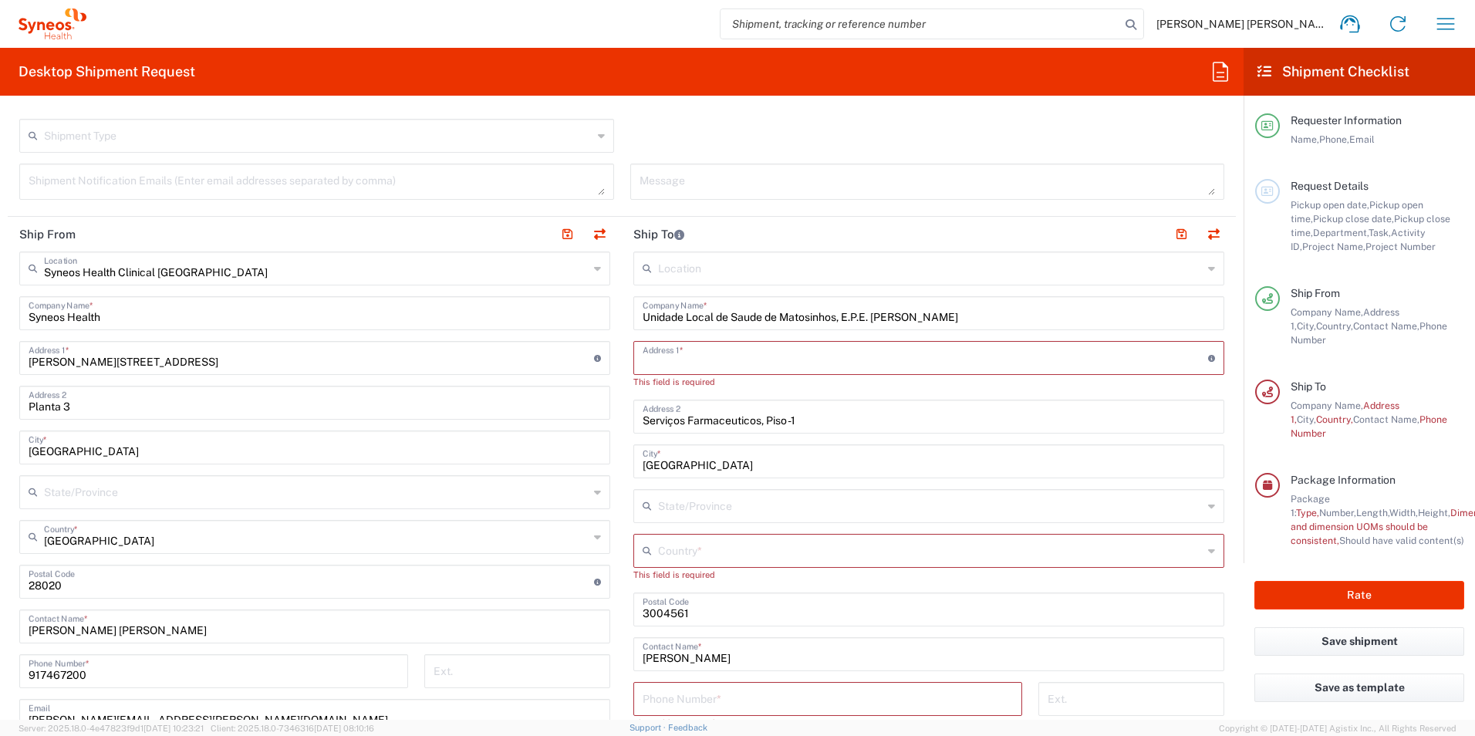
paste input "Rua [PERSON_NAME],"
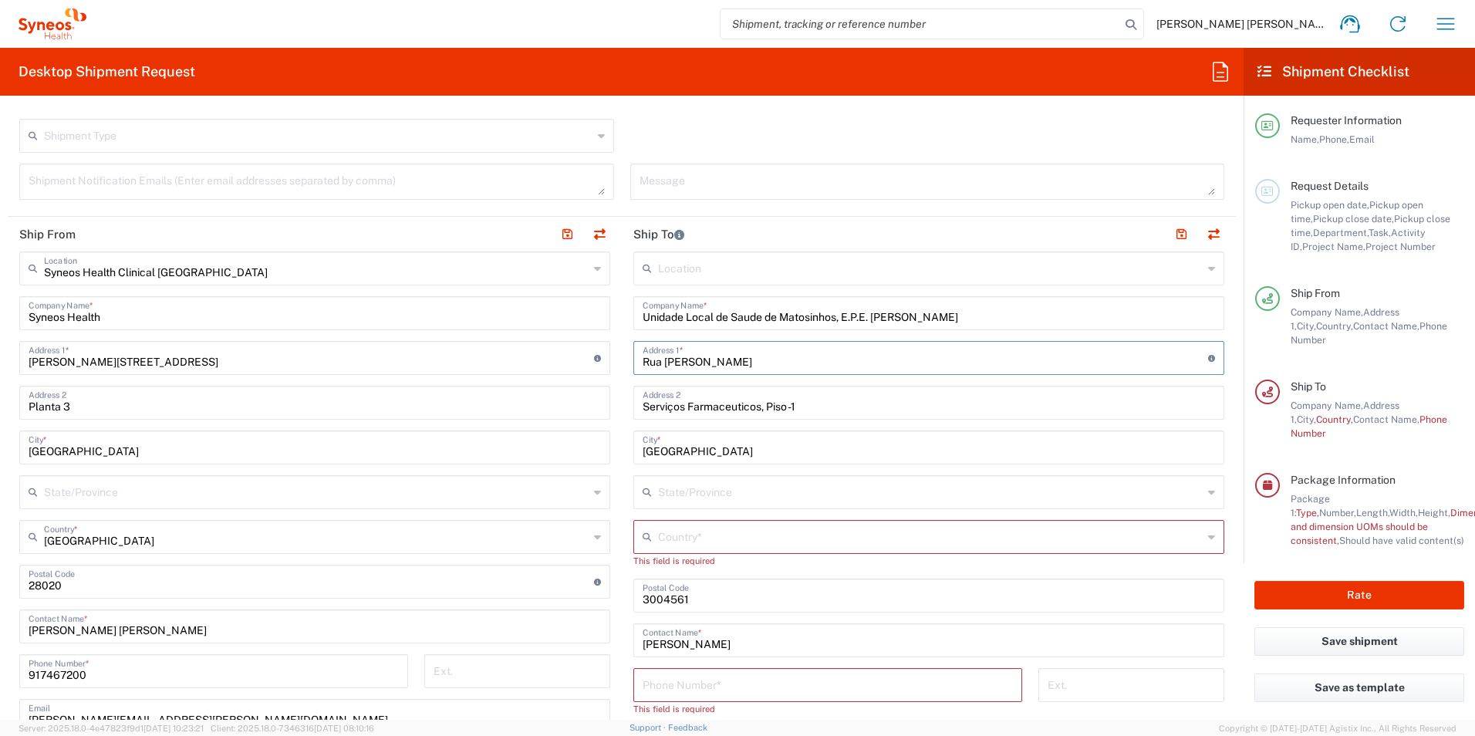
type input "Rua [PERSON_NAME]"
drag, startPoint x: 687, startPoint y: 447, endPoint x: 636, endPoint y: 450, distance: 51.8
click at [636, 450] on div "Coimbra City *" at bounding box center [928, 447] width 591 height 34
paste input "Senhora da Ho"
type input "Senhora da Hora"
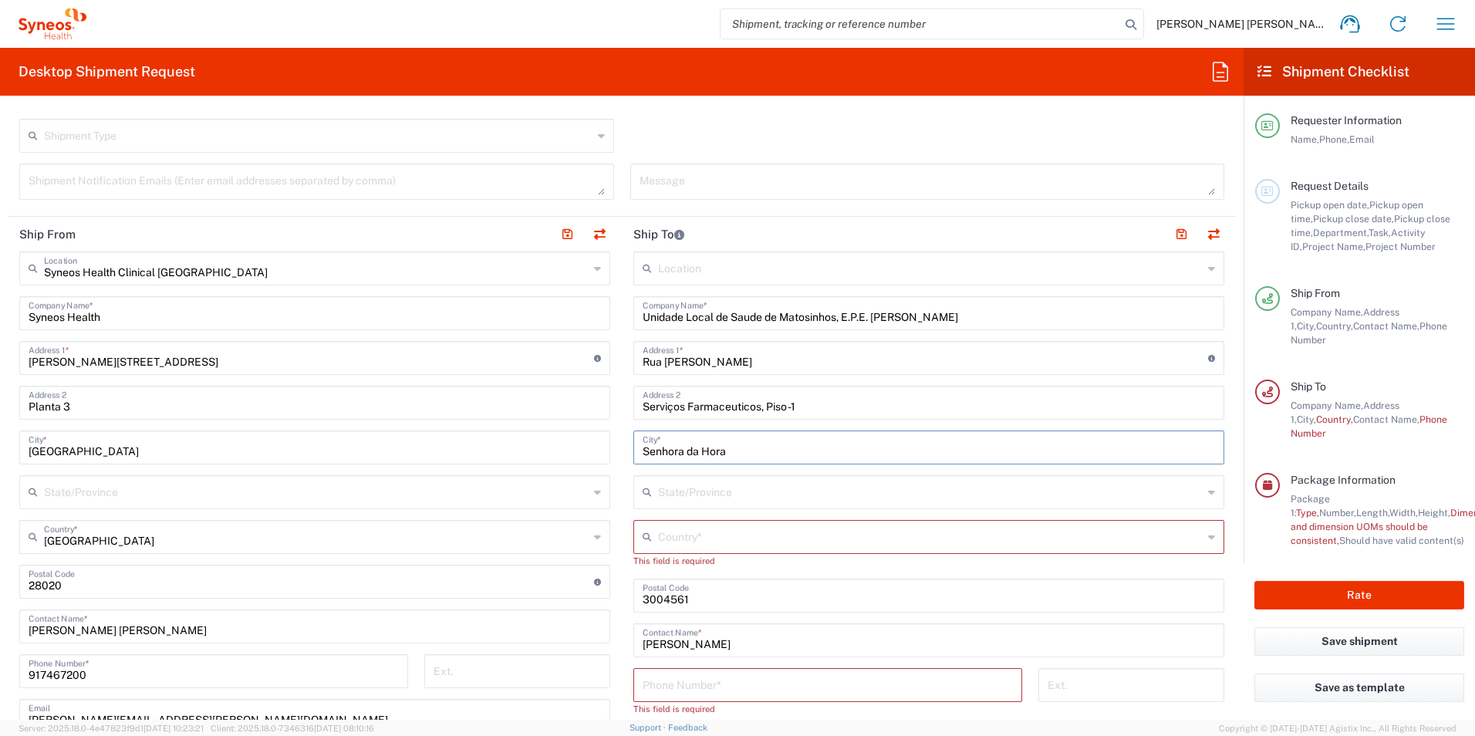
click at [669, 531] on input "text" at bounding box center [930, 535] width 545 height 27
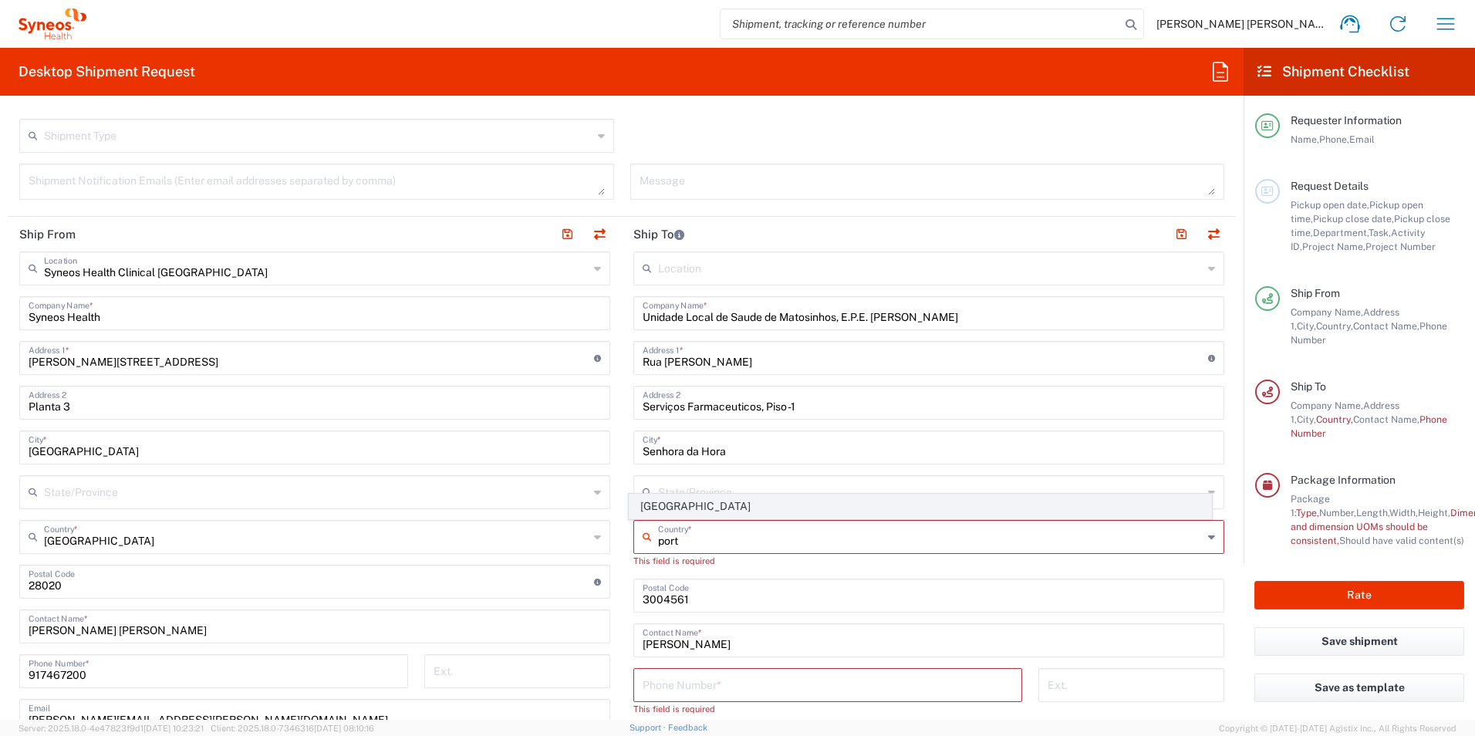
click at [660, 499] on span "[GEOGRAPHIC_DATA]" at bounding box center [920, 506] width 582 height 24
type input "[GEOGRAPHIC_DATA]"
type input "Sender/Shipper"
type input "Delivery Duty Paid"
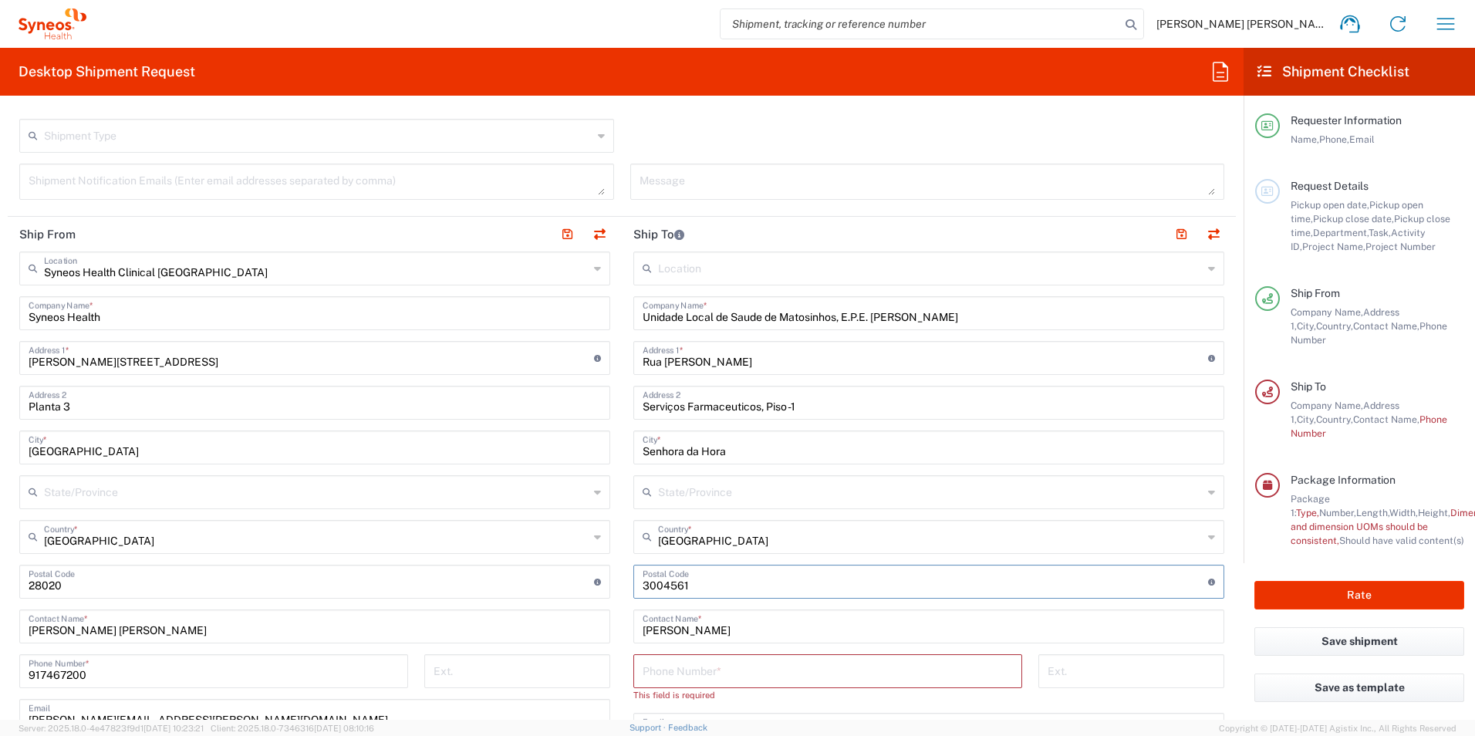
drag, startPoint x: 642, startPoint y: 582, endPoint x: 636, endPoint y: 578, distance: 7.9
click at [633, 582] on div "Postal Code Enter Postal Code here" at bounding box center [928, 582] width 591 height 34
type input "4464513"
type input "912207891"
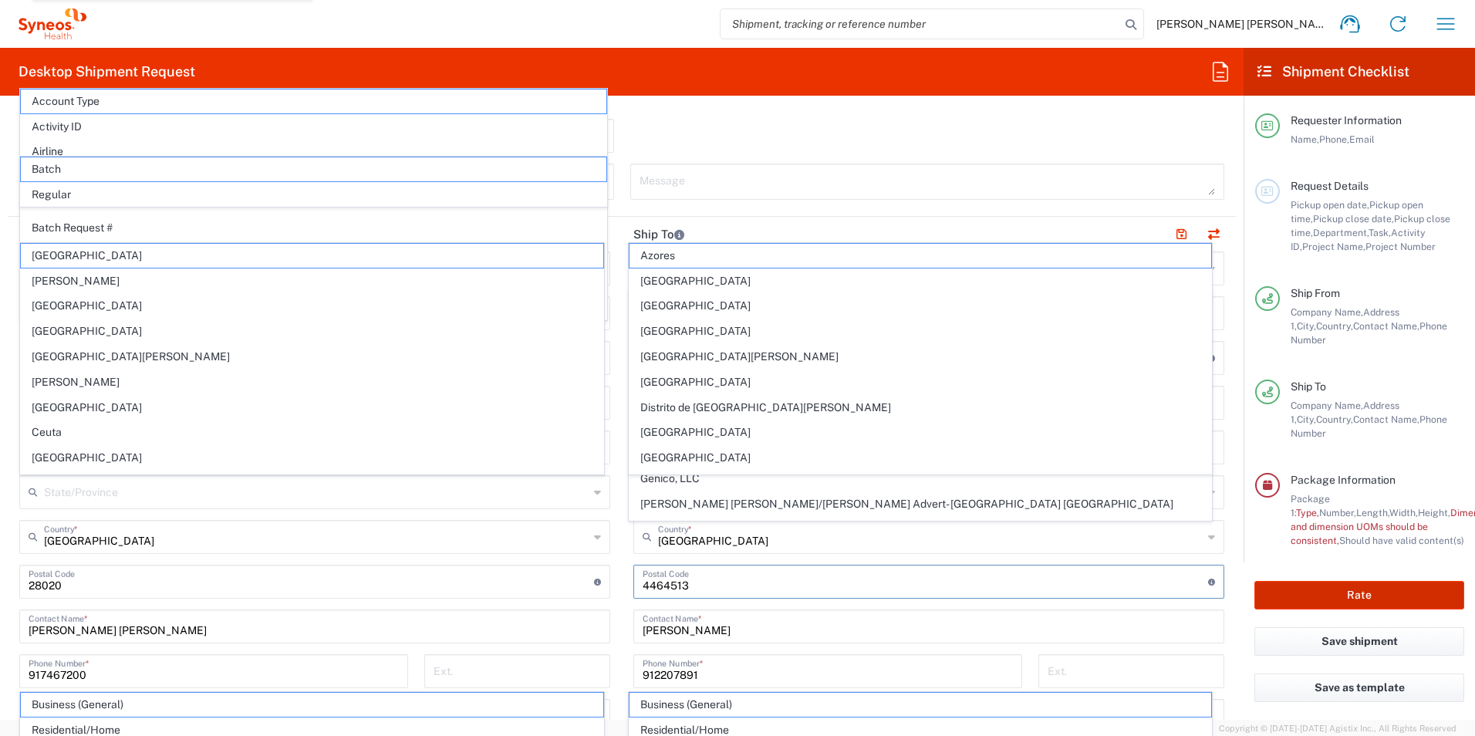
scroll to position [696, 0]
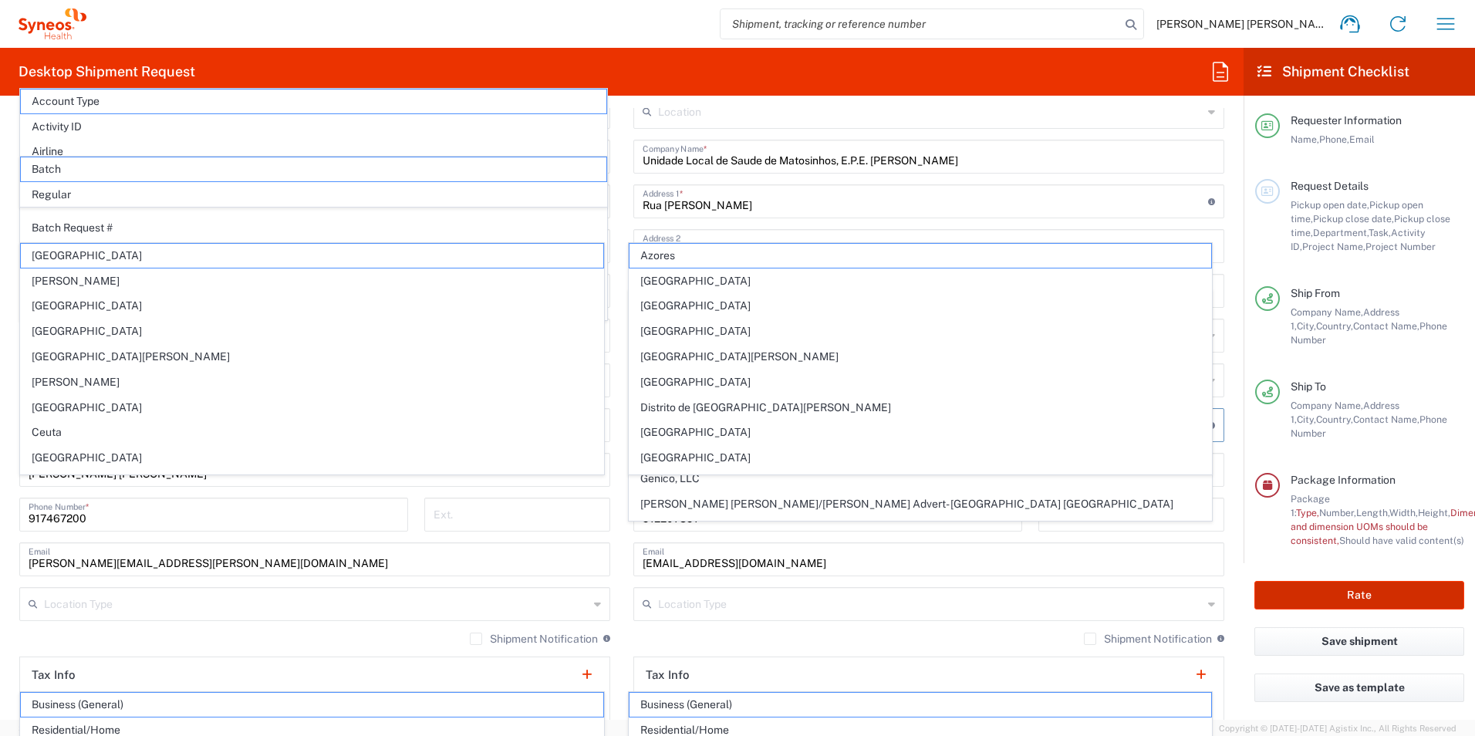
type input "4464513"
click at [1218, 575] on main "Location [PERSON_NAME] LLC-[GEOGRAPHIC_DATA] [GEOGRAPHIC_DATA] [GEOGRAPHIC_DATA…" at bounding box center [929, 419] width 614 height 648
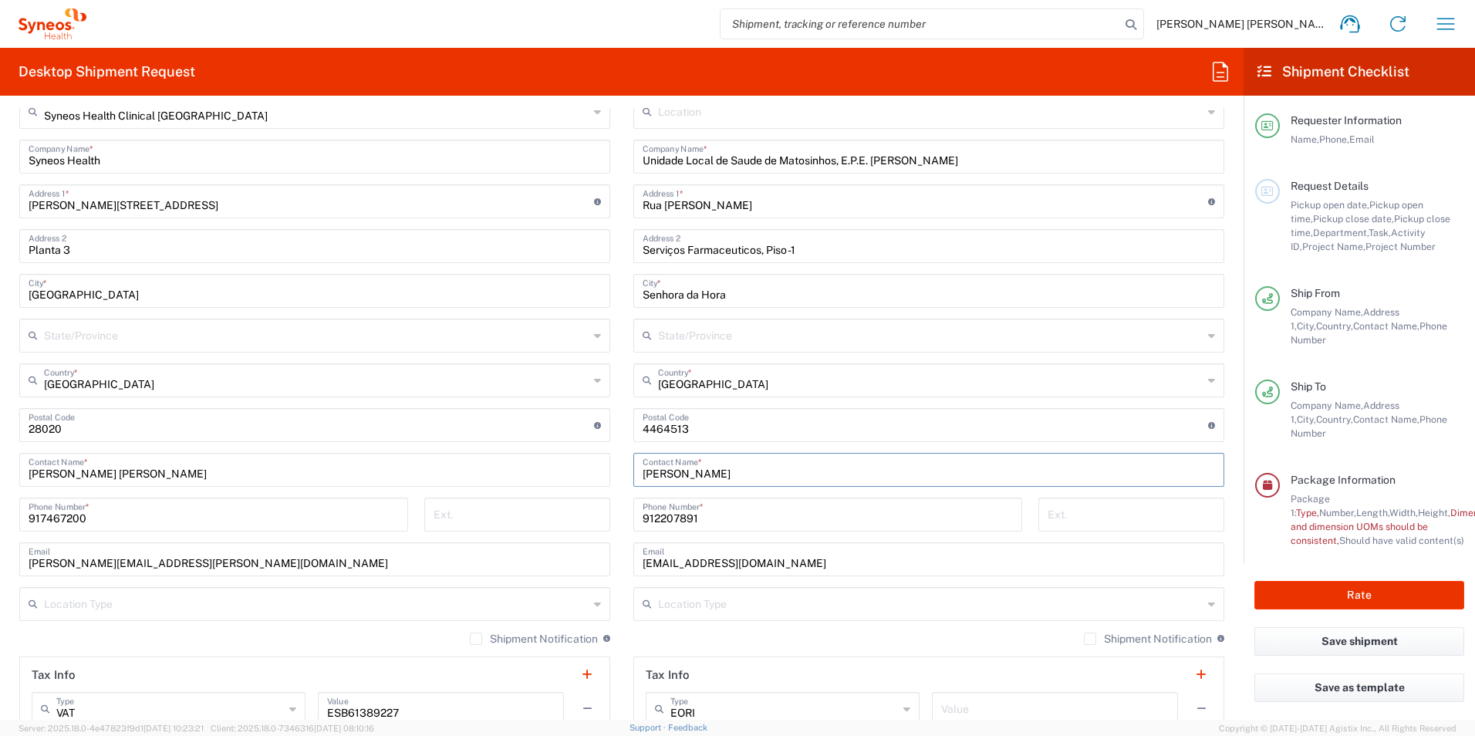
drag, startPoint x: 708, startPoint y: 474, endPoint x: 637, endPoint y: 470, distance: 71.1
click at [642, 470] on input "[PERSON_NAME]" at bounding box center [928, 468] width 572 height 27
paste input "[PERSON_NAME]"
type input "[PERSON_NAME]"
drag, startPoint x: 826, startPoint y: 558, endPoint x: 630, endPoint y: 559, distance: 195.9
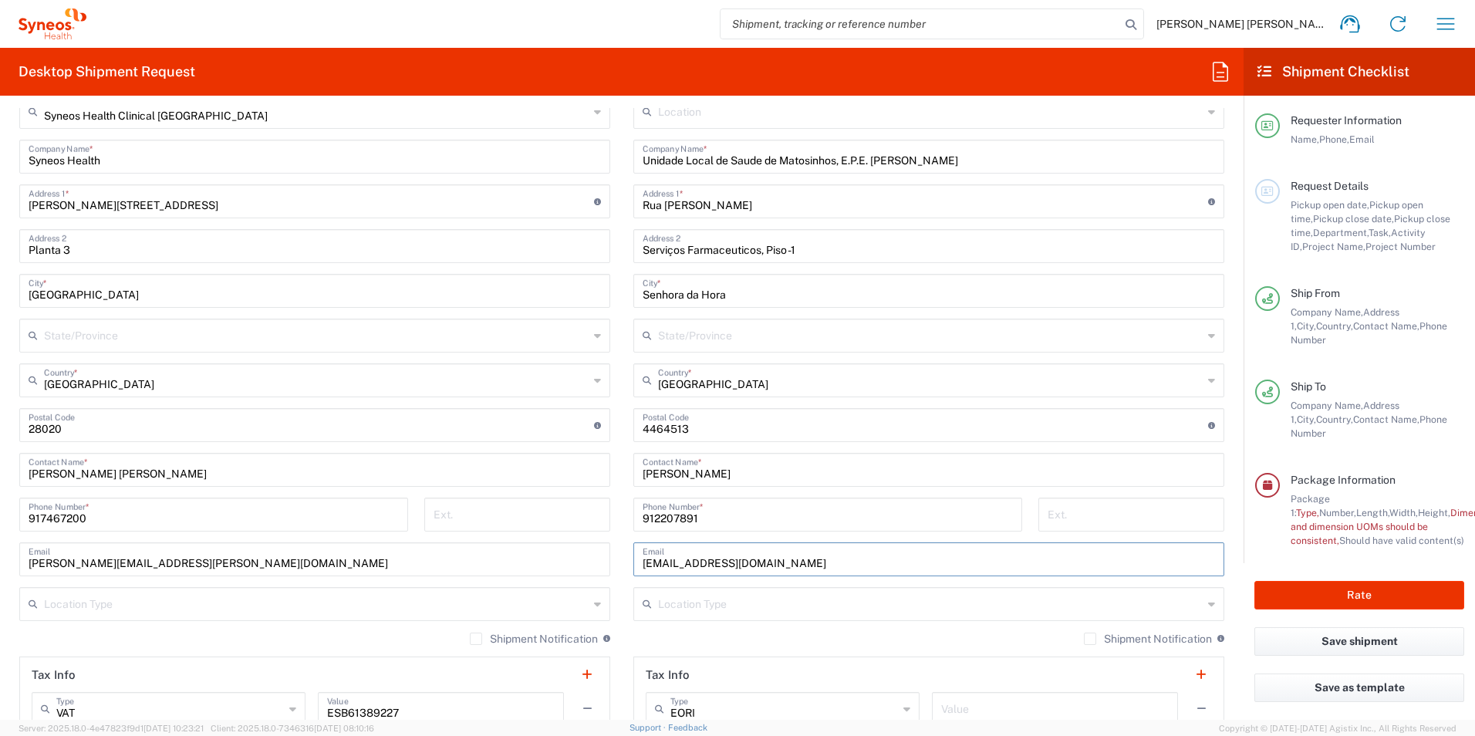
click at [633, 559] on div "[EMAIL_ADDRESS][DOMAIN_NAME] Email" at bounding box center [928, 559] width 591 height 34
paste input "[EMAIL_ADDRESS][DOMAIN_NAME]"
type input "[EMAIL_ADDRESS][DOMAIN_NAME]"
drag, startPoint x: 700, startPoint y: 518, endPoint x: 625, endPoint y: 515, distance: 75.6
click at [625, 515] on div "912207891 Phone Number *" at bounding box center [827, 519] width 405 height 45
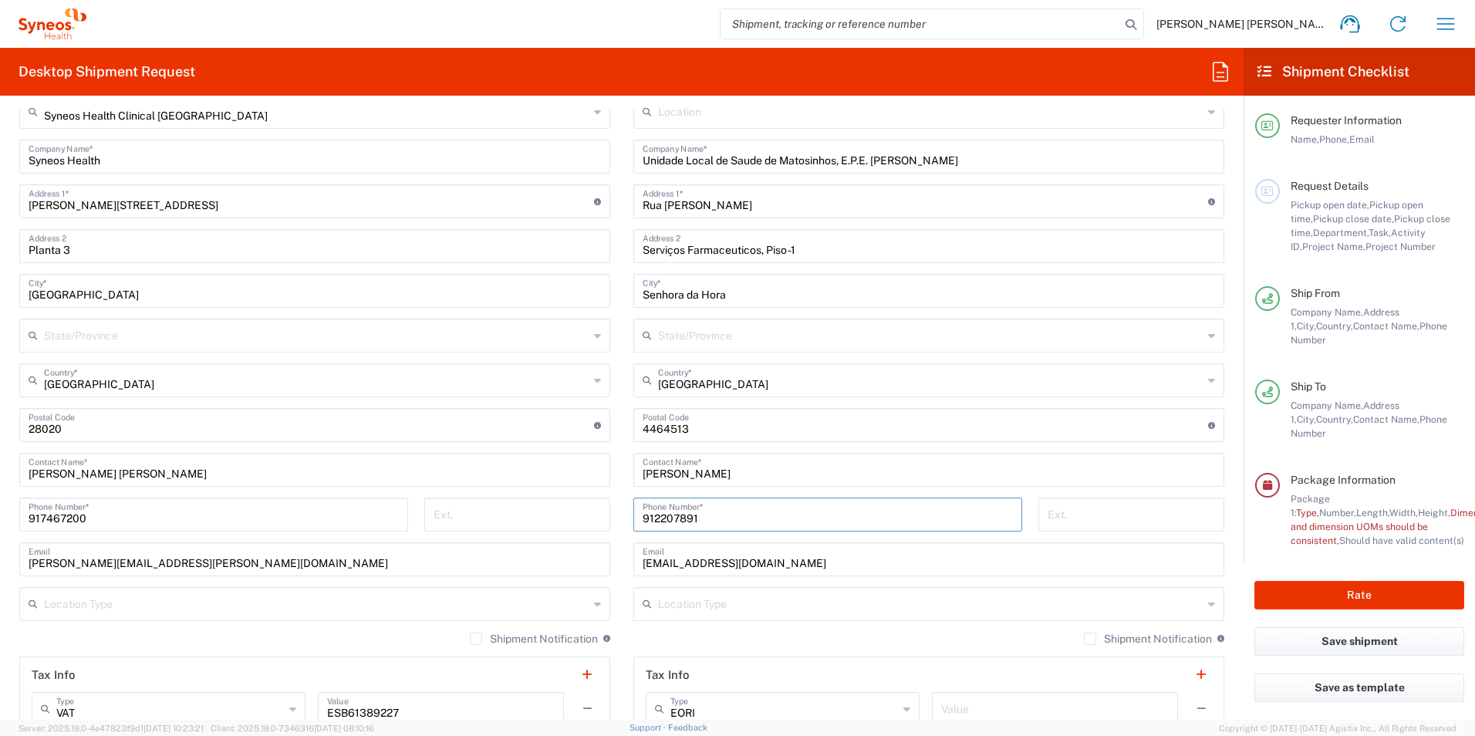
click at [1219, 511] on div "Ext." at bounding box center [1131, 519] width 202 height 45
click at [1226, 490] on form "Requester Information [PERSON_NAME] [PERSON_NAME] Name * [PHONE_NUMBER] Phone *…" at bounding box center [621, 414] width 1243 height 612
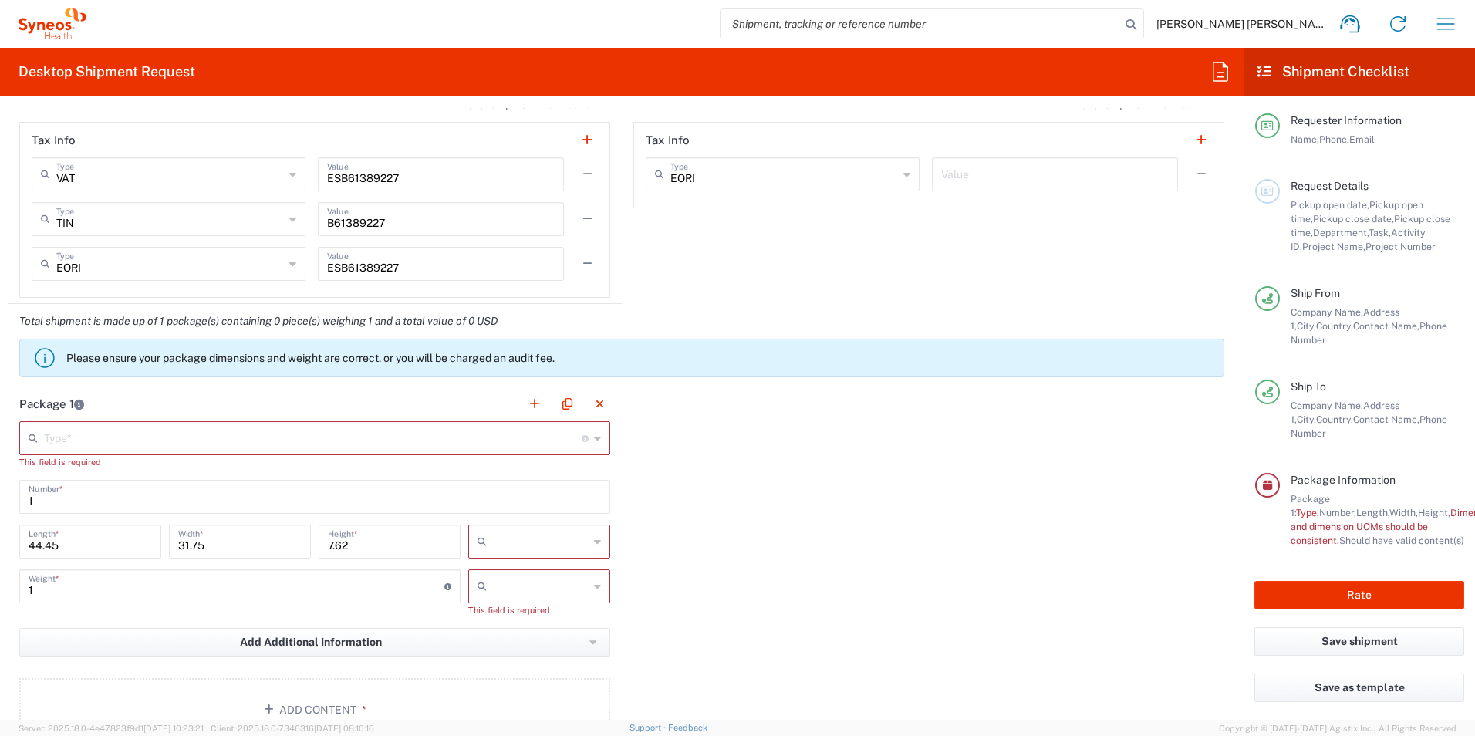
scroll to position [1236, 0]
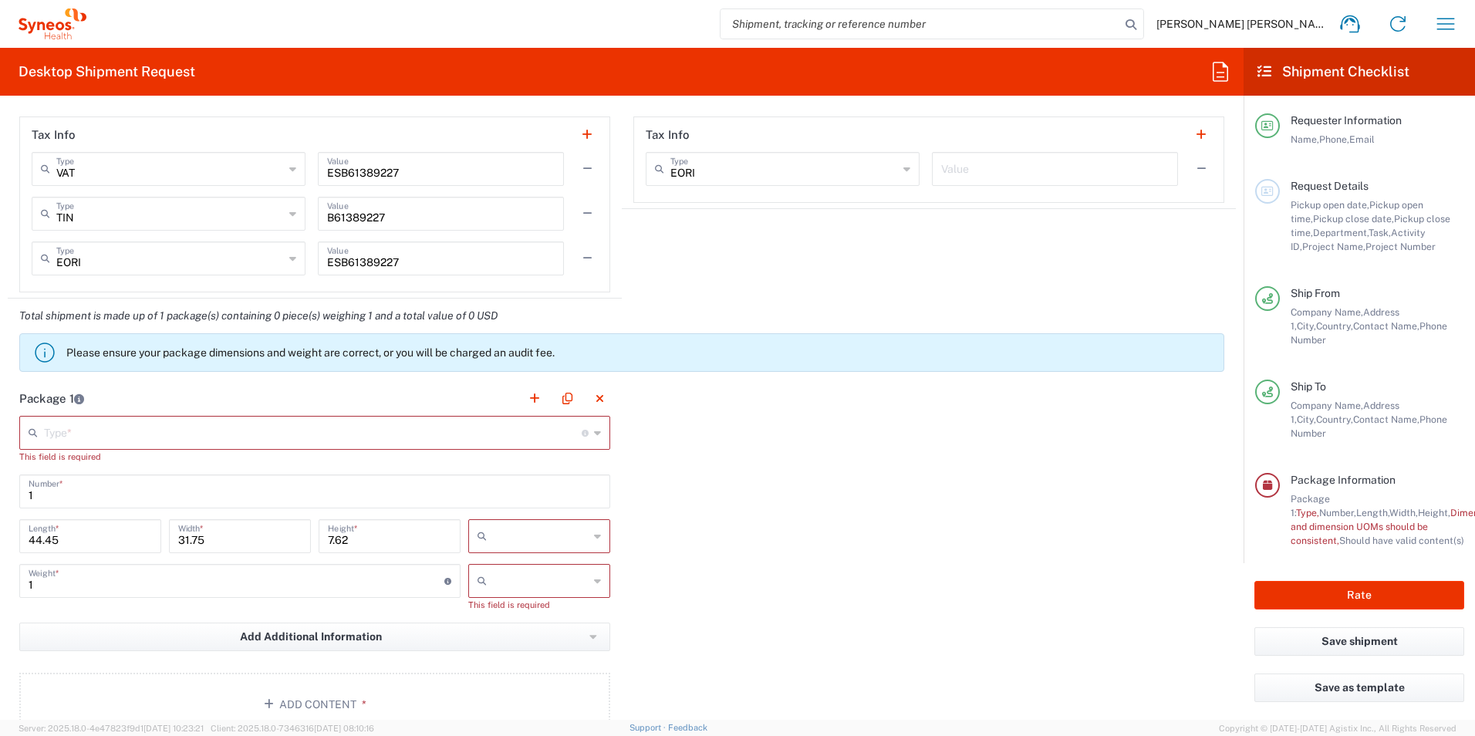
click at [133, 433] on input "text" at bounding box center [313, 431] width 538 height 27
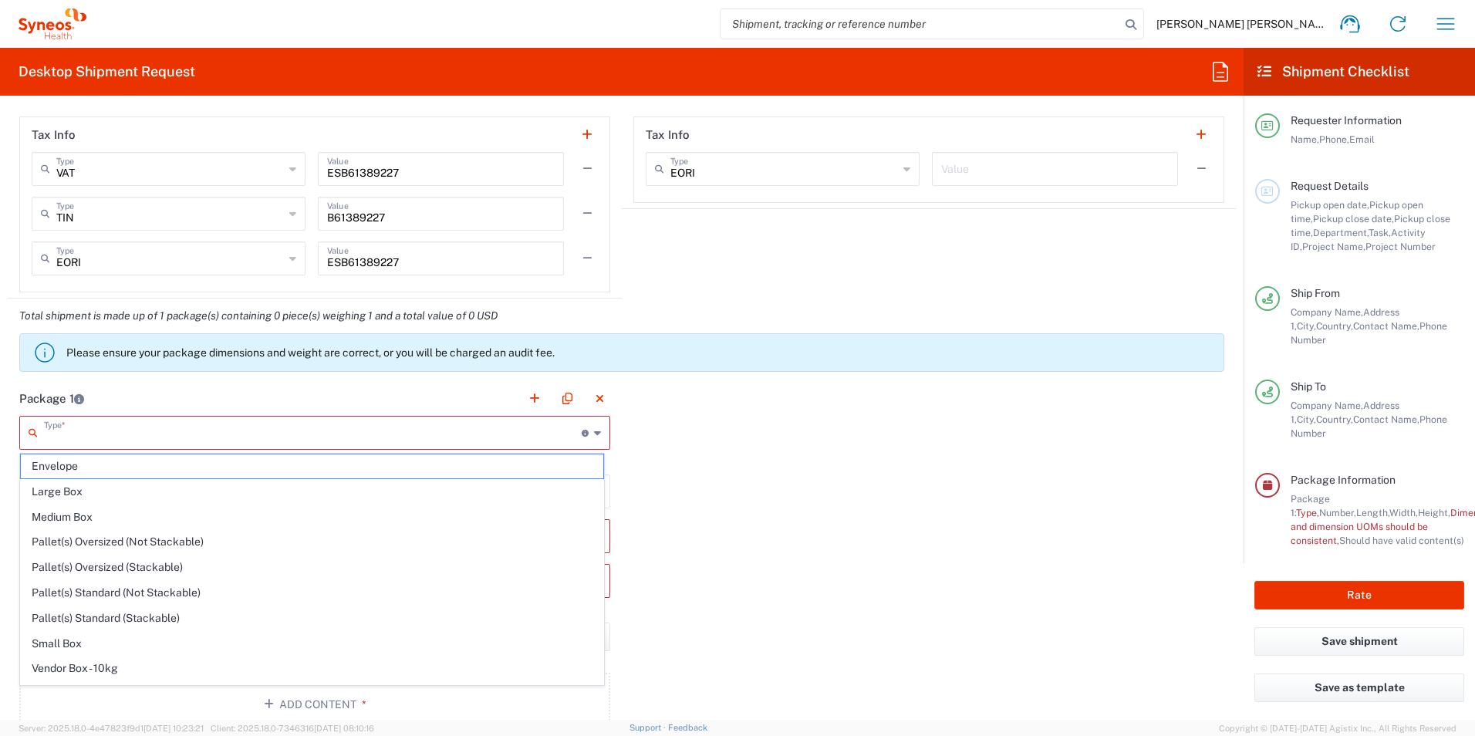
click at [69, 481] on span "Large Box" at bounding box center [312, 492] width 582 height 24
type input "Large Box"
type input "17.5"
type input "12.5"
type input "3"
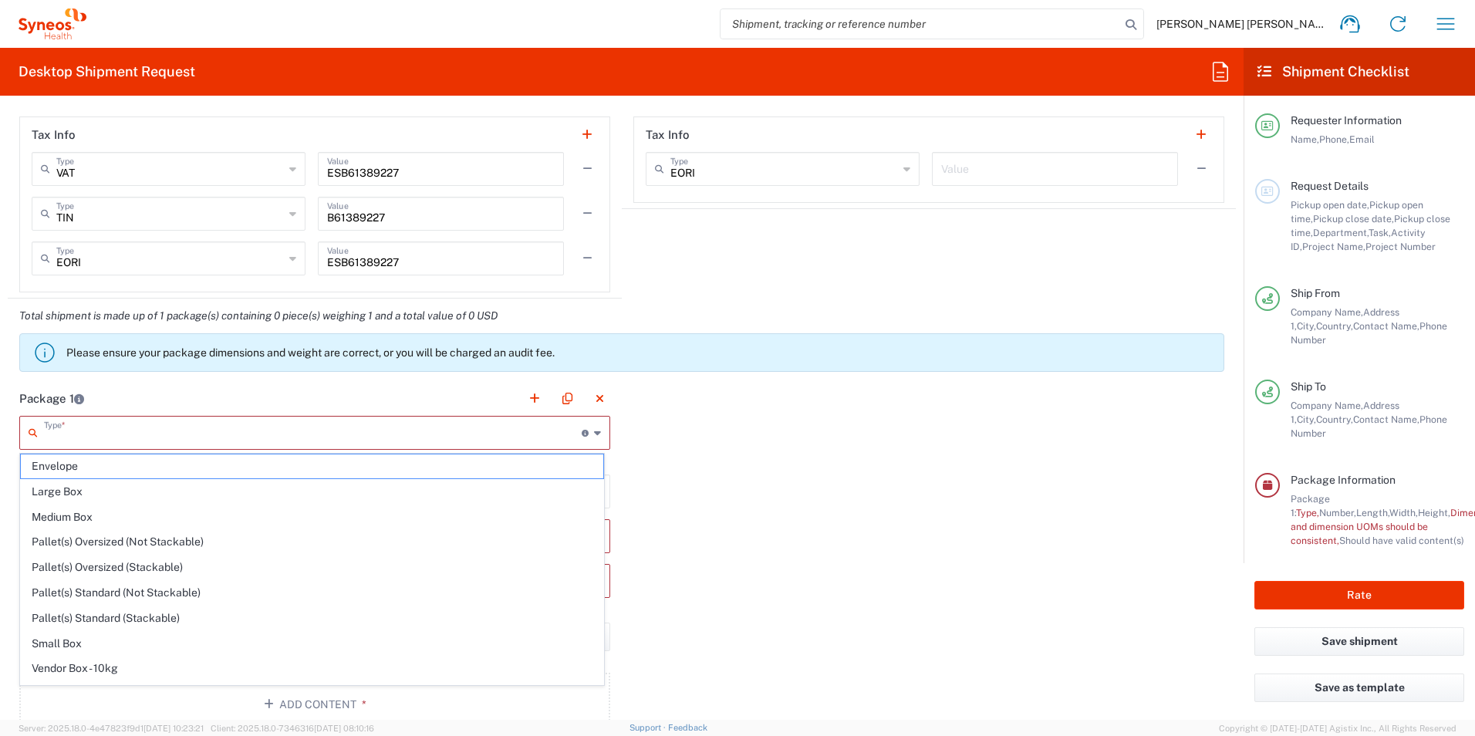
type input "in"
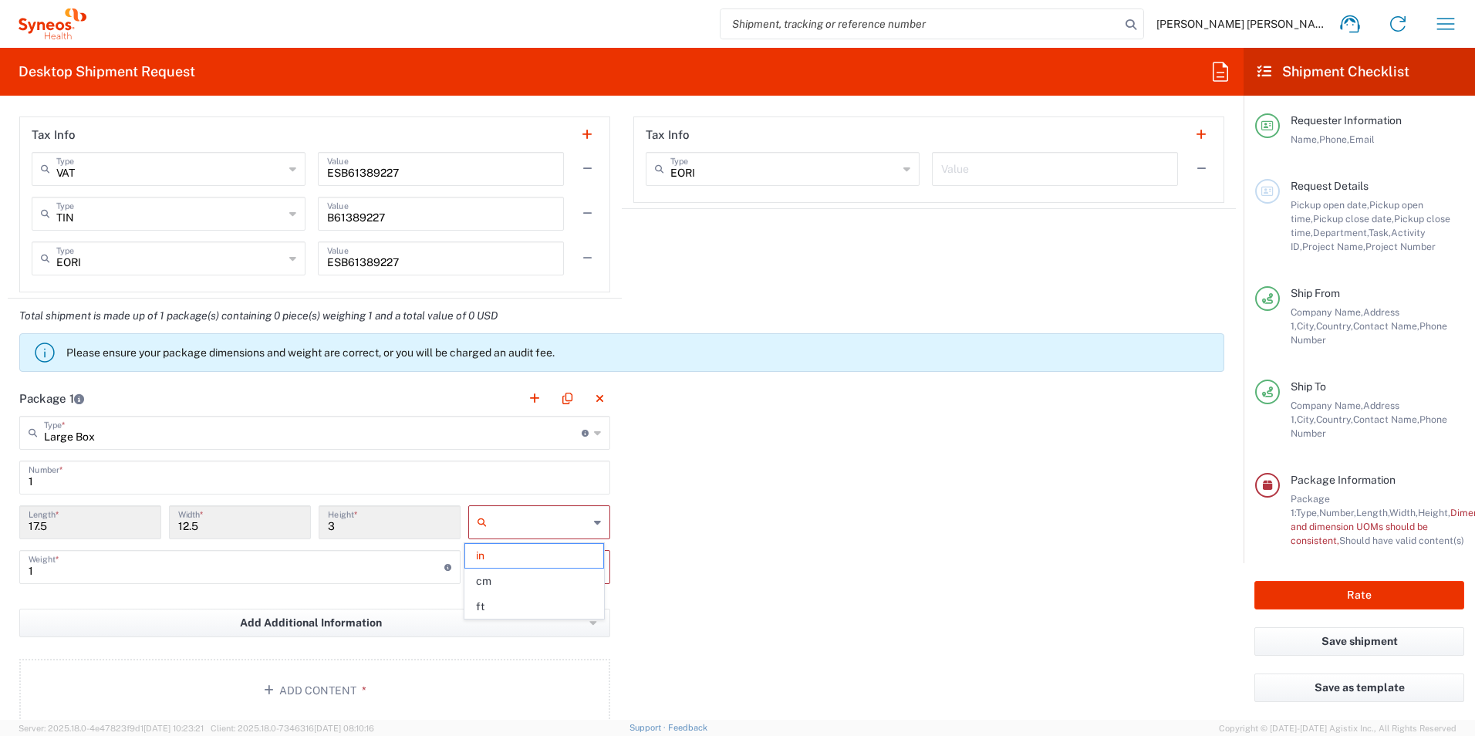
click at [493, 527] on input "text" at bounding box center [541, 522] width 96 height 25
drag, startPoint x: 490, startPoint y: 580, endPoint x: 501, endPoint y: 574, distance: 12.4
click at [490, 580] on span "cm" at bounding box center [533, 581] width 137 height 24
type input "44.45"
type input "31.75"
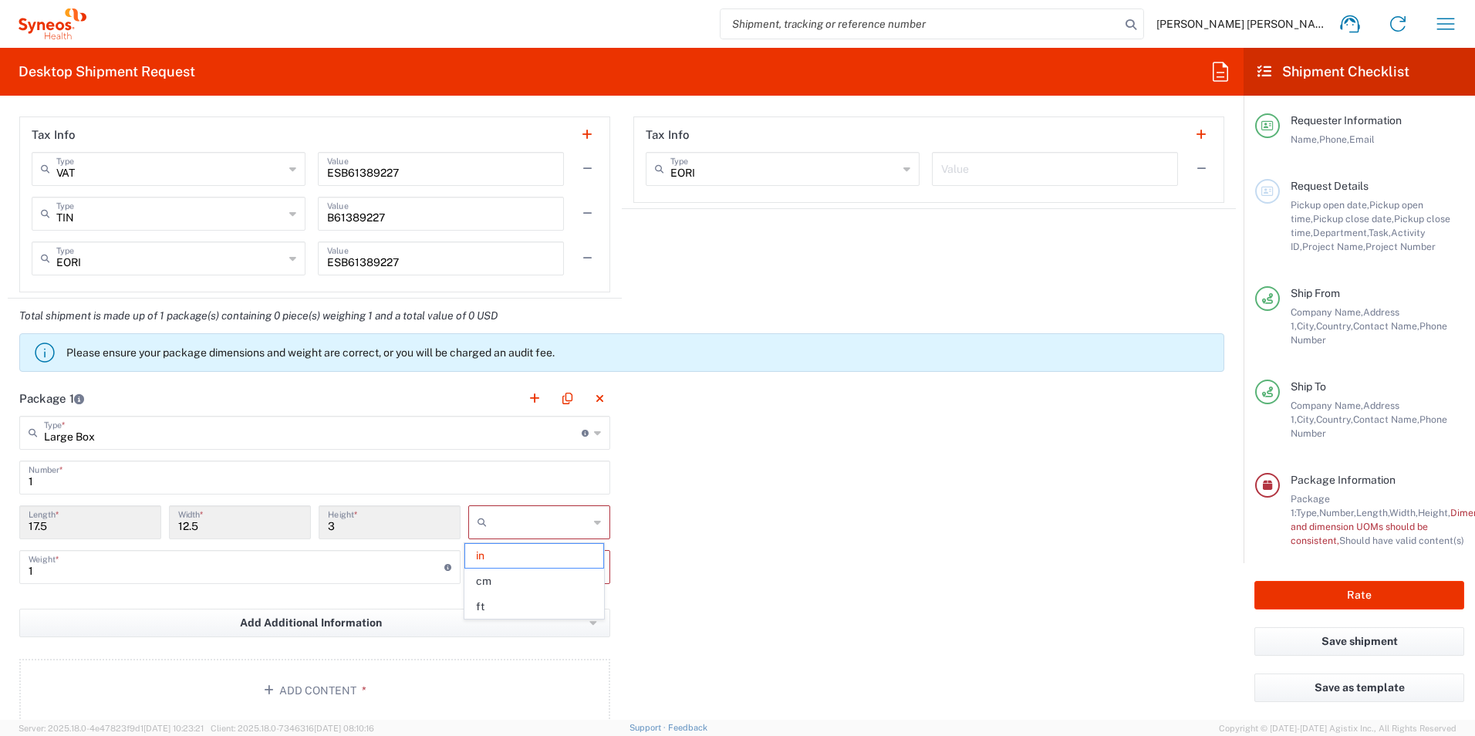
type input "7.62"
type input "cm"
click at [508, 564] on input "text" at bounding box center [541, 567] width 96 height 25
drag, startPoint x: 492, startPoint y: 596, endPoint x: 263, endPoint y: 552, distance: 233.2
click at [491, 597] on span "kgs" at bounding box center [533, 600] width 137 height 24
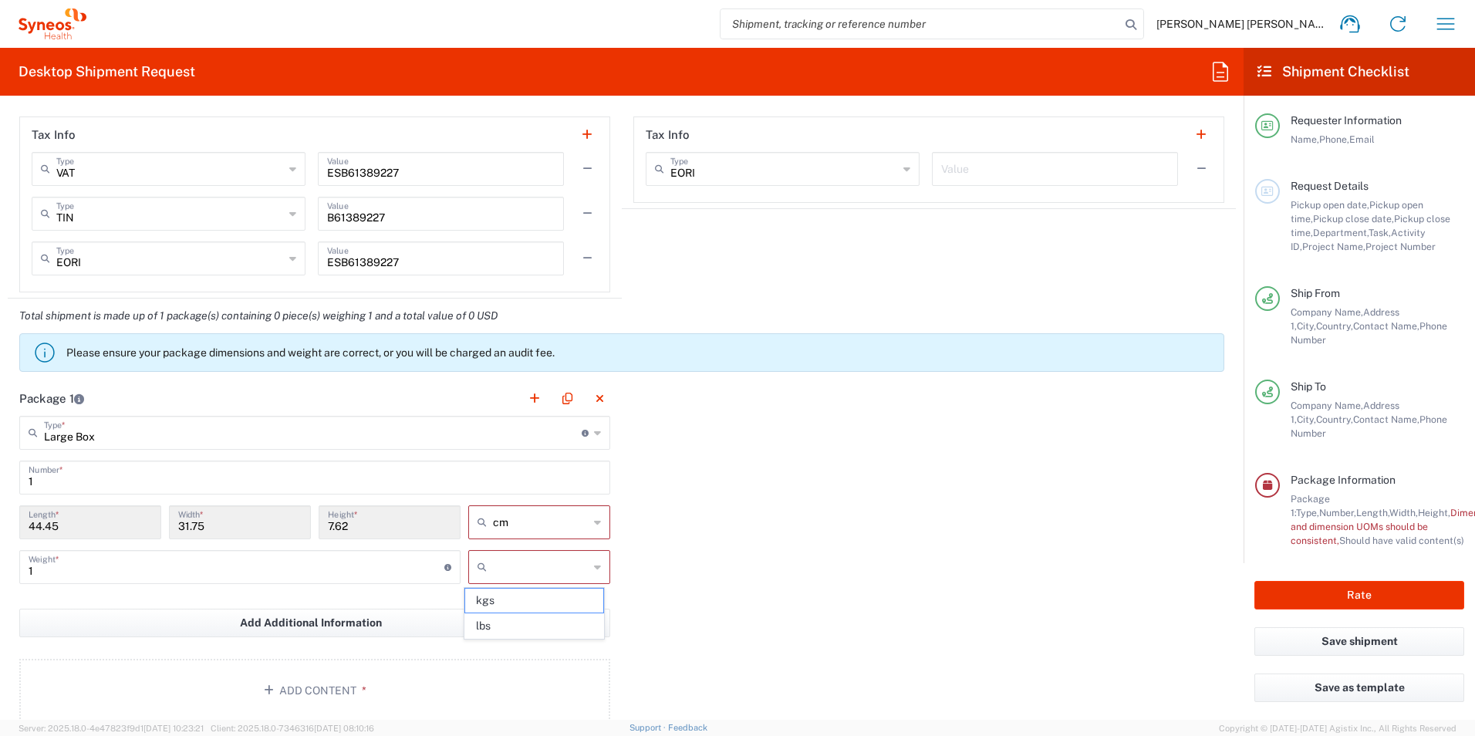
type input "kgs"
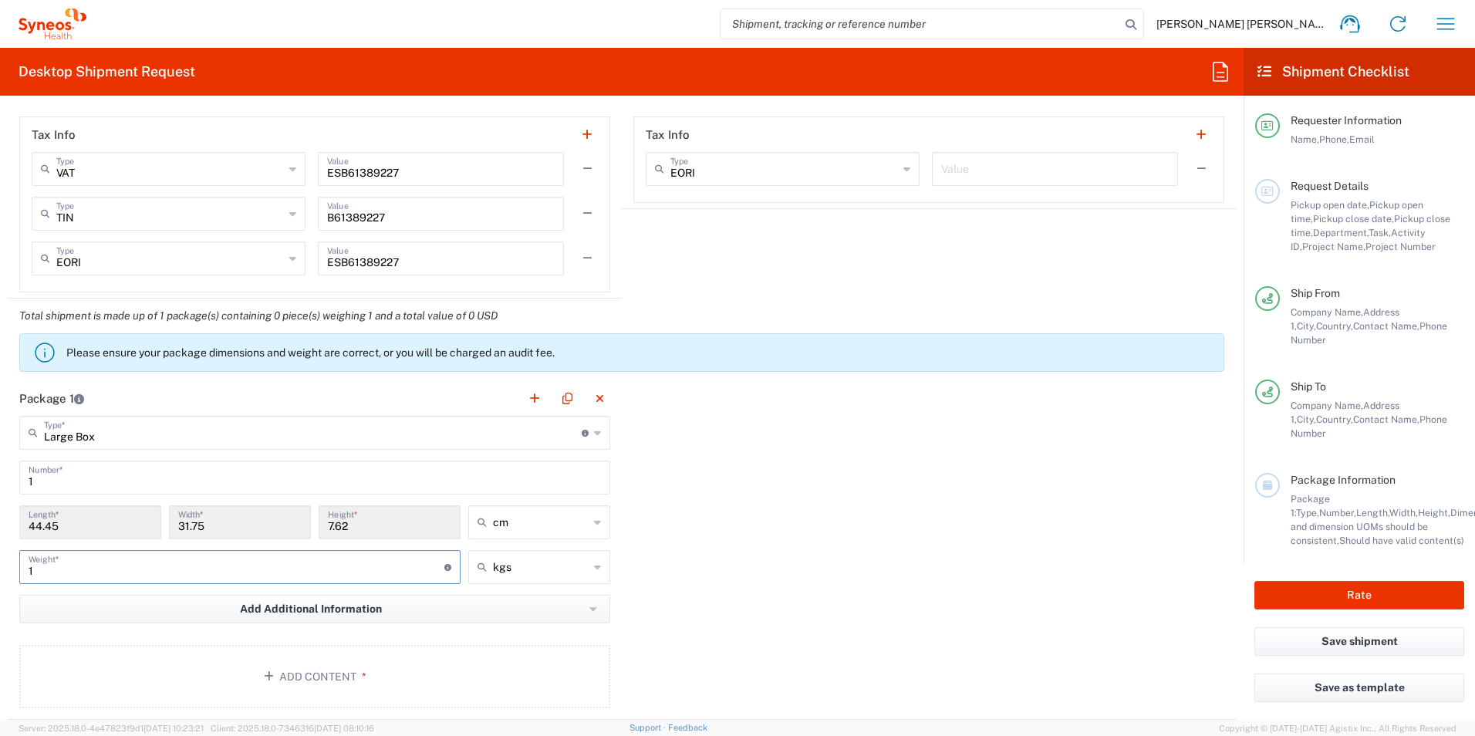
drag, startPoint x: 41, startPoint y: 571, endPoint x: 20, endPoint y: 571, distance: 20.8
click at [21, 571] on div "1 Weight * Total weight of package(s) in pounds or kilograms" at bounding box center [239, 567] width 441 height 34
type input "2"
click at [718, 588] on div "Package 1 Large Box Type * Material used to package goods Envelope Large Box Me…" at bounding box center [622, 550] width 1228 height 339
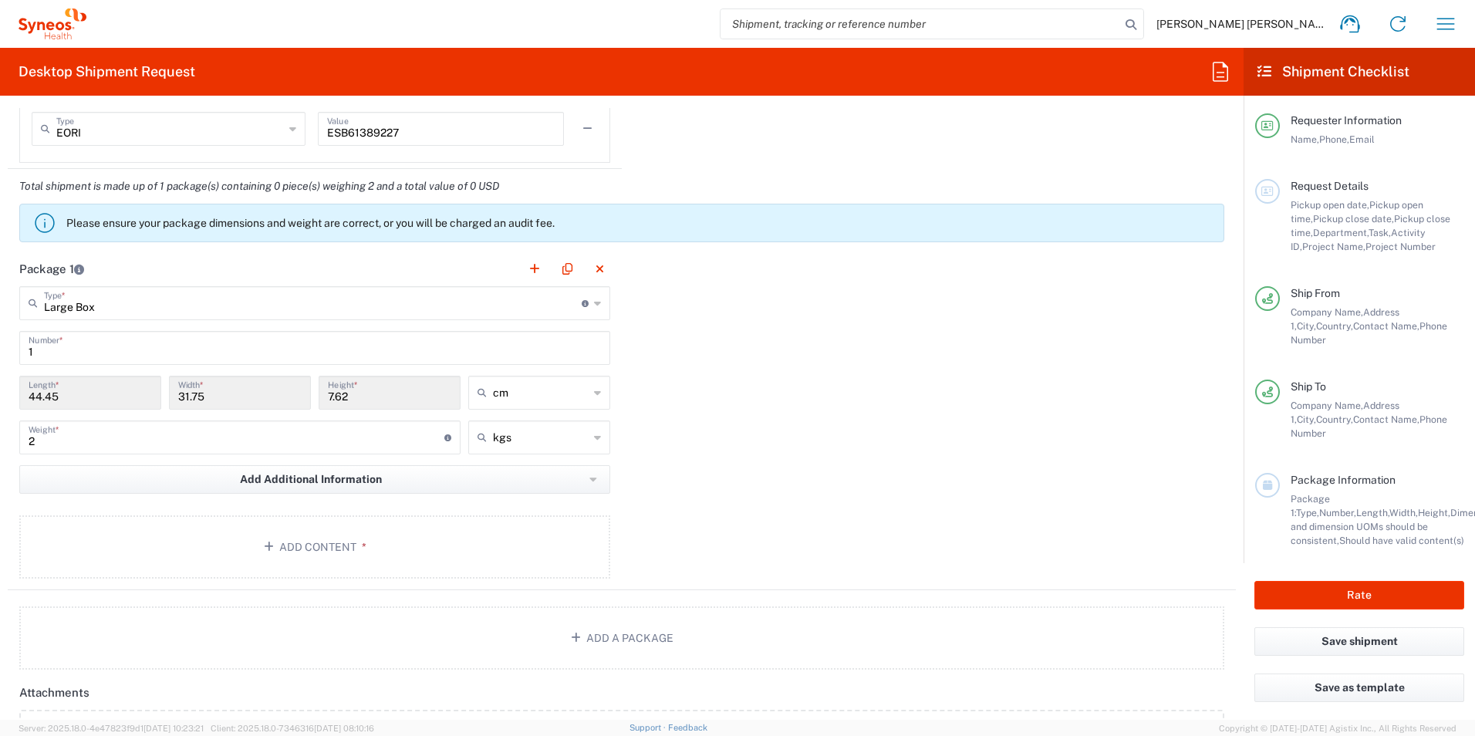
scroll to position [1391, 0]
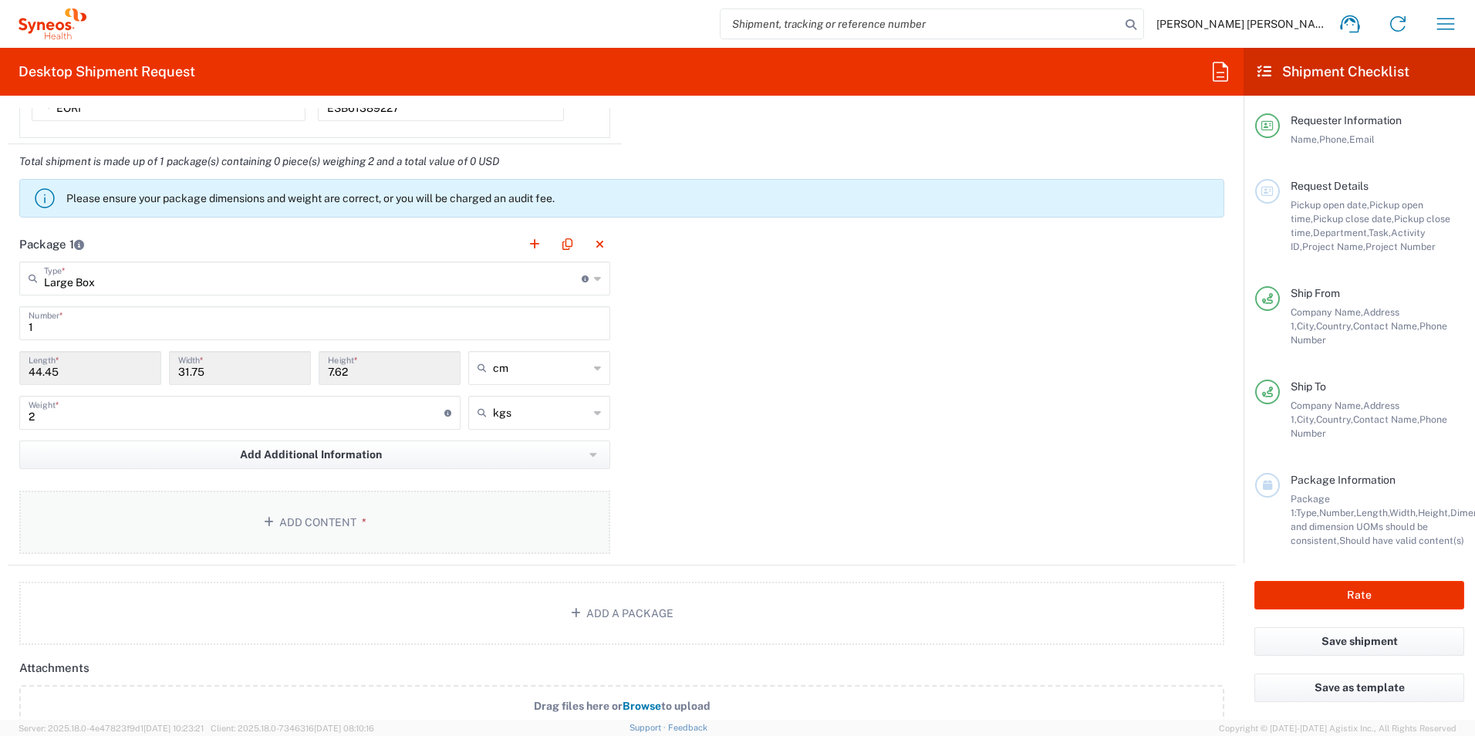
click at [319, 509] on button "Add Content *" at bounding box center [314, 522] width 591 height 63
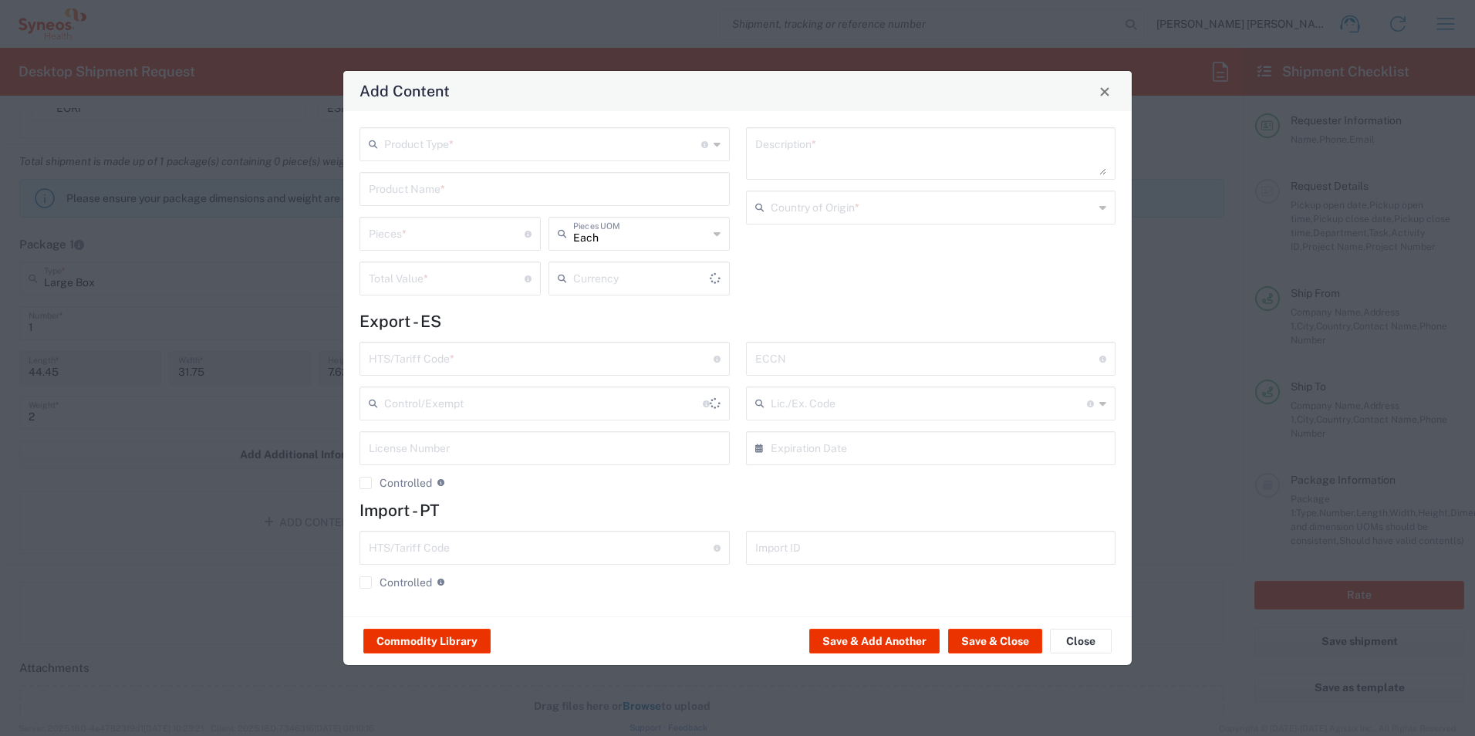
type input "US Dollar"
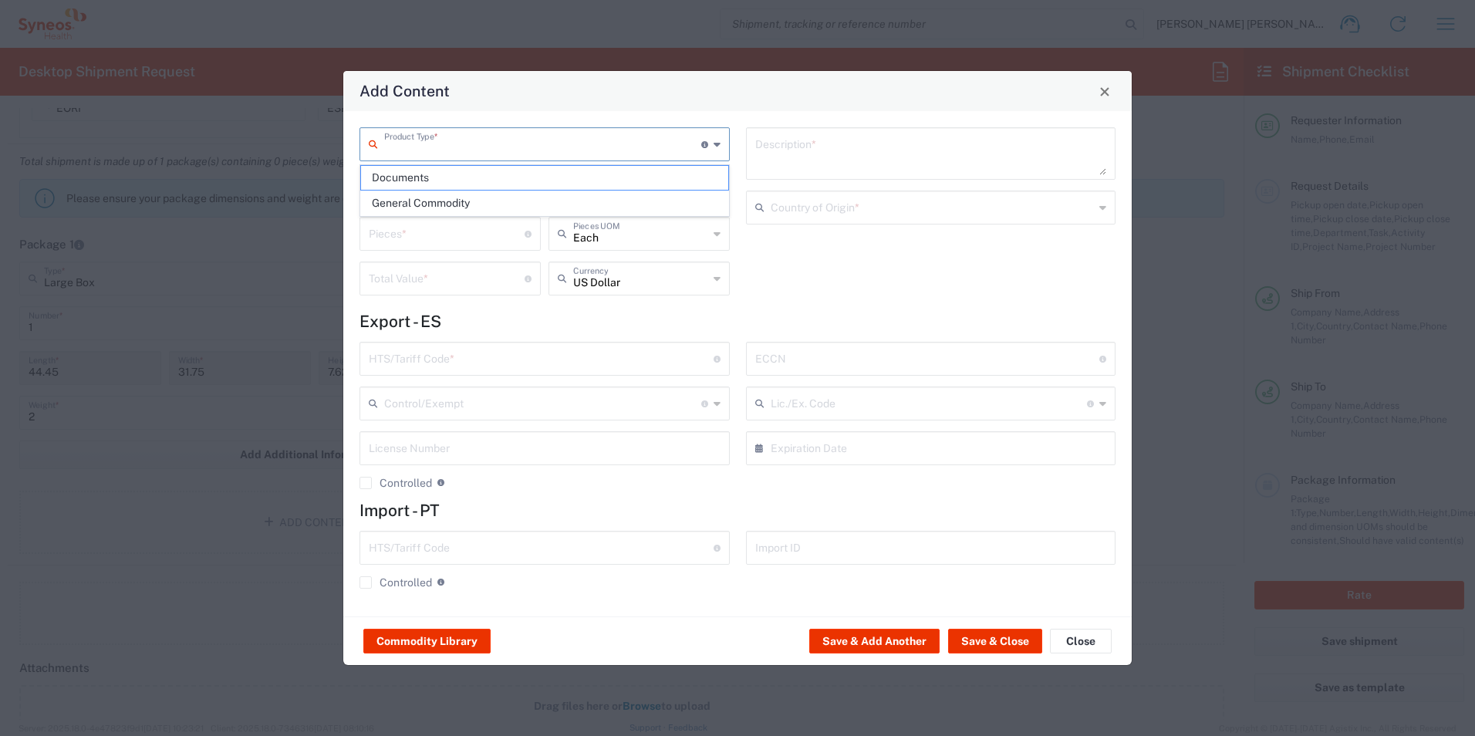
click at [486, 153] on input "text" at bounding box center [542, 143] width 317 height 27
click at [420, 172] on span "Documents" at bounding box center [544, 178] width 367 height 24
type input "Documents"
type input "1"
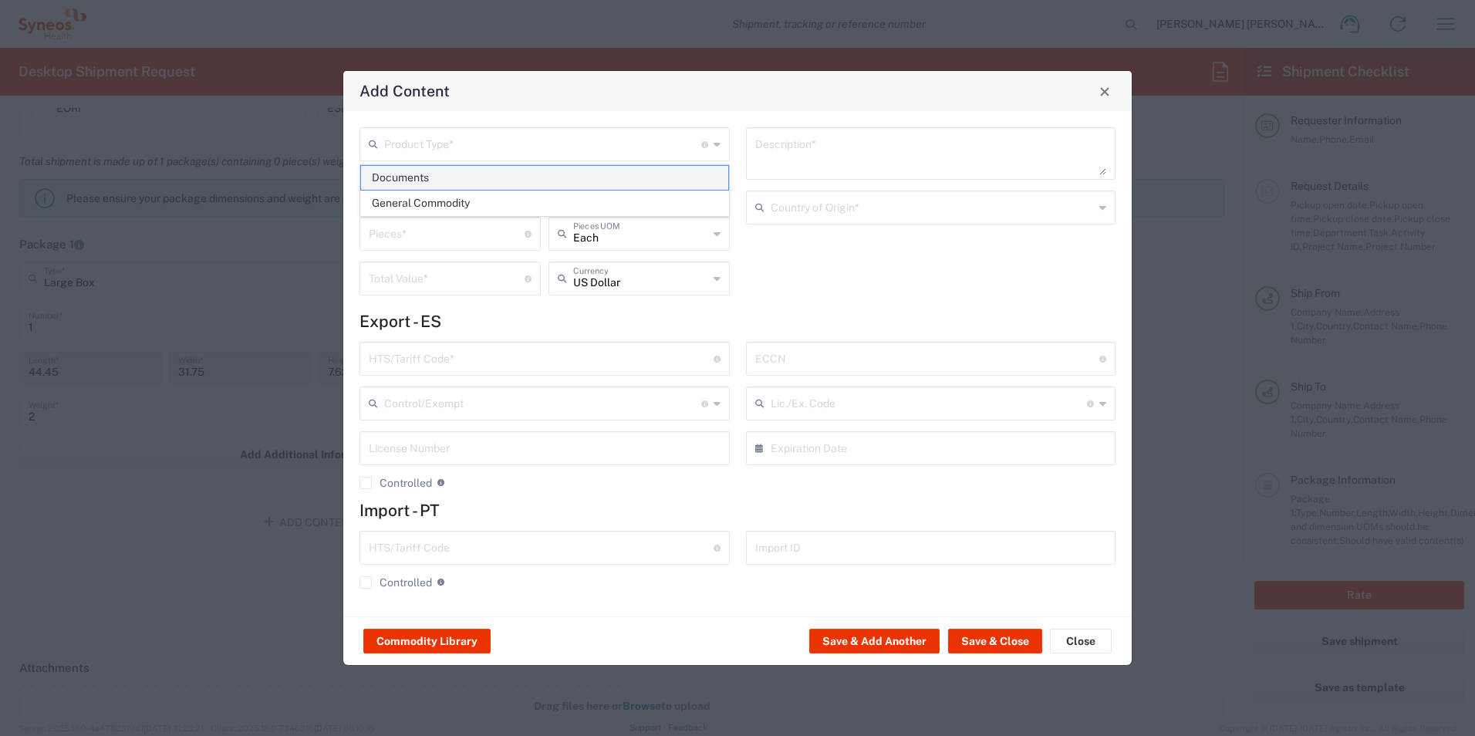
type input "1"
type textarea "Documents"
type input "[GEOGRAPHIC_DATA]"
type input "0000.00.0000"
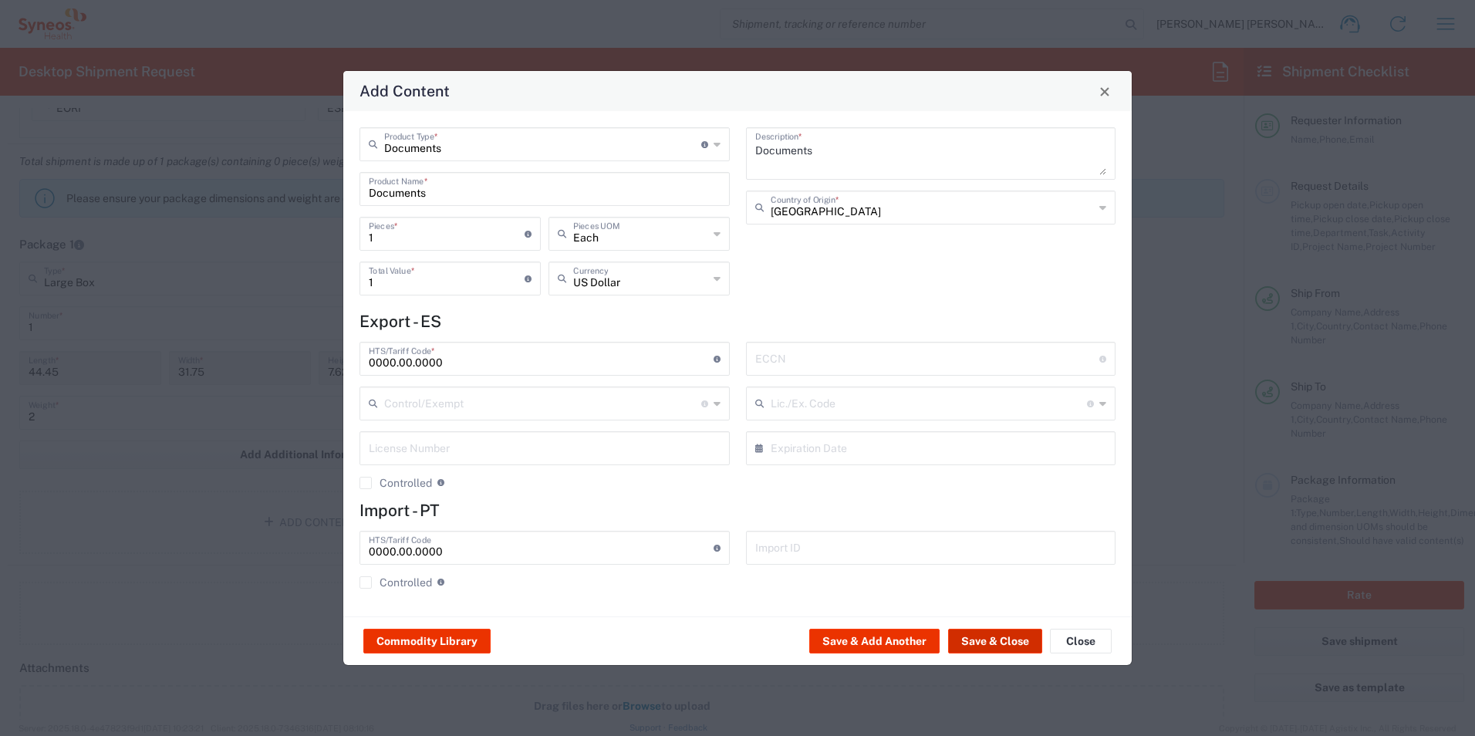
click at [976, 640] on button "Save & Close" at bounding box center [995, 641] width 94 height 25
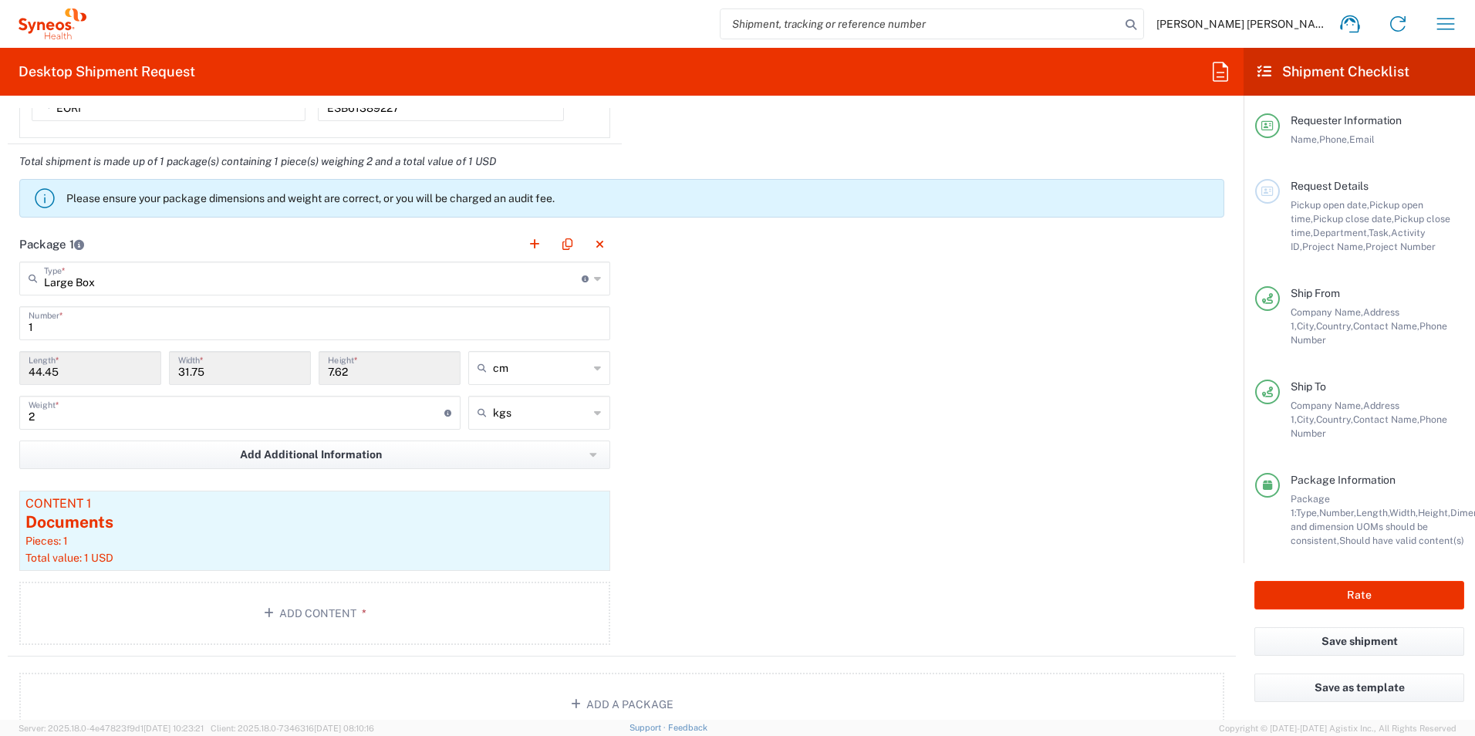
click at [791, 561] on div "Package 1 Large Box Type * Material used to package goods Envelope Large Box Me…" at bounding box center [622, 442] width 1228 height 430
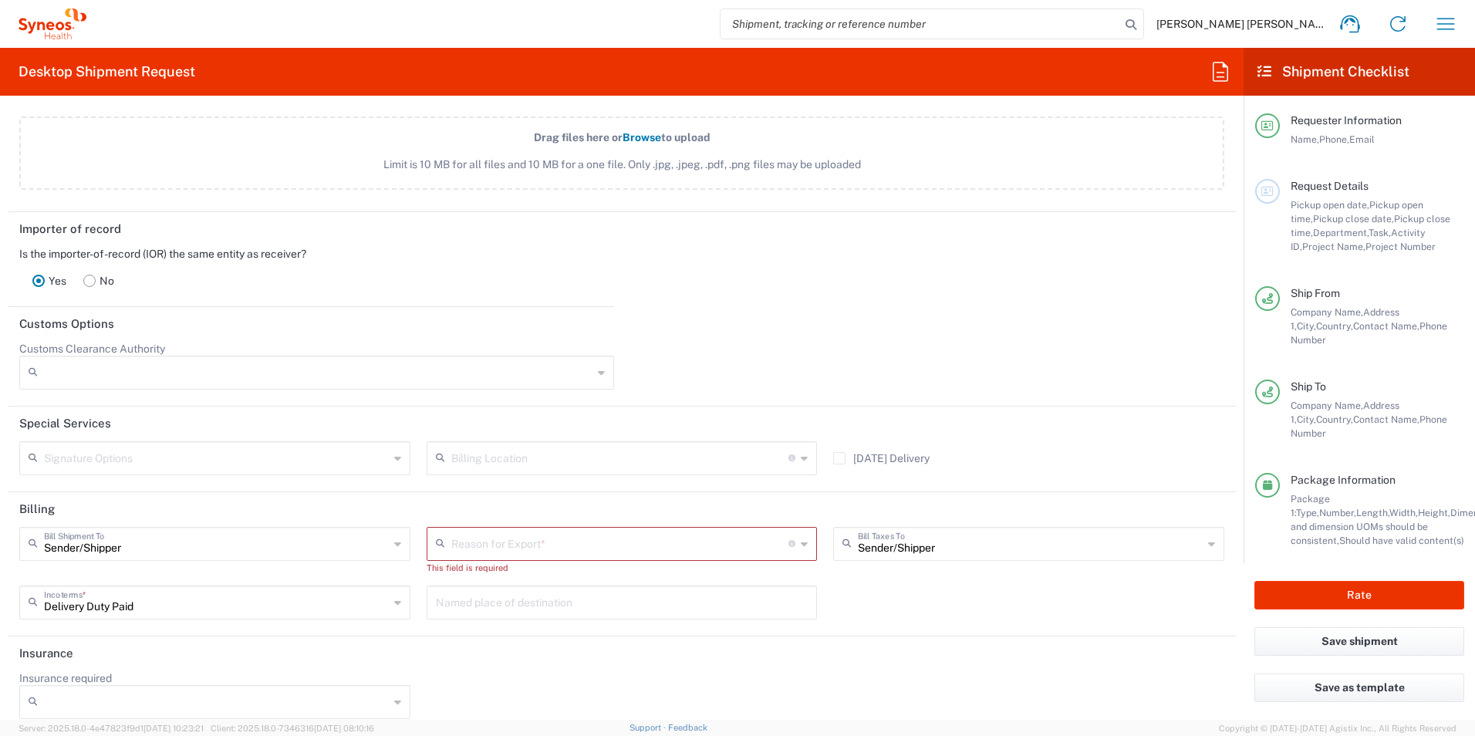
scroll to position [2066, 0]
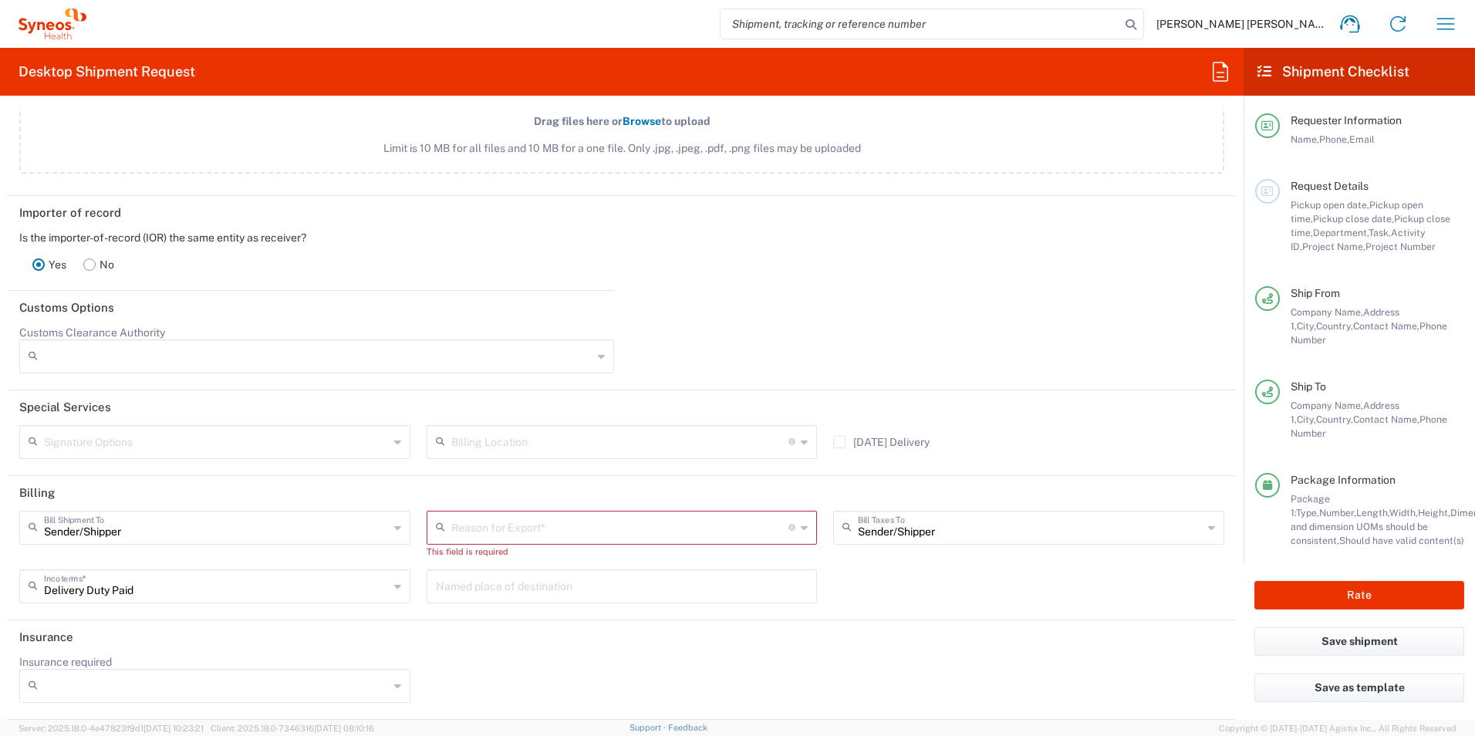
click at [481, 529] on input "text" at bounding box center [620, 526] width 338 height 27
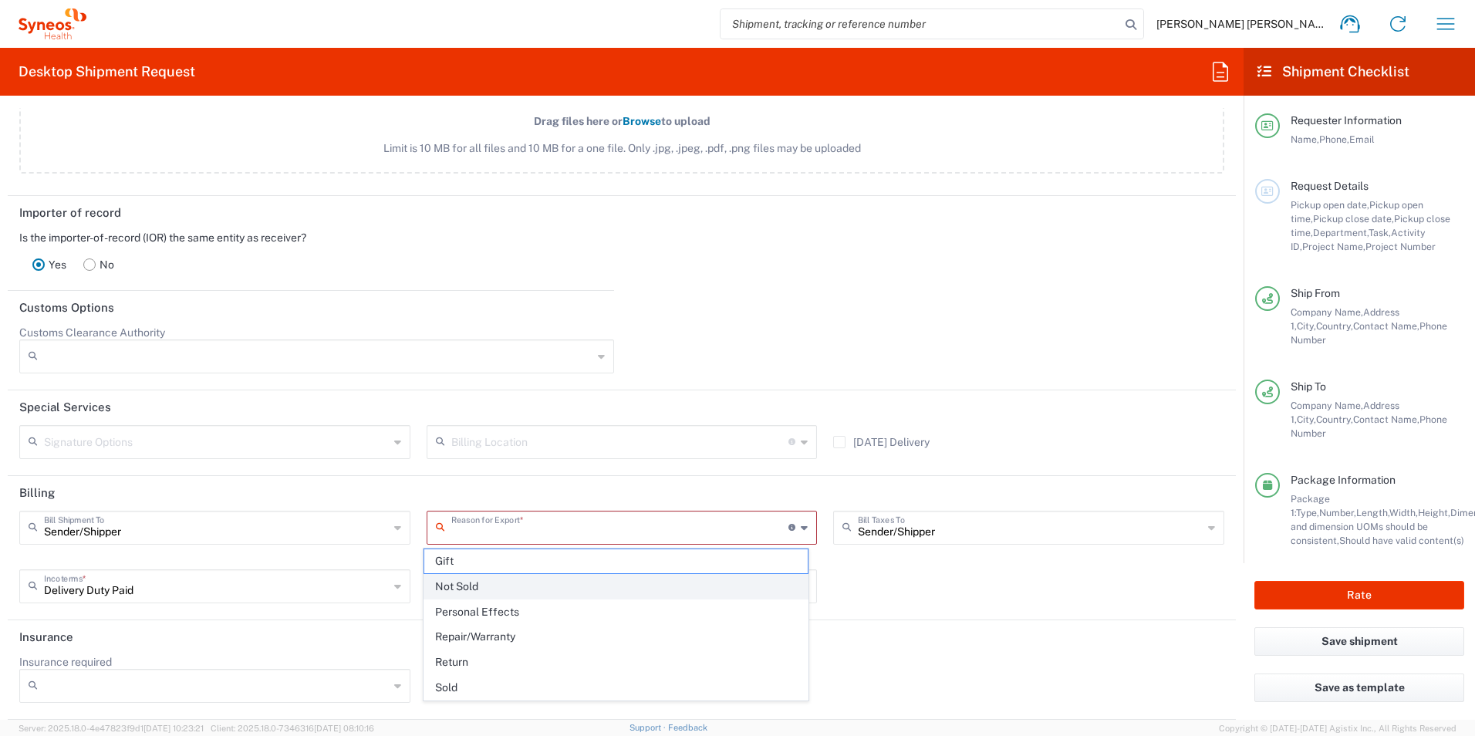
click at [477, 582] on span "Not Sold" at bounding box center [616, 587] width 384 height 24
type input "Not Sold"
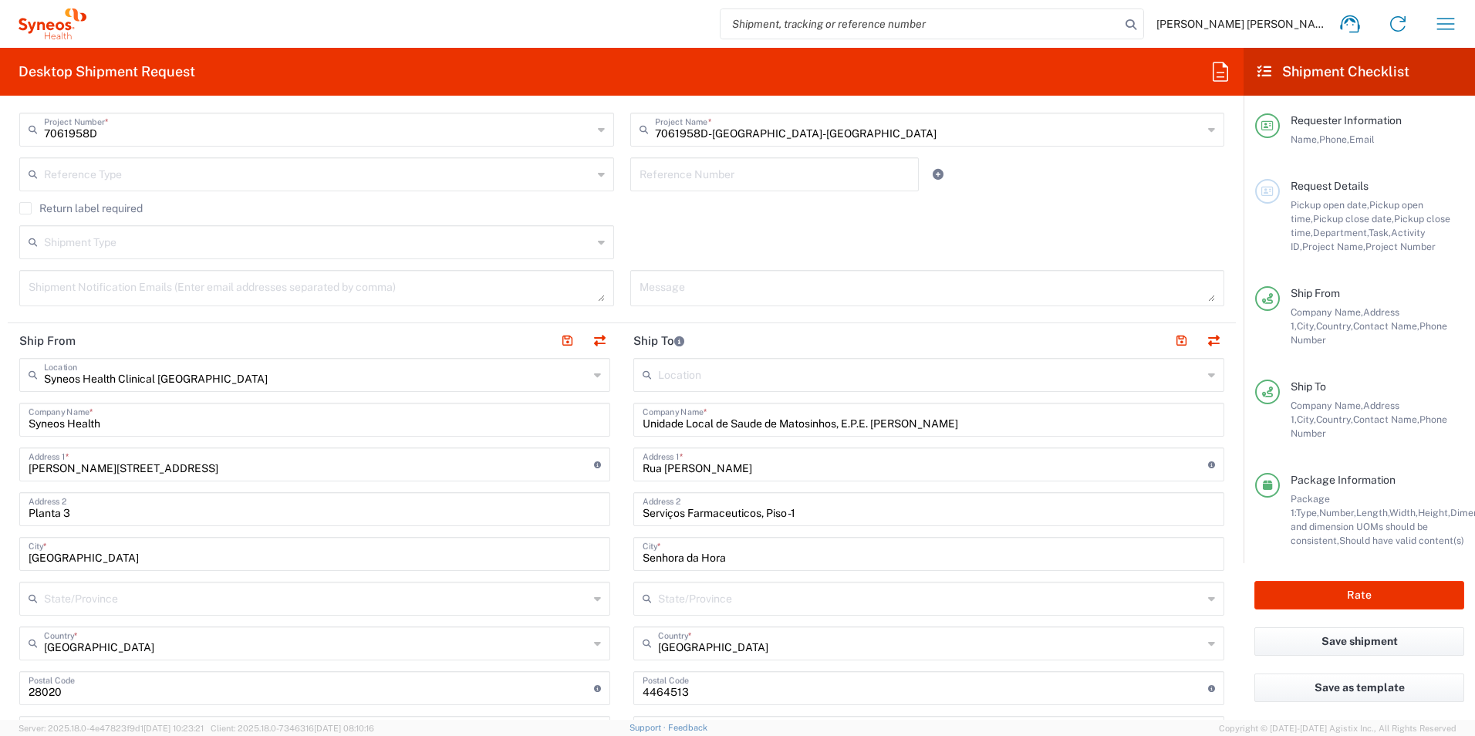
scroll to position [356, 0]
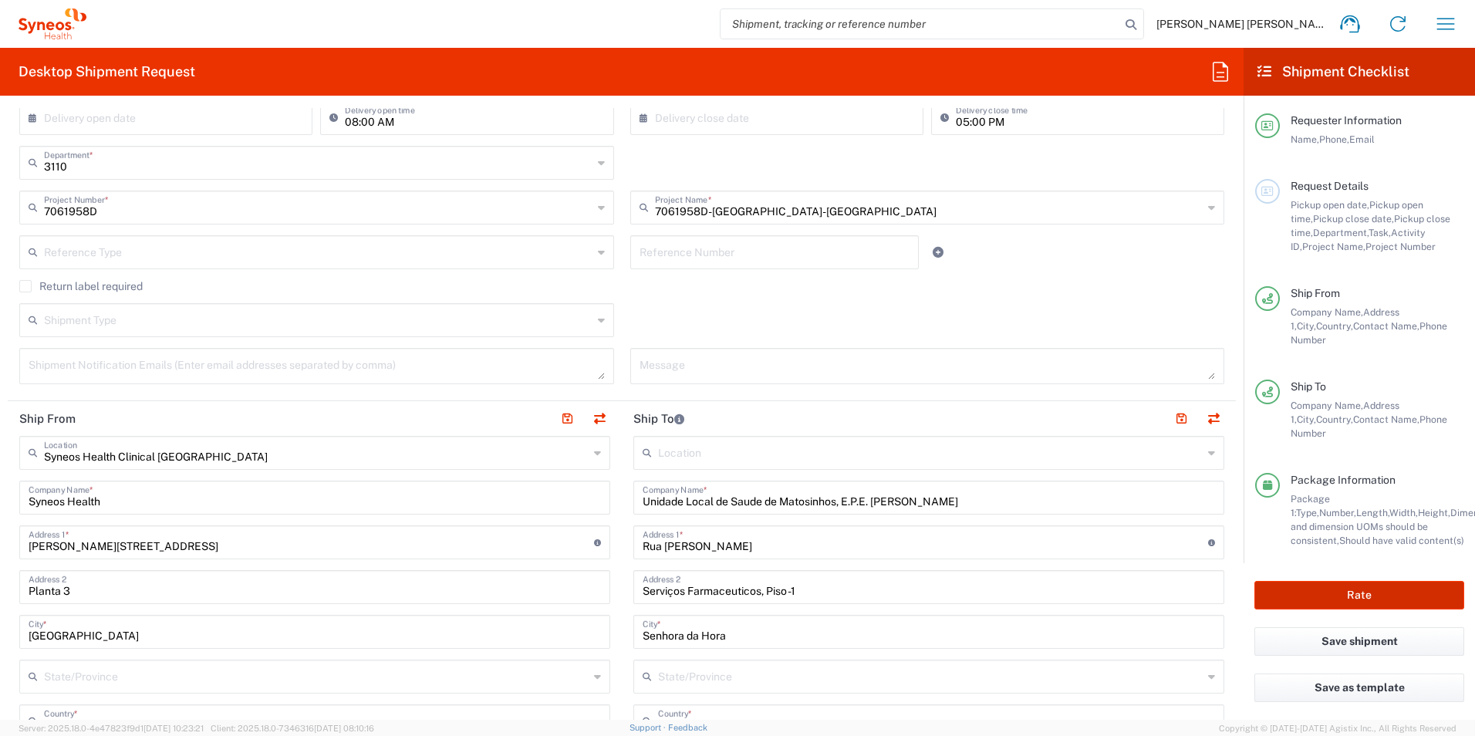
click at [1363, 596] on button "Rate" at bounding box center [1359, 595] width 210 height 29
type input "7061958D"
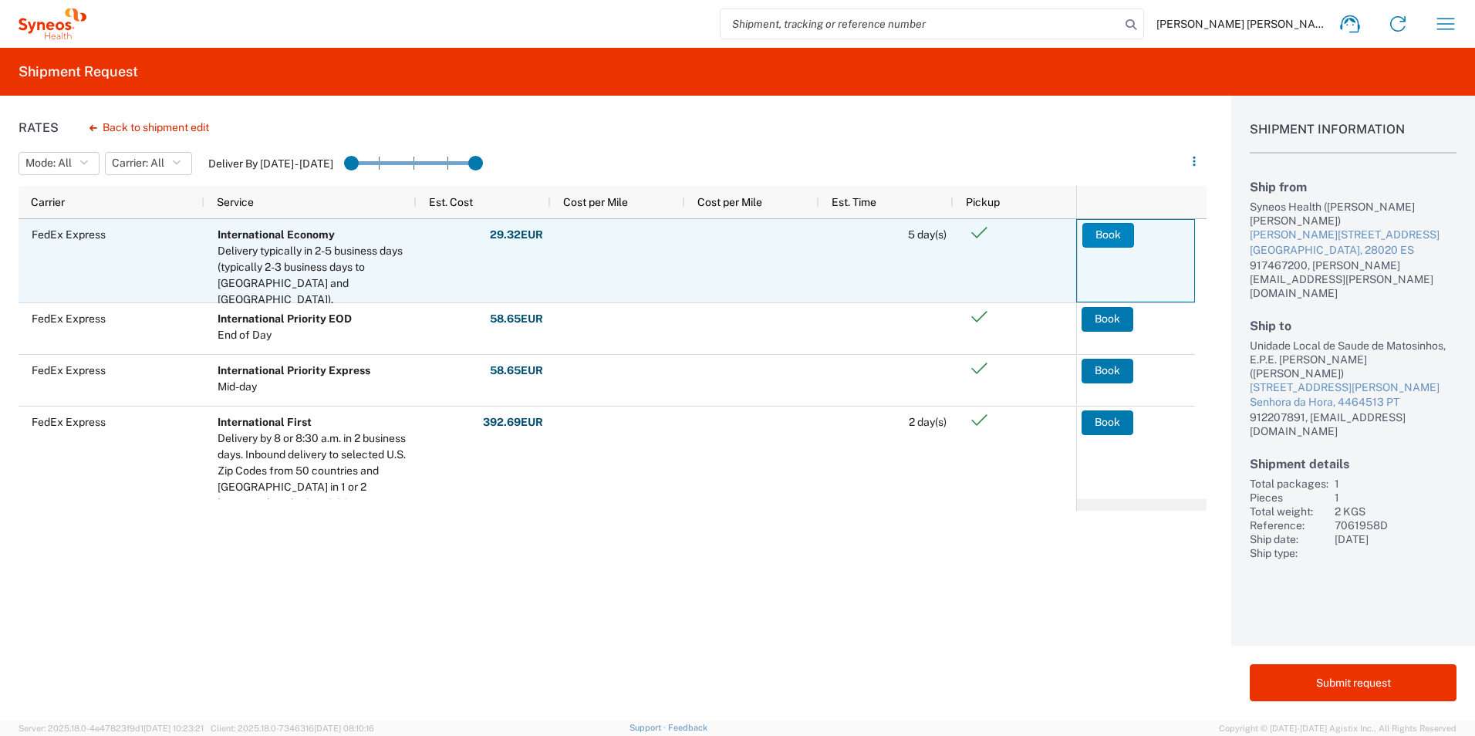
click at [1105, 234] on button "Book" at bounding box center [1108, 235] width 52 height 25
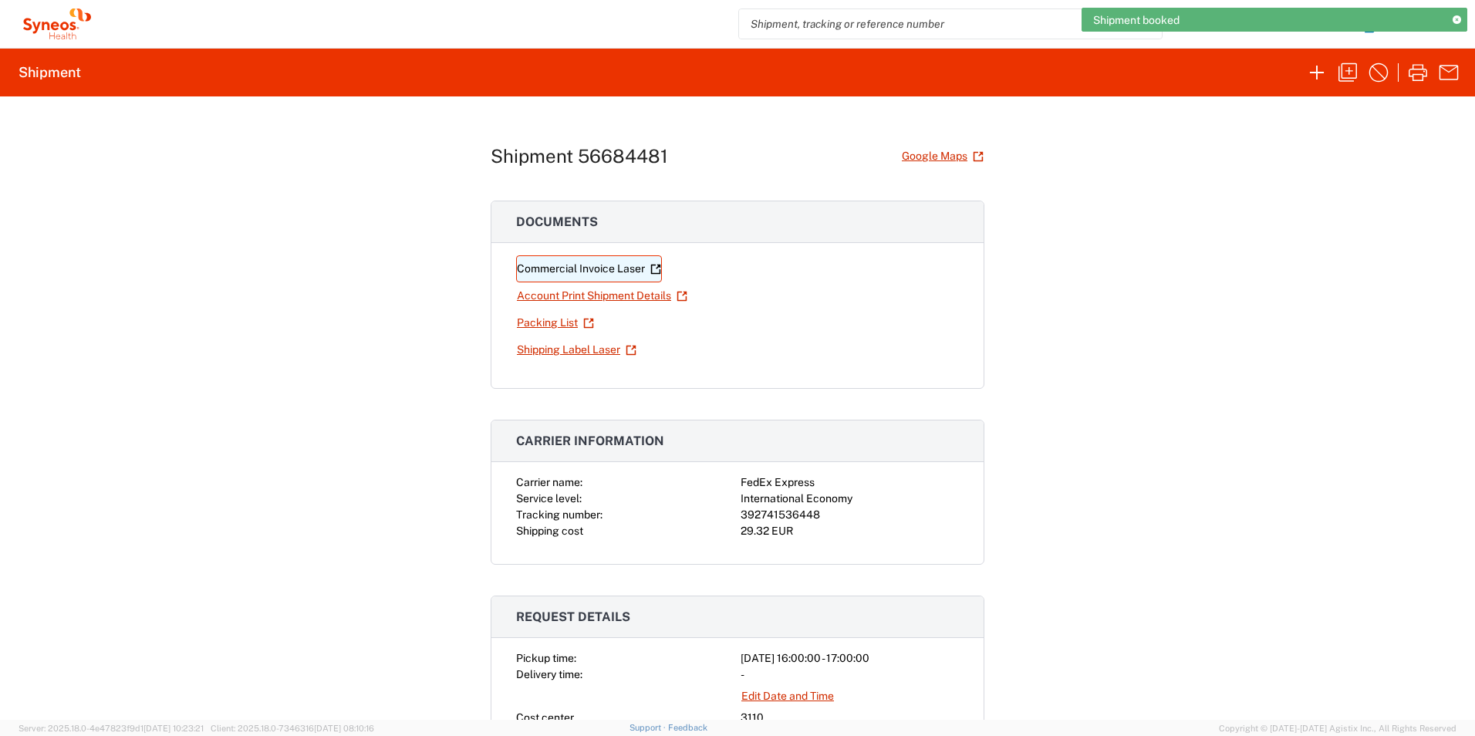
click at [545, 268] on link "Commercial Invoice Laser" at bounding box center [589, 268] width 146 height 27
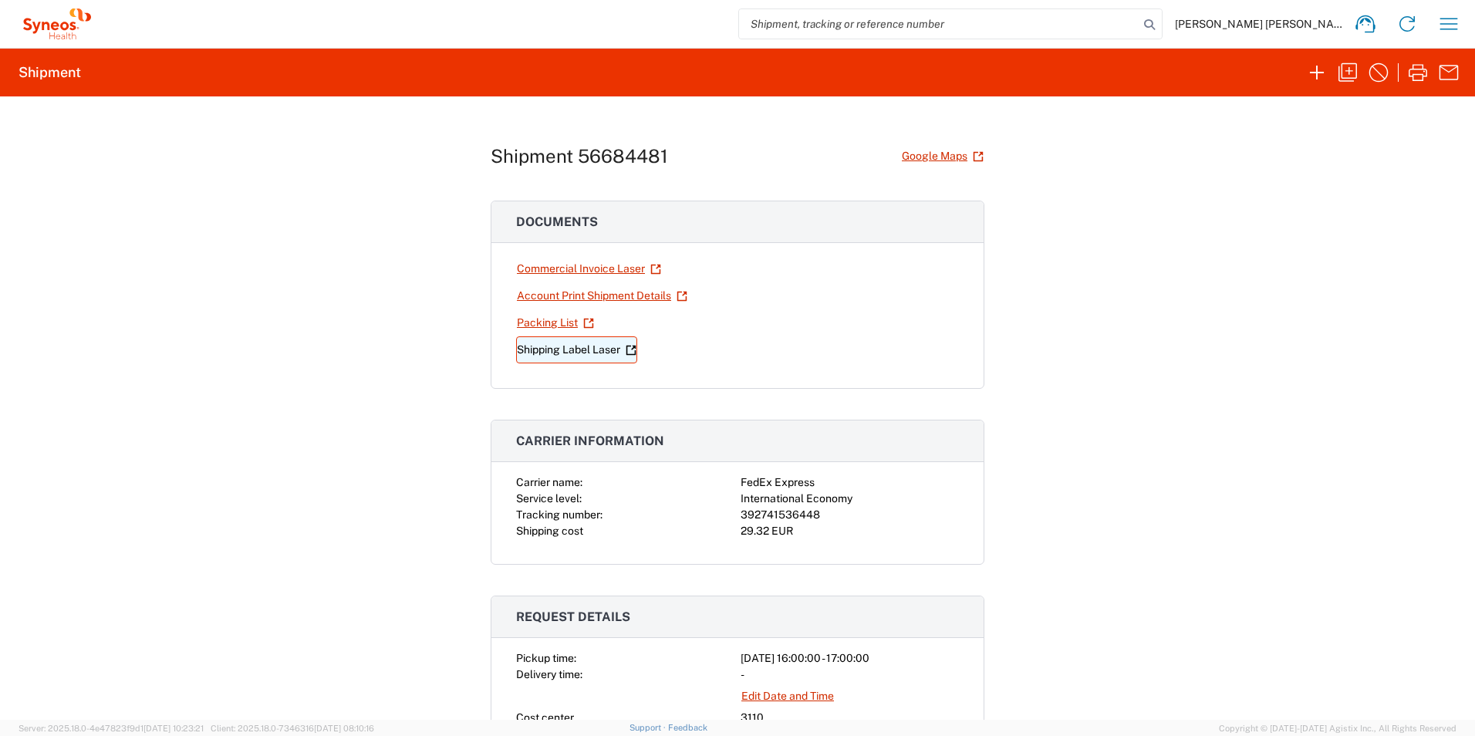
click at [551, 348] on link "Shipping Label Laser" at bounding box center [576, 349] width 121 height 27
